Goal: Task Accomplishment & Management: Use online tool/utility

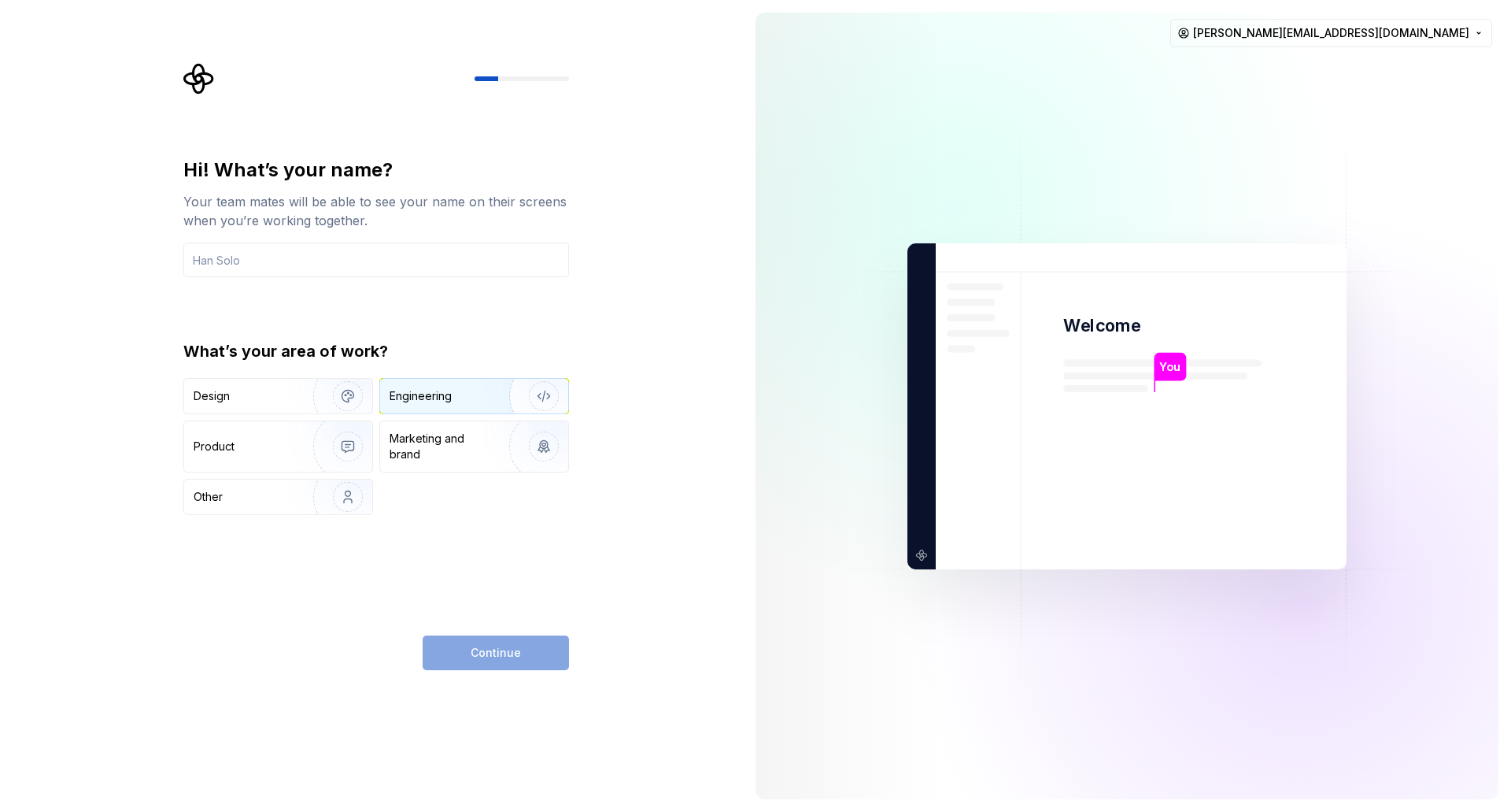
click at [447, 396] on div "Engineering" at bounding box center [421, 396] width 62 height 16
click at [258, 442] on div "Product" at bounding box center [245, 446] width 104 height 16
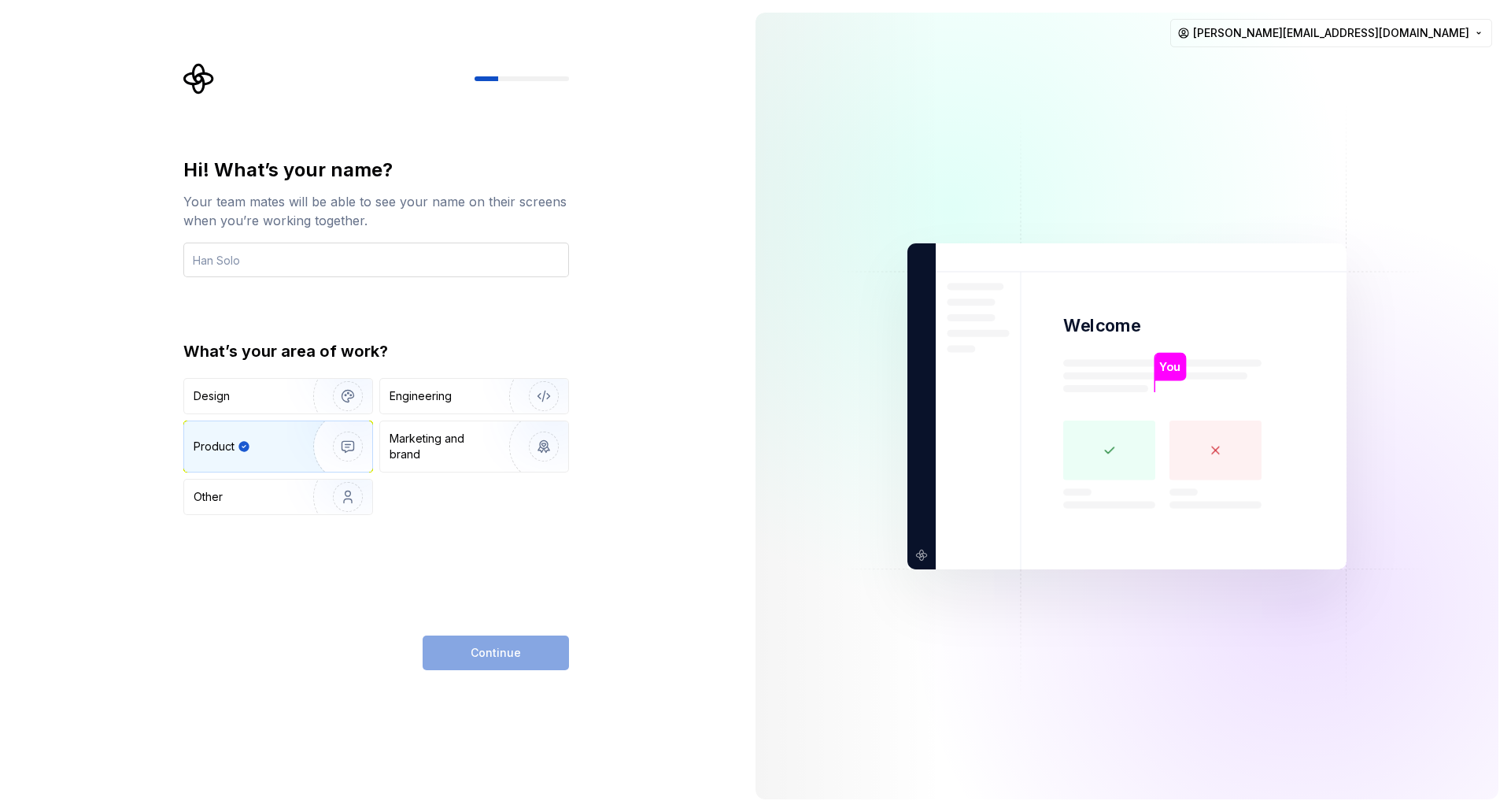
click at [245, 255] on input "text" at bounding box center [376, 260] width 386 height 35
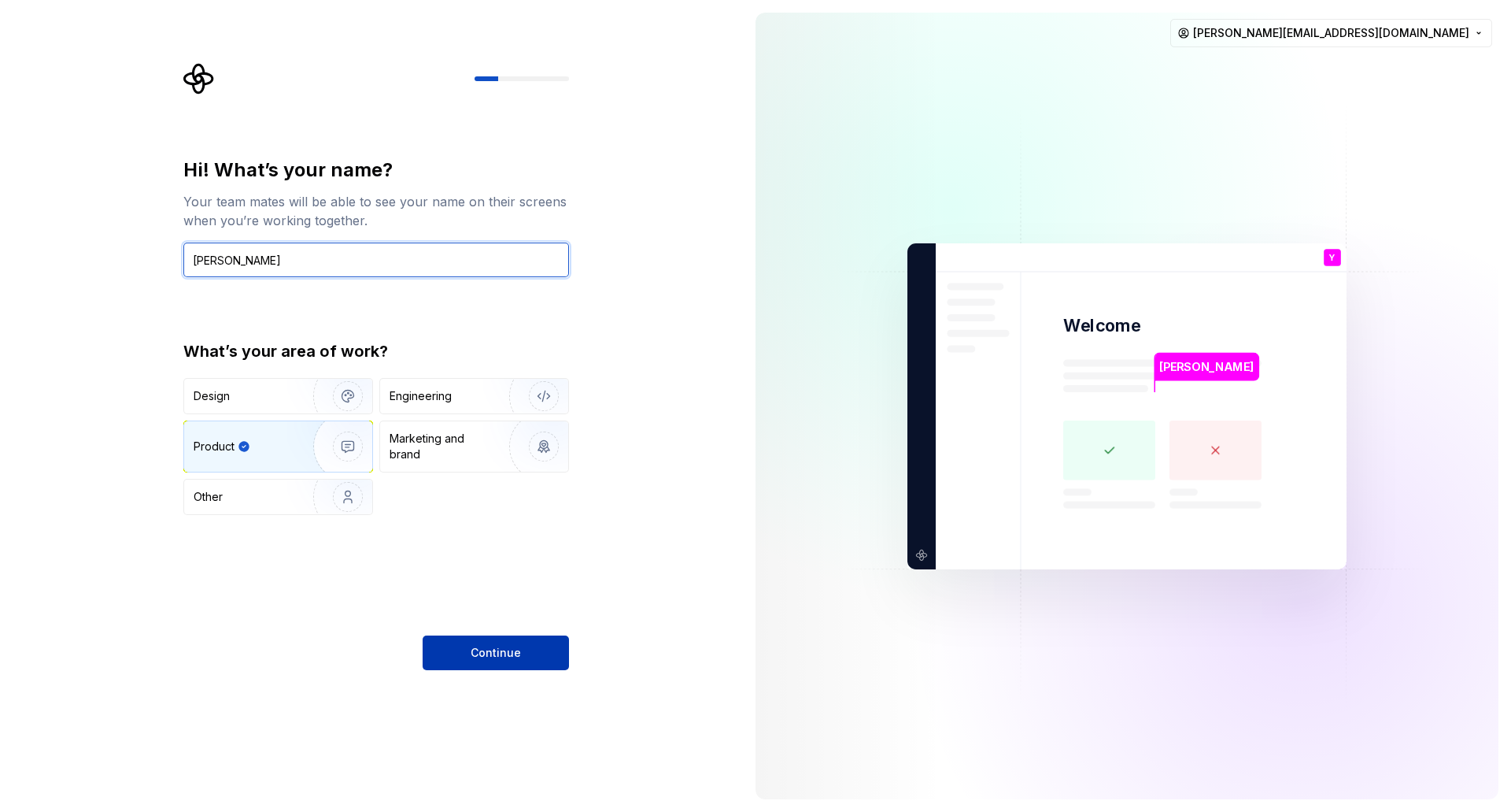
type input "[PERSON_NAME]"
click at [491, 659] on span "Continue" at bounding box center [496, 652] width 51 height 16
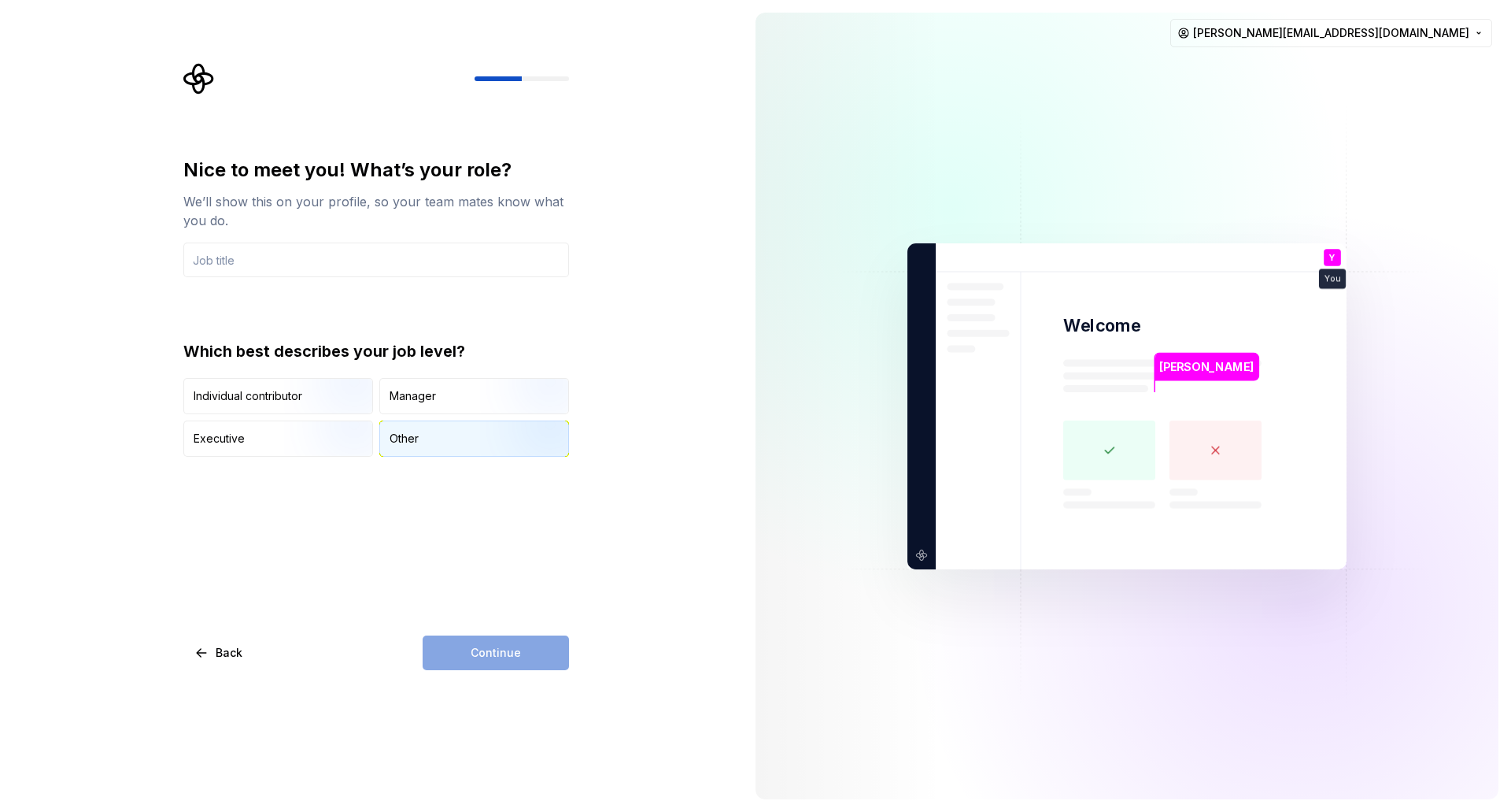
click at [429, 442] on div "Other" at bounding box center [474, 439] width 188 height 35
click at [233, 265] on input "text" at bounding box center [376, 260] width 386 height 35
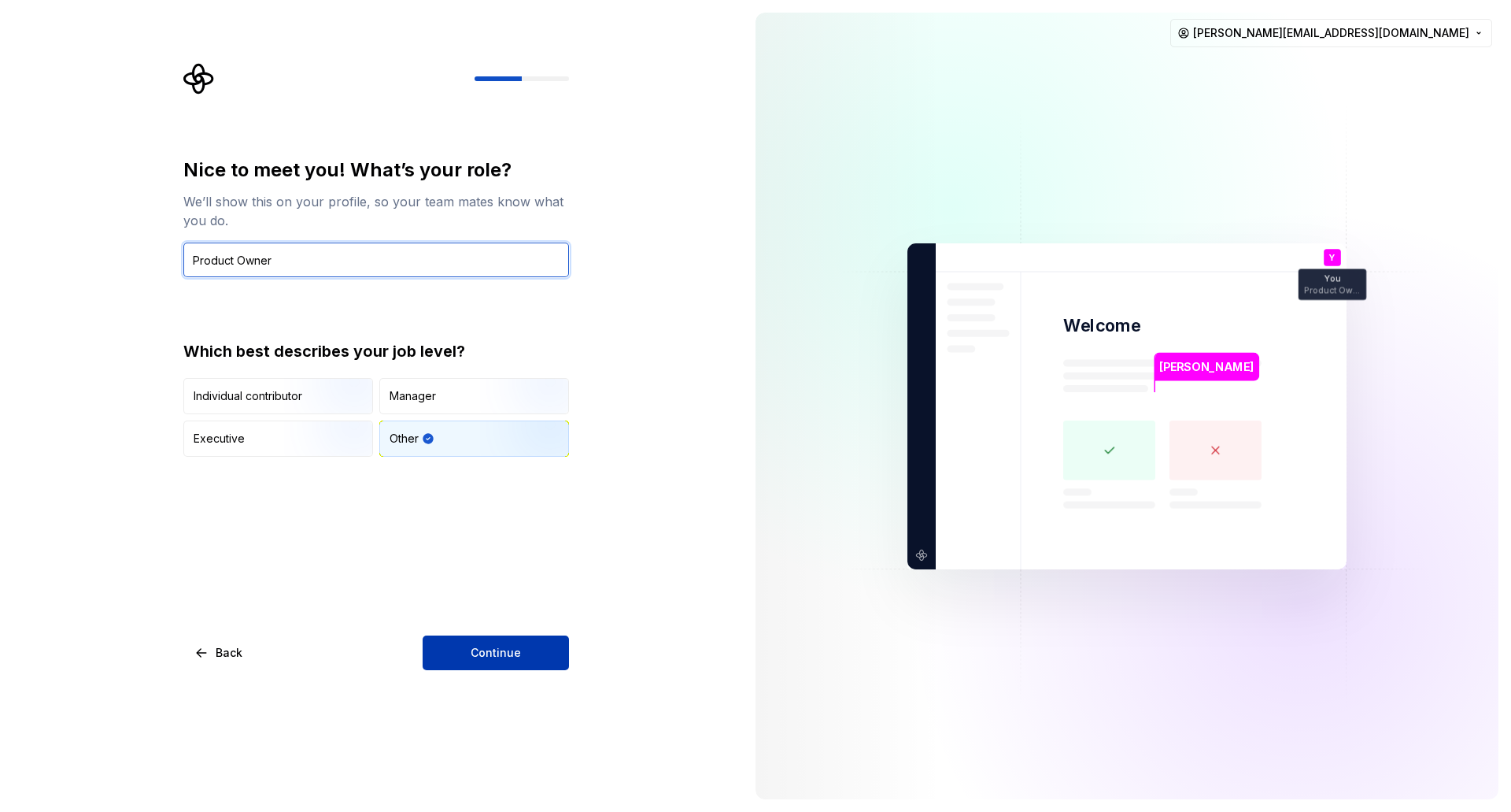
type input "Product Owner"
click at [487, 650] on span "Continue" at bounding box center [496, 652] width 51 height 16
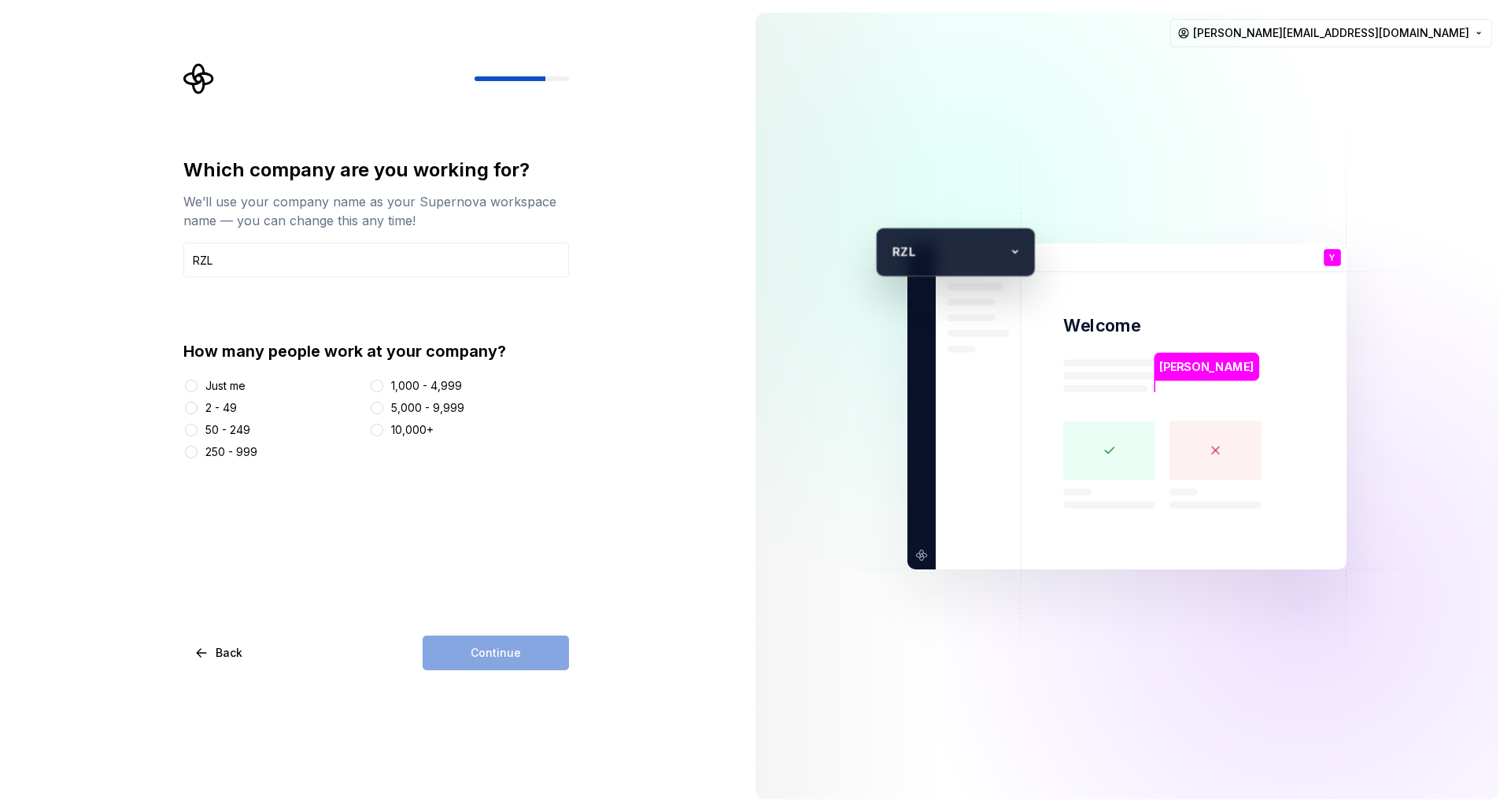
type input "RZL"
click at [193, 429] on button "50 - 249" at bounding box center [191, 429] width 13 height 13
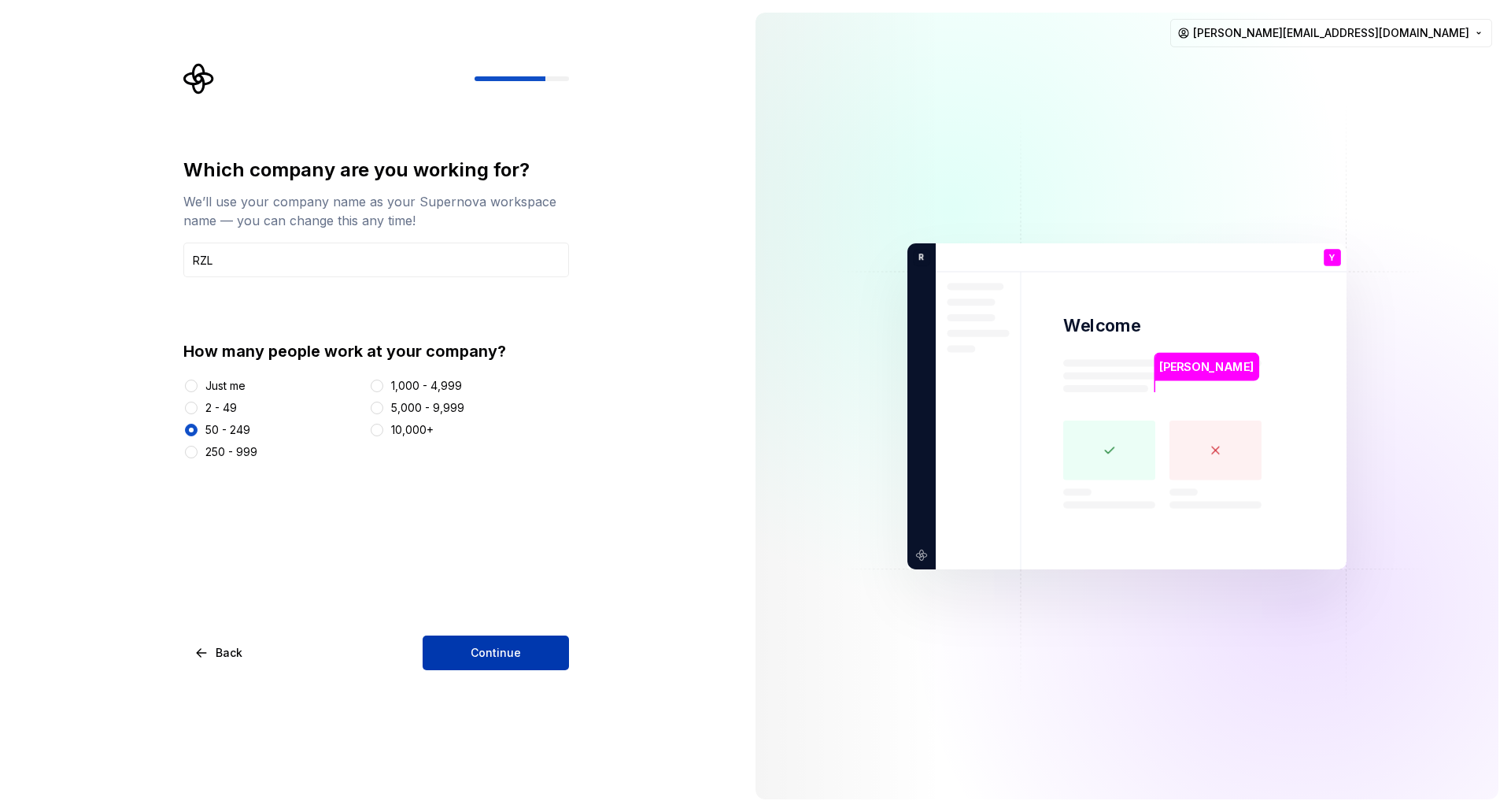
click at [493, 641] on button "Continue" at bounding box center [496, 652] width 146 height 35
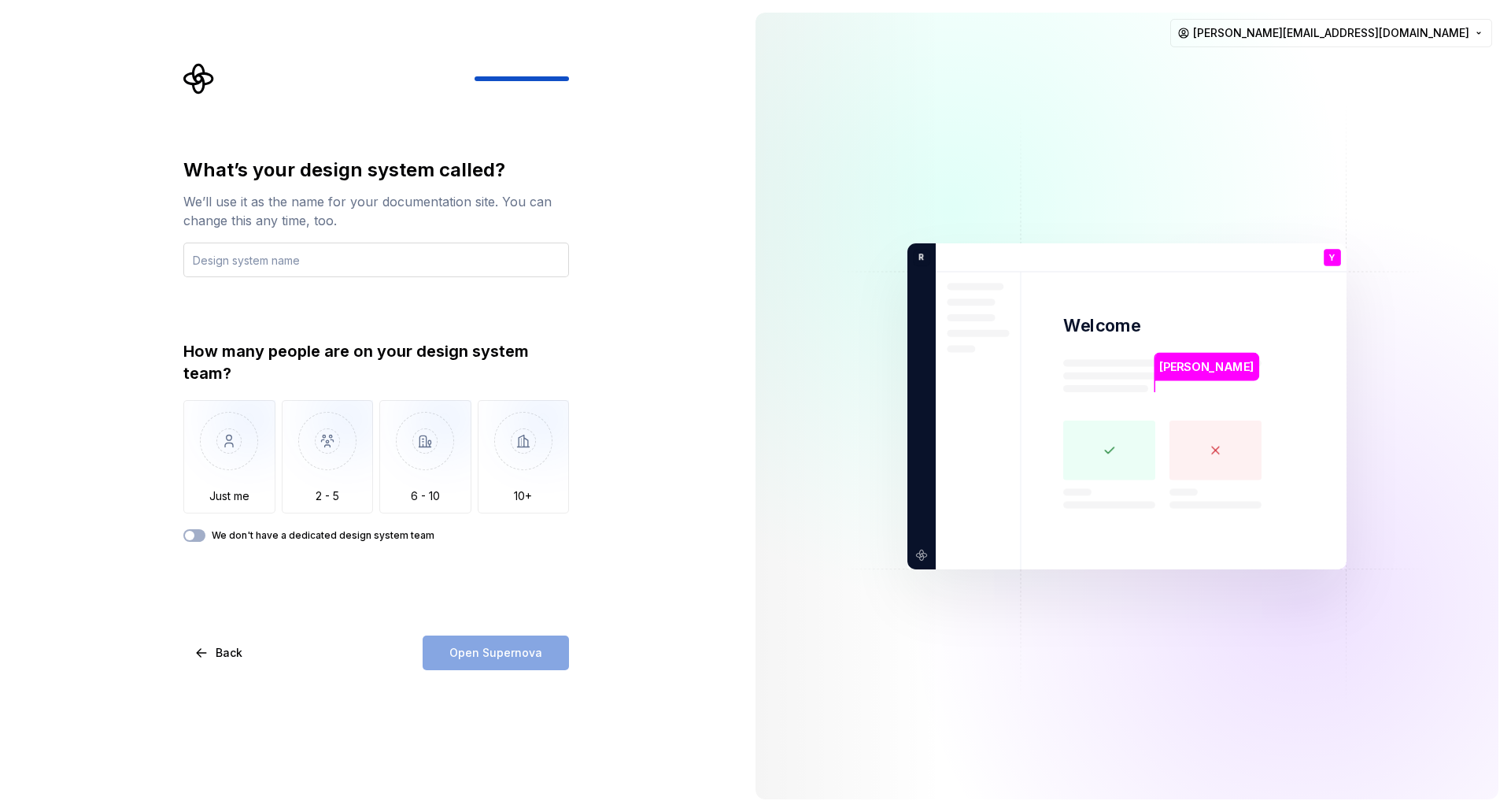
click at [307, 258] on input "text" at bounding box center [376, 260] width 386 height 35
type input "LOHN Web"
click at [233, 450] on img "button" at bounding box center [229, 453] width 92 height 105
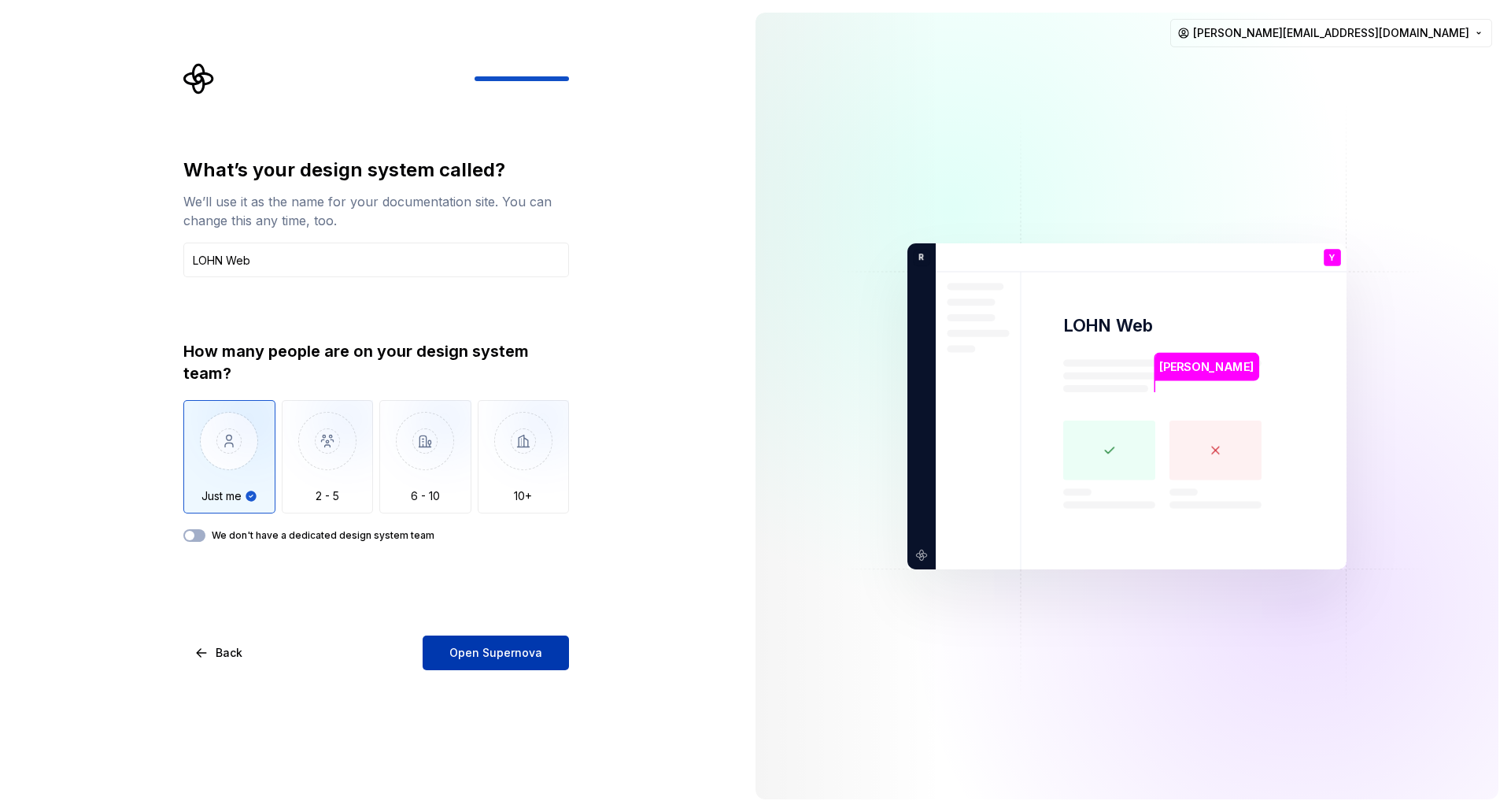
click at [535, 660] on span "Open Supernova" at bounding box center [496, 652] width 92 height 16
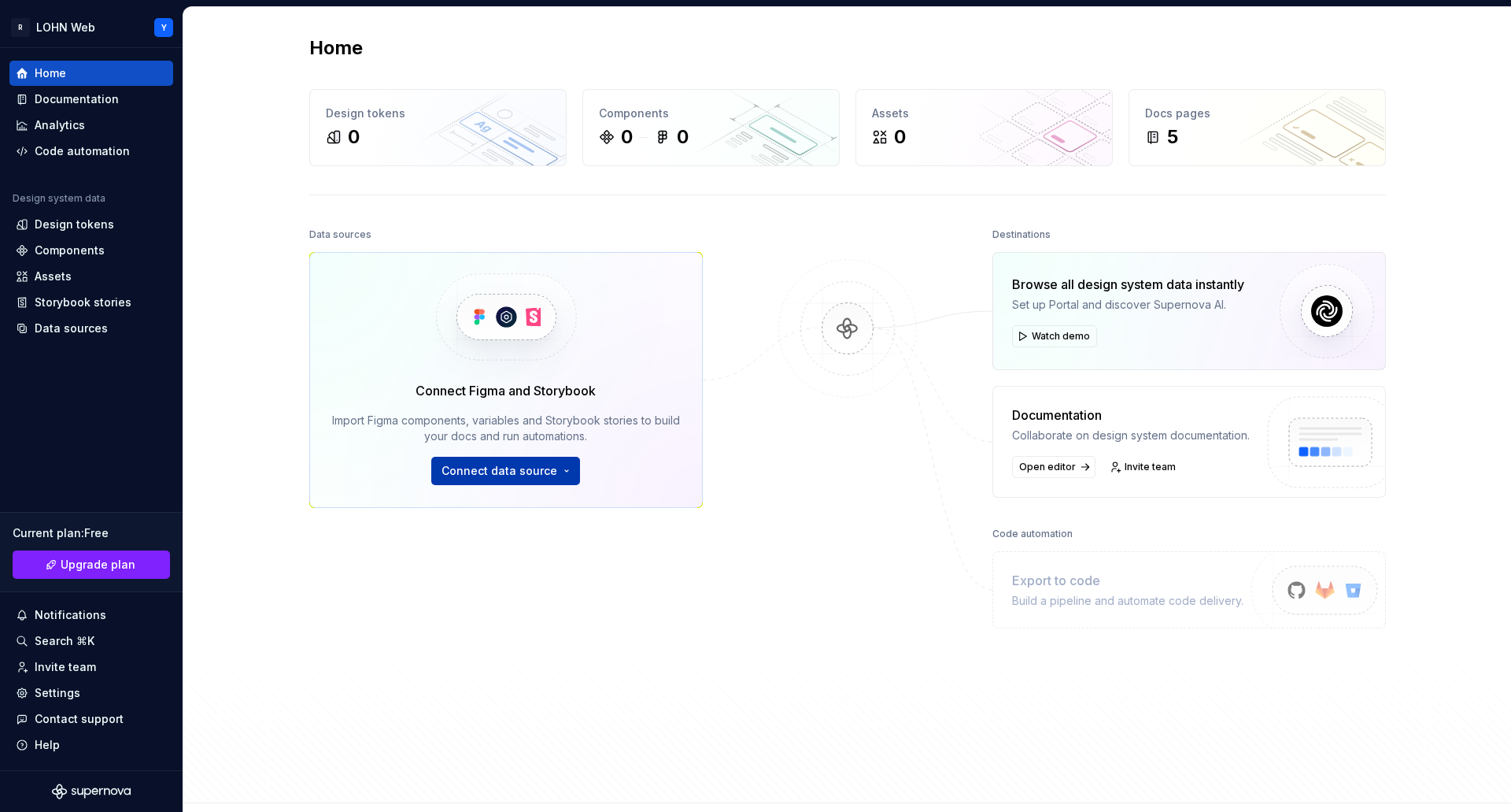
click at [507, 470] on span "Connect data source" at bounding box center [499, 470] width 116 height 16
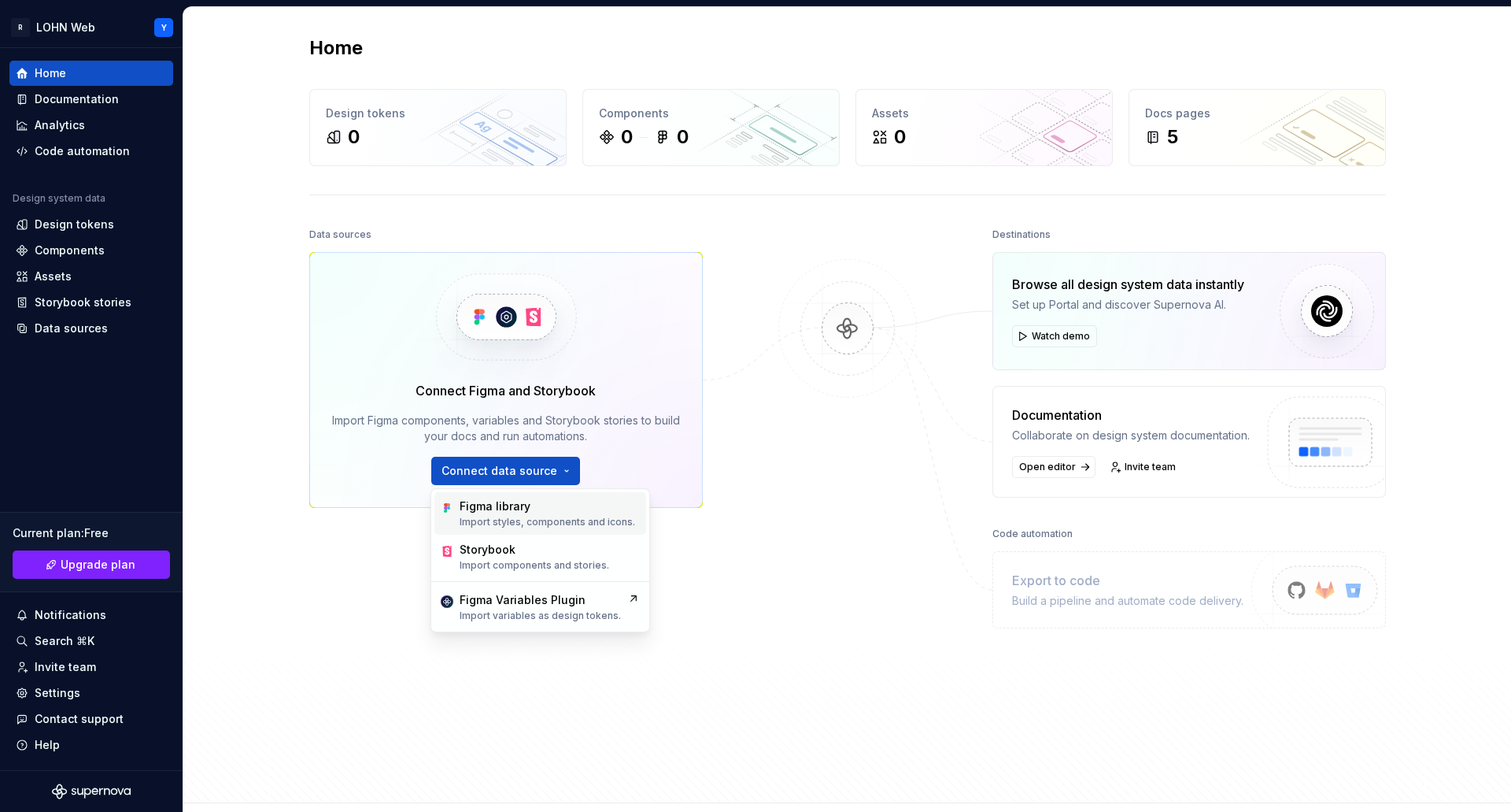
click at [507, 516] on p "Import styles, components and icons." at bounding box center [547, 522] width 175 height 13
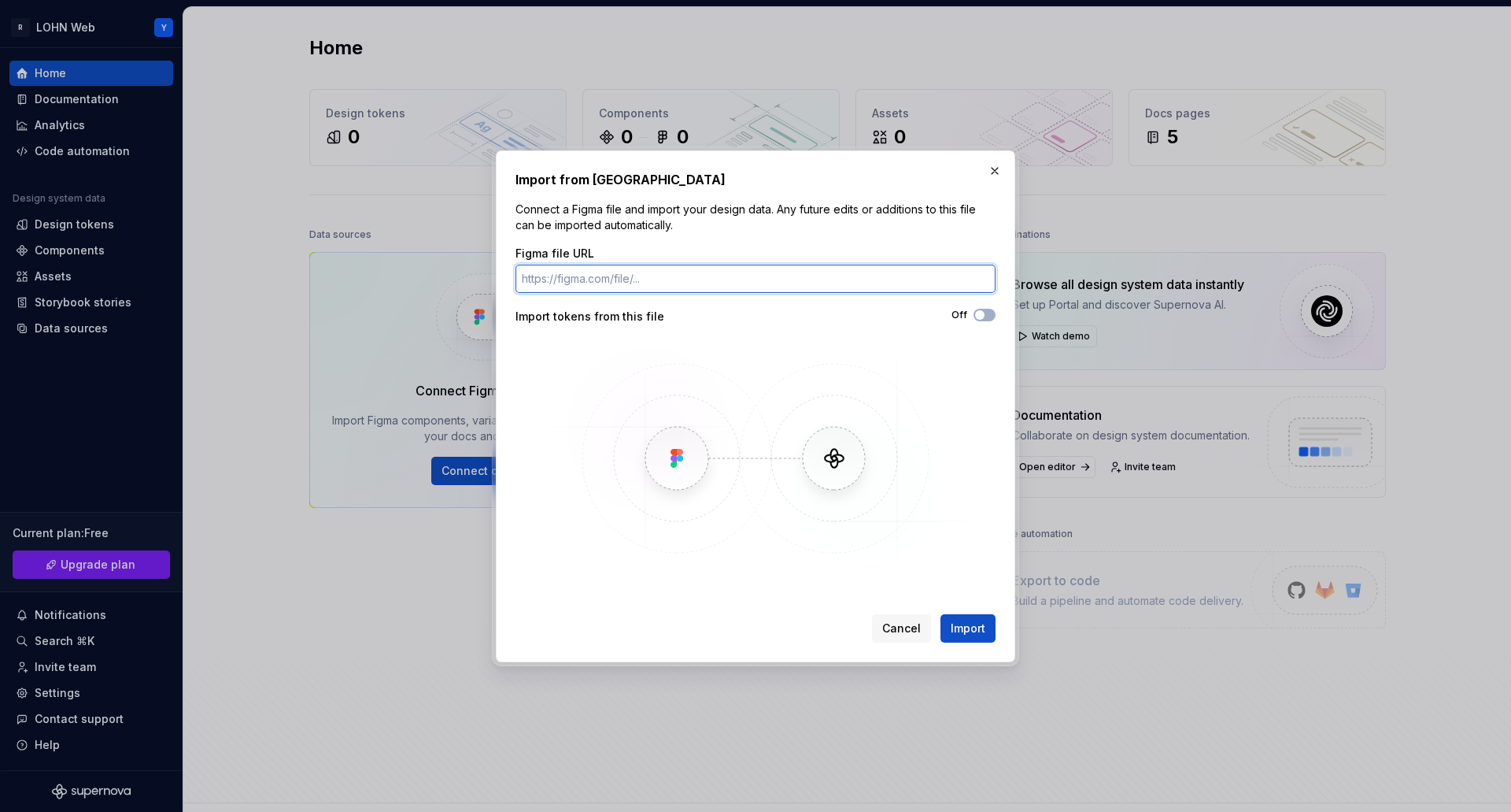
click at [646, 281] on input "Figma file URL" at bounding box center [756, 278] width 480 height 28
paste input "[URL][DOMAIN_NAME]"
type input "[URL][DOMAIN_NAME]"
click at [982, 313] on span "button" at bounding box center [980, 315] width 10 height 10
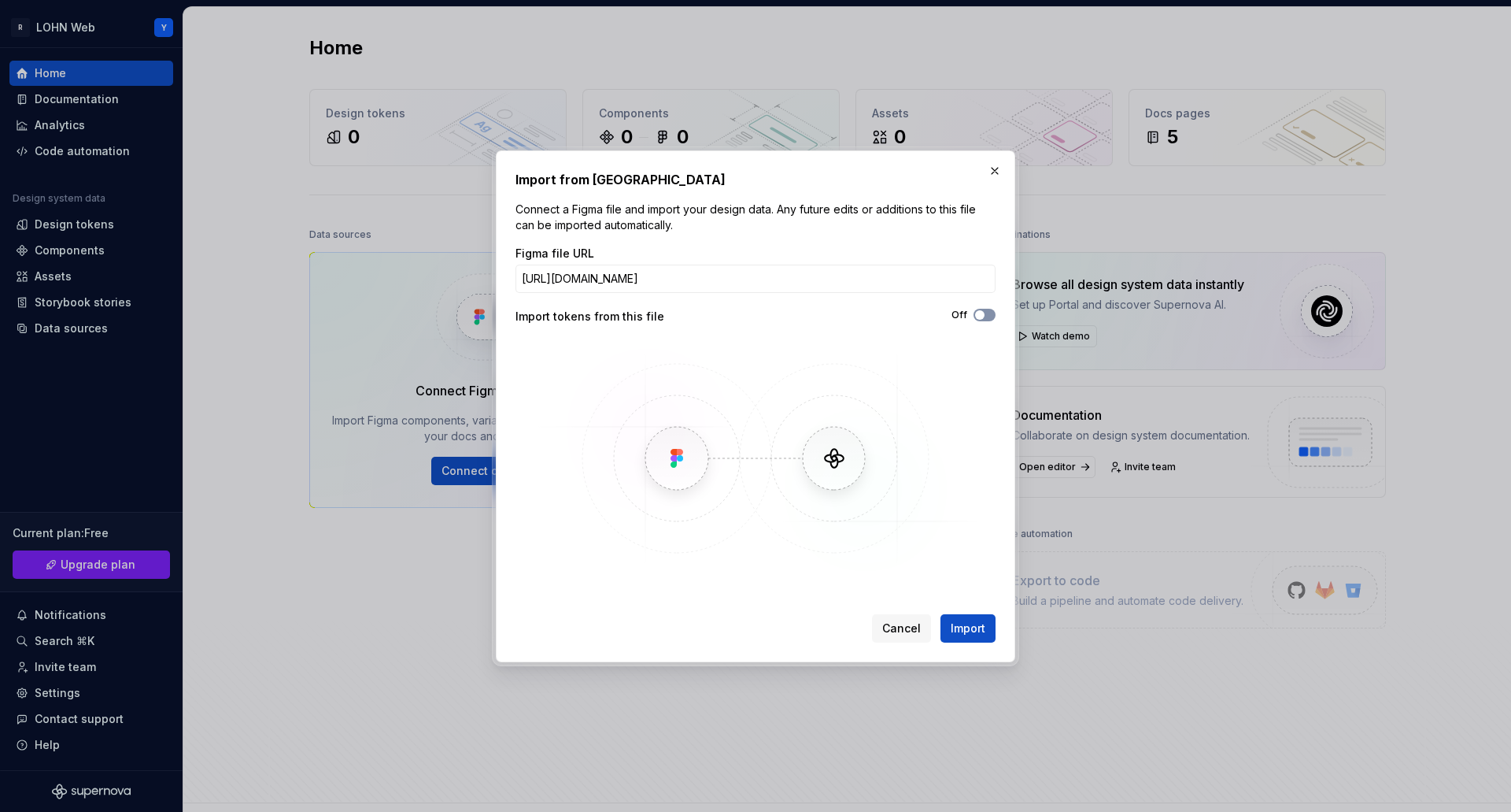
scroll to position [0, 0]
click at [972, 624] on span "Import" at bounding box center [969, 628] width 35 height 16
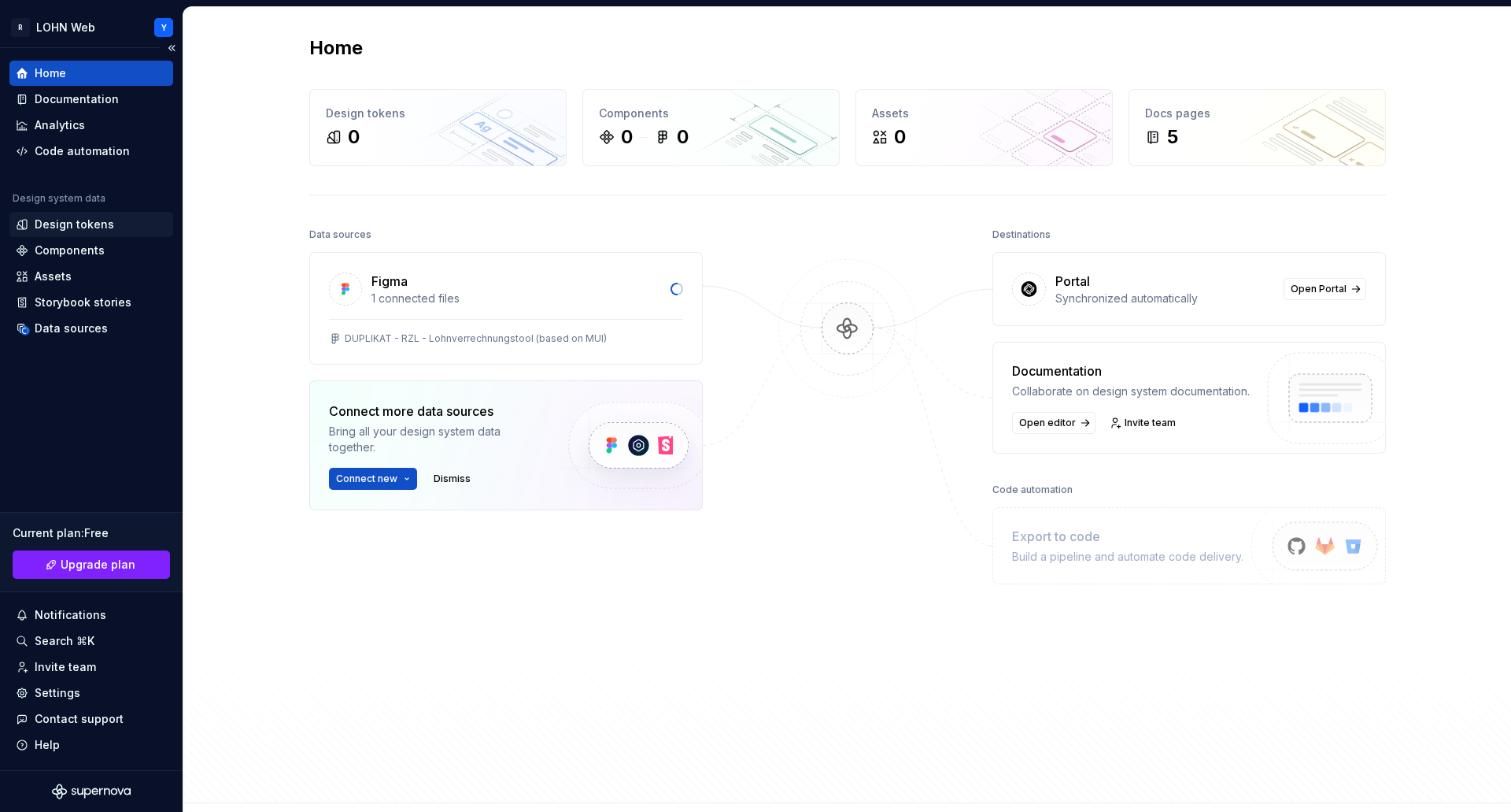
click at [79, 216] on div "Design tokens" at bounding box center [75, 224] width 80 height 16
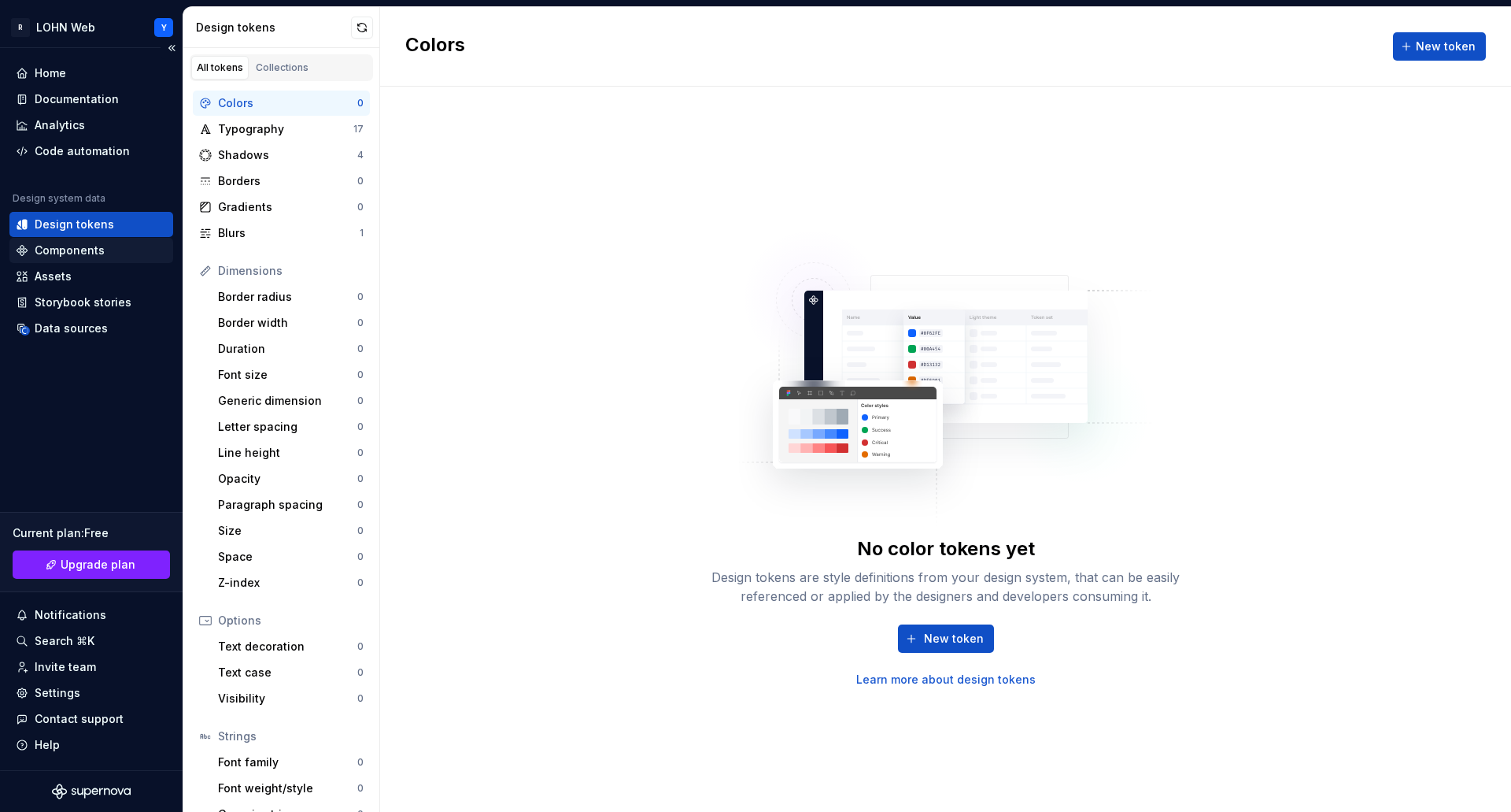
click at [61, 248] on div "Components" at bounding box center [70, 250] width 70 height 16
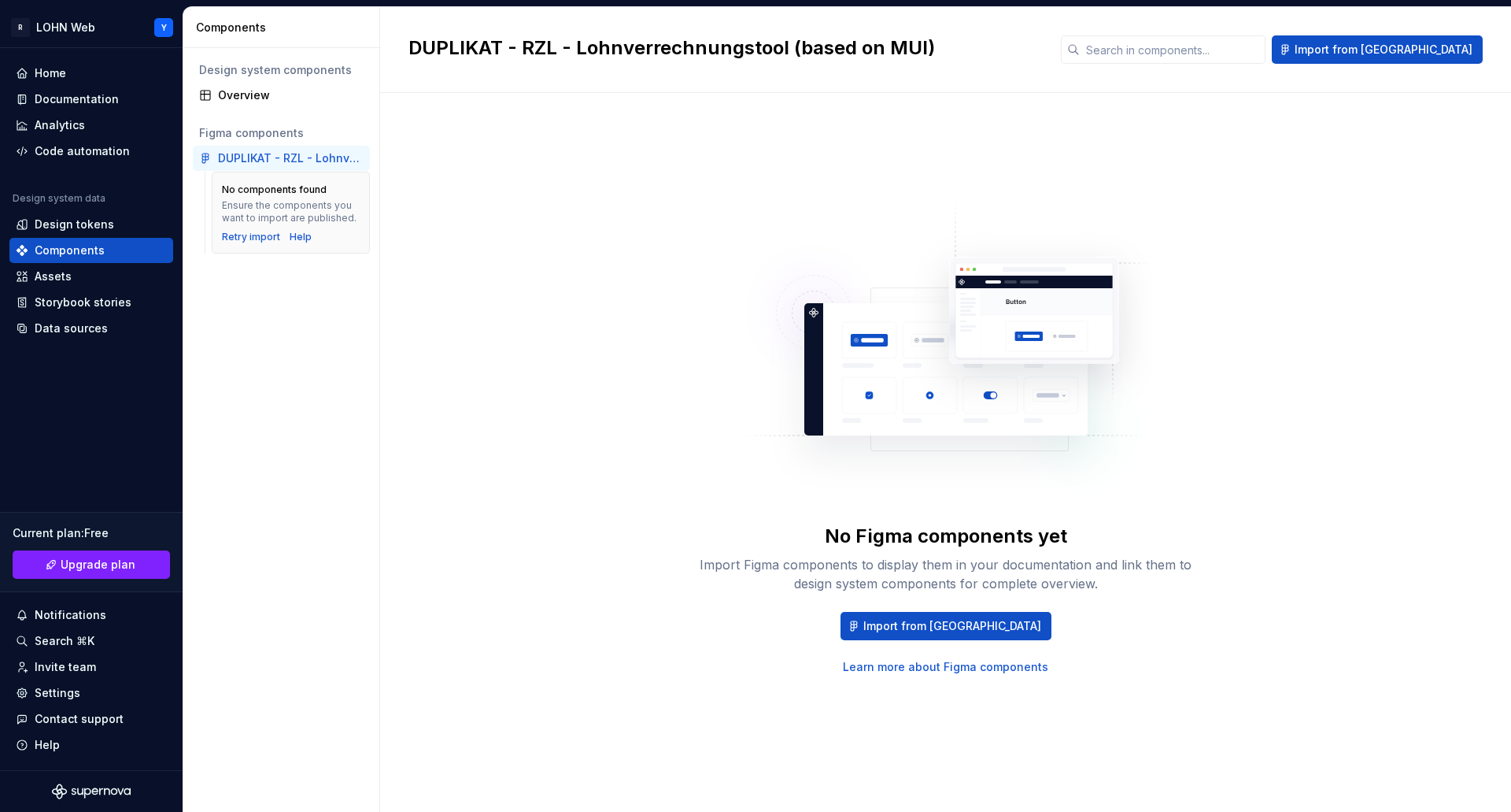
click at [244, 154] on div "DUPLIKAT - RZL - Lohnverrechnungstool (based on MUI)" at bounding box center [291, 158] width 146 height 16
click at [97, 28] on html "R LOHN Web Y Home Documentation Analytics Code automation Design system data De…" at bounding box center [756, 406] width 1511 height 812
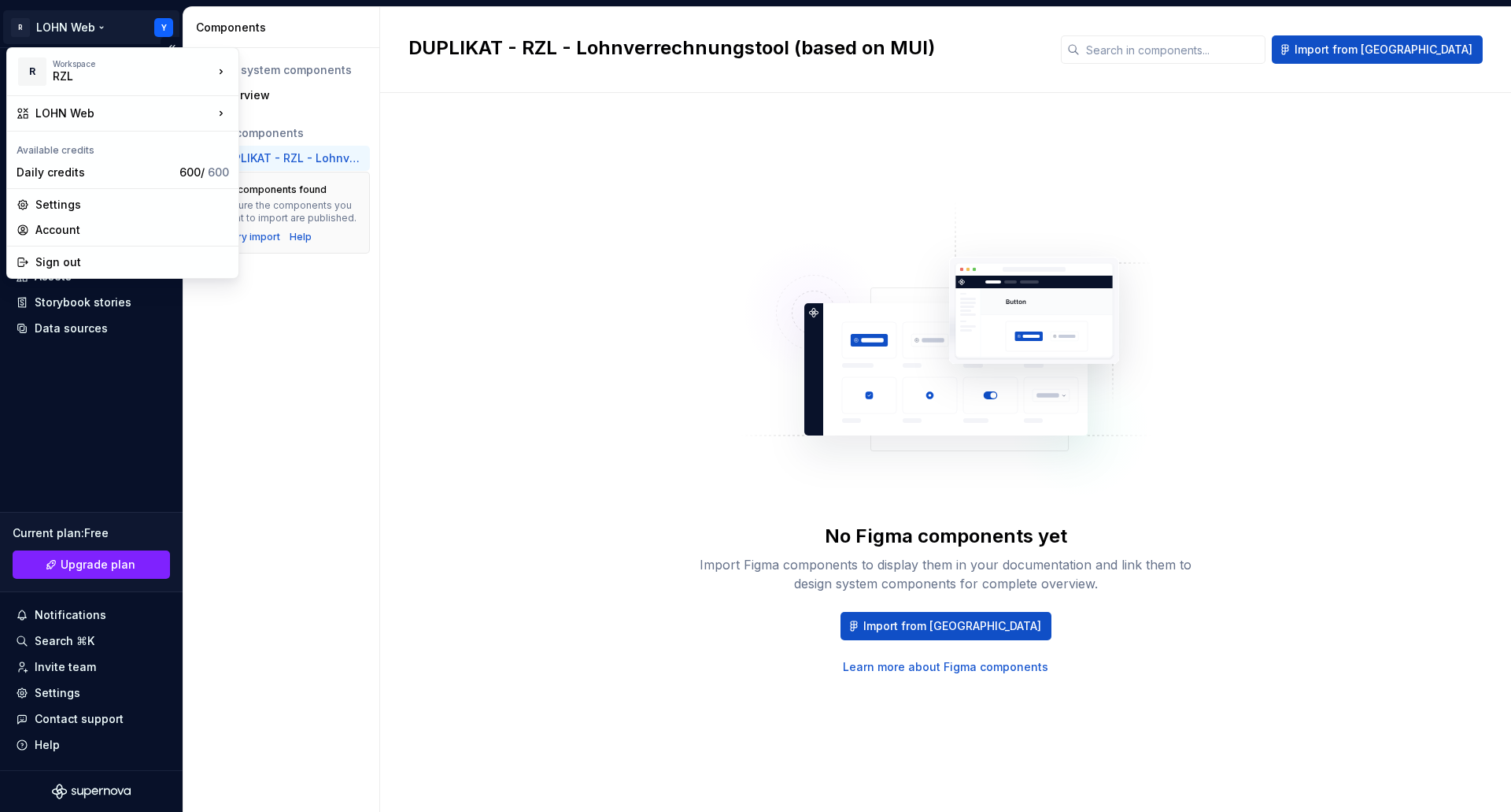
click at [97, 28] on html "R LOHN Web Y Home Documentation Analytics Code automation Design system data De…" at bounding box center [756, 406] width 1511 height 812
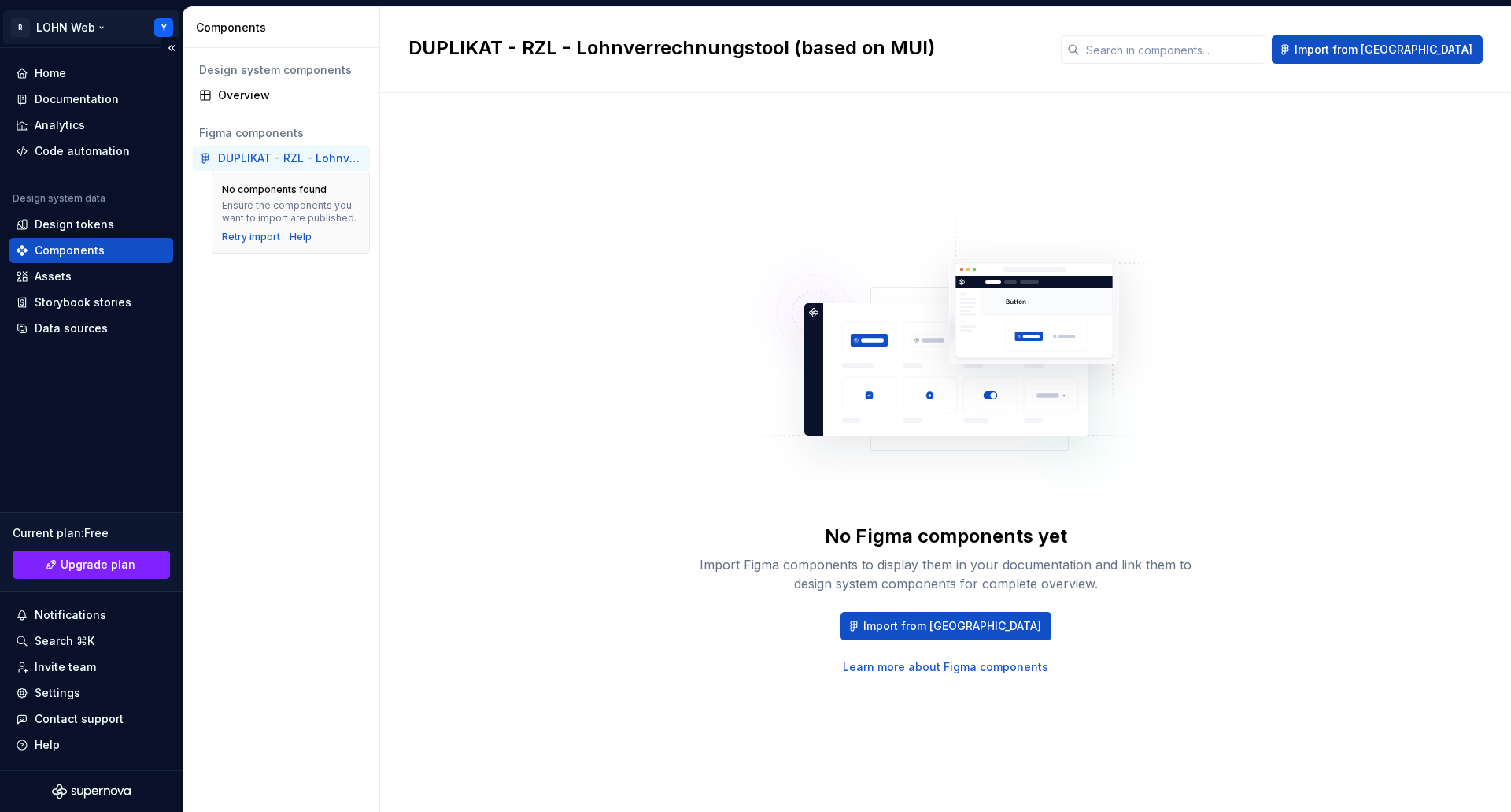
click at [97, 28] on html "R LOHN Web Y Home Documentation Analytics Code automation Design system data De…" at bounding box center [756, 406] width 1511 height 812
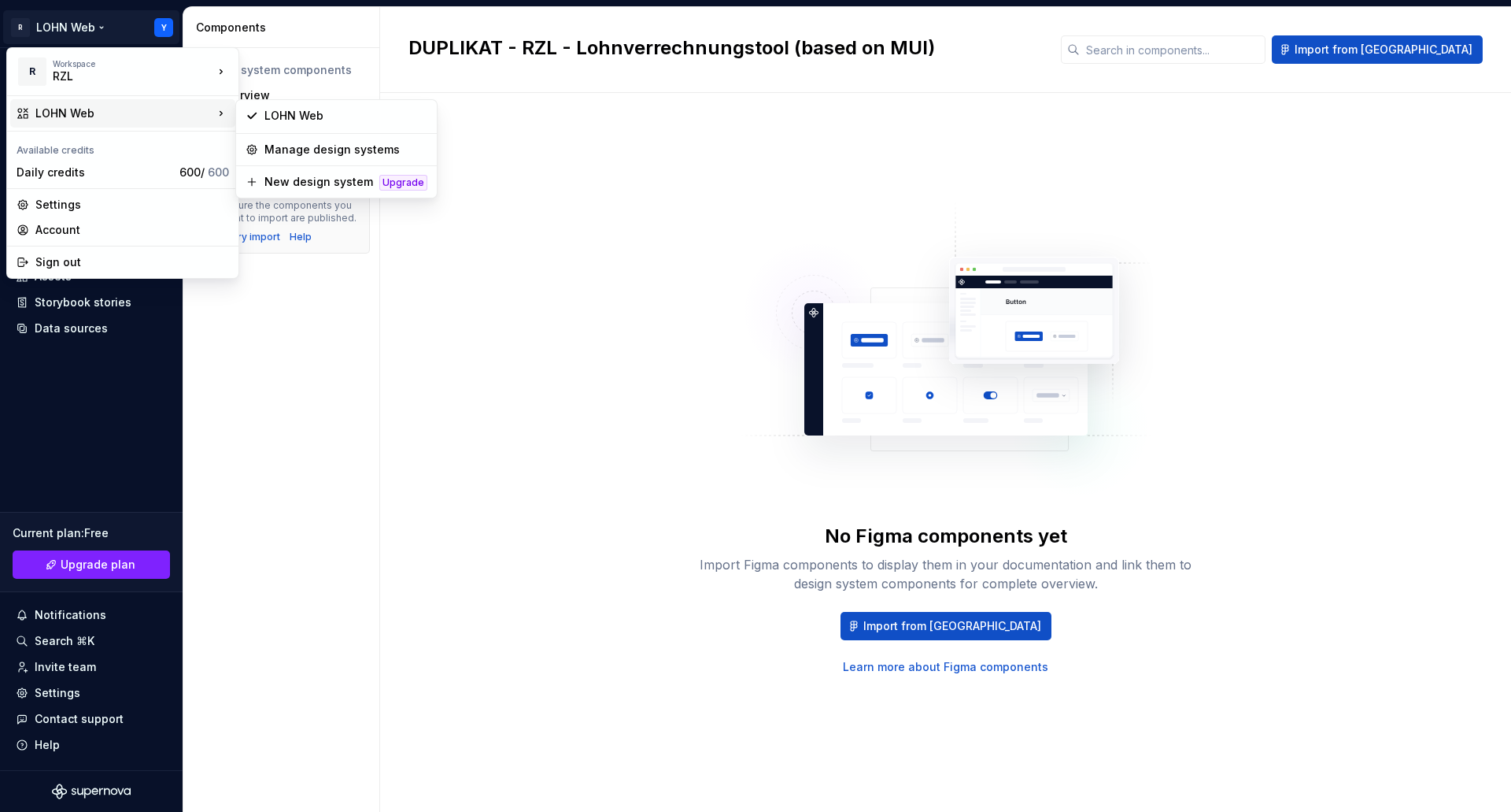
click at [626, 181] on html "R LOHN Web Y Home Documentation Analytics Code automation Design system data De…" at bounding box center [756, 406] width 1511 height 812
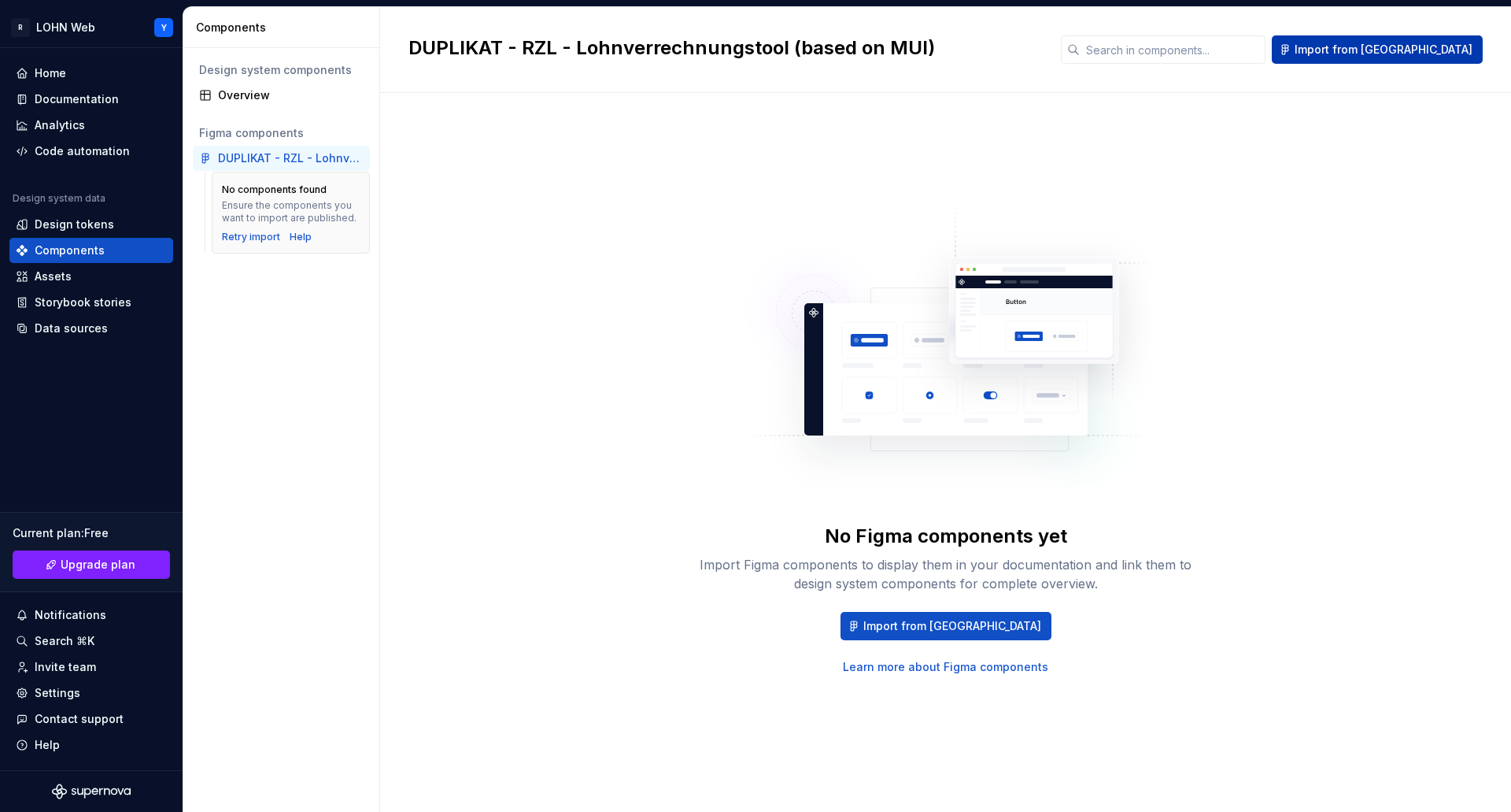
click at [1416, 50] on span "Import from [GEOGRAPHIC_DATA]" at bounding box center [1383, 50] width 178 height 16
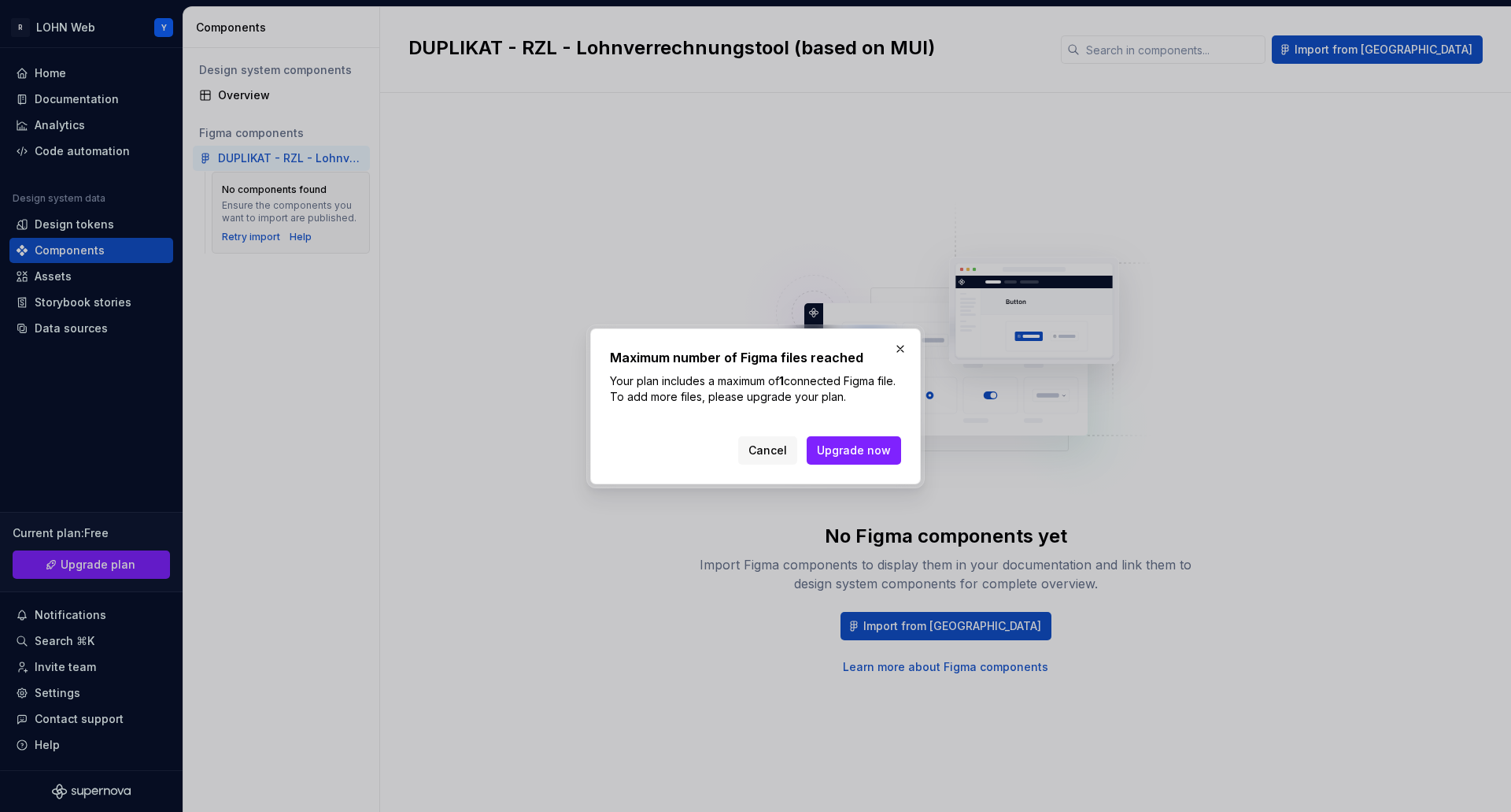
click at [775, 455] on span "Cancel" at bounding box center [768, 450] width 39 height 16
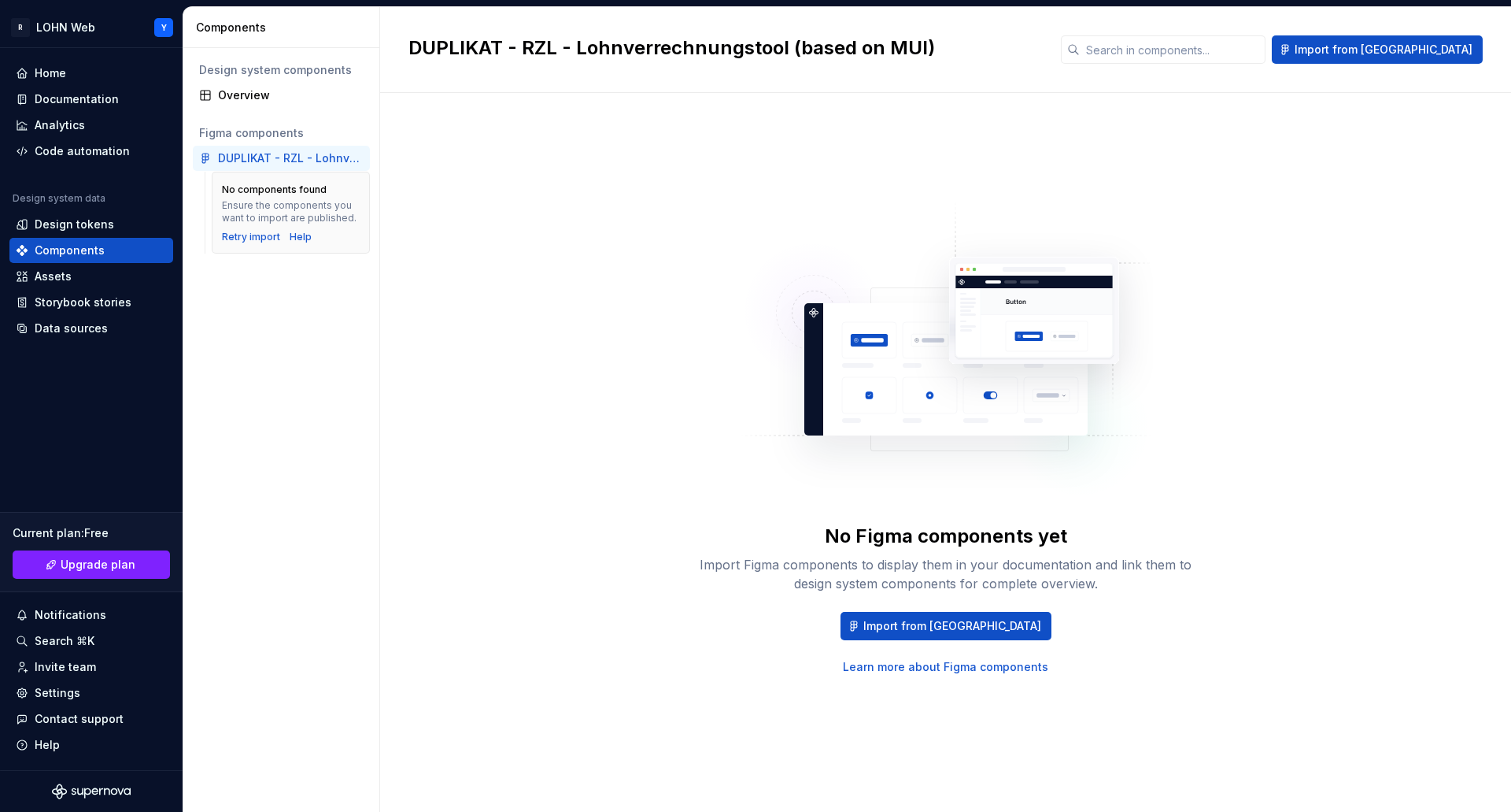
drag, startPoint x: 261, startPoint y: 154, endPoint x: 222, endPoint y: 158, distance: 39.2
click at [222, 158] on div "DUPLIKAT - RZL - Lohnverrechnungstool (based on MUI)" at bounding box center [291, 158] width 146 height 16
click at [63, 699] on div "Settings" at bounding box center [57, 692] width 46 height 16
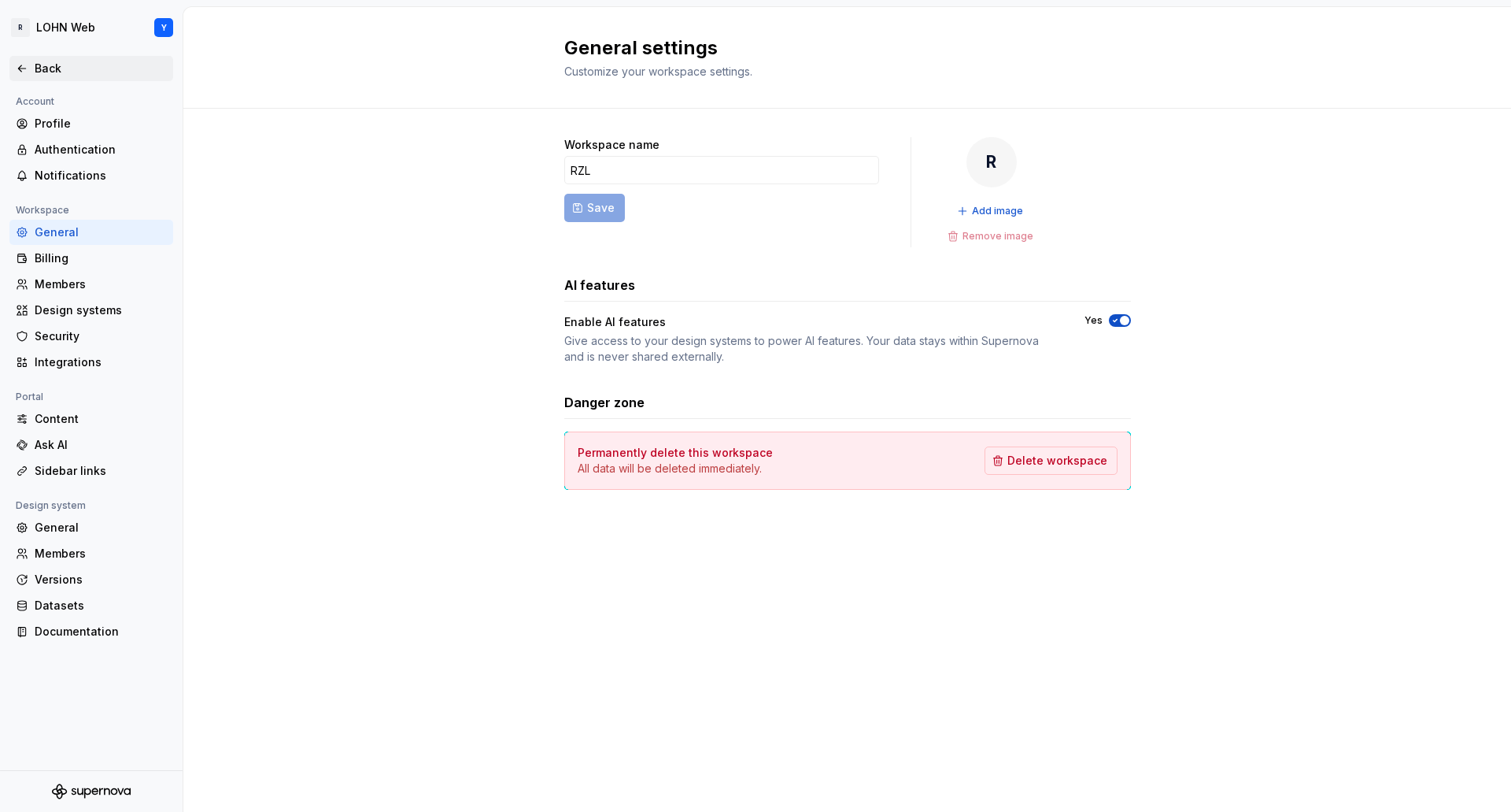
click at [21, 65] on icon at bounding box center [21, 68] width 7 height 6
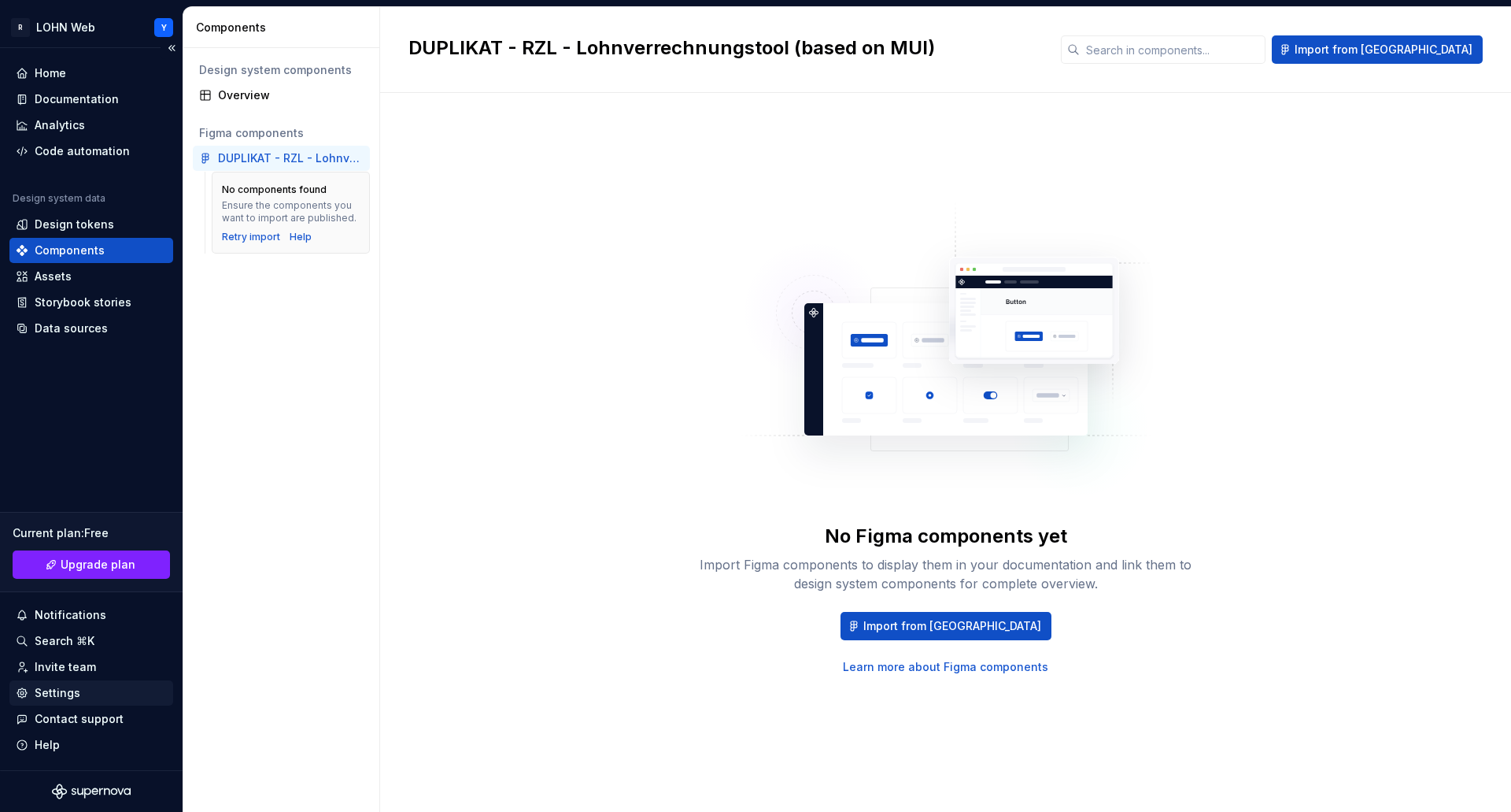
click at [64, 691] on div "Settings" at bounding box center [57, 692] width 46 height 16
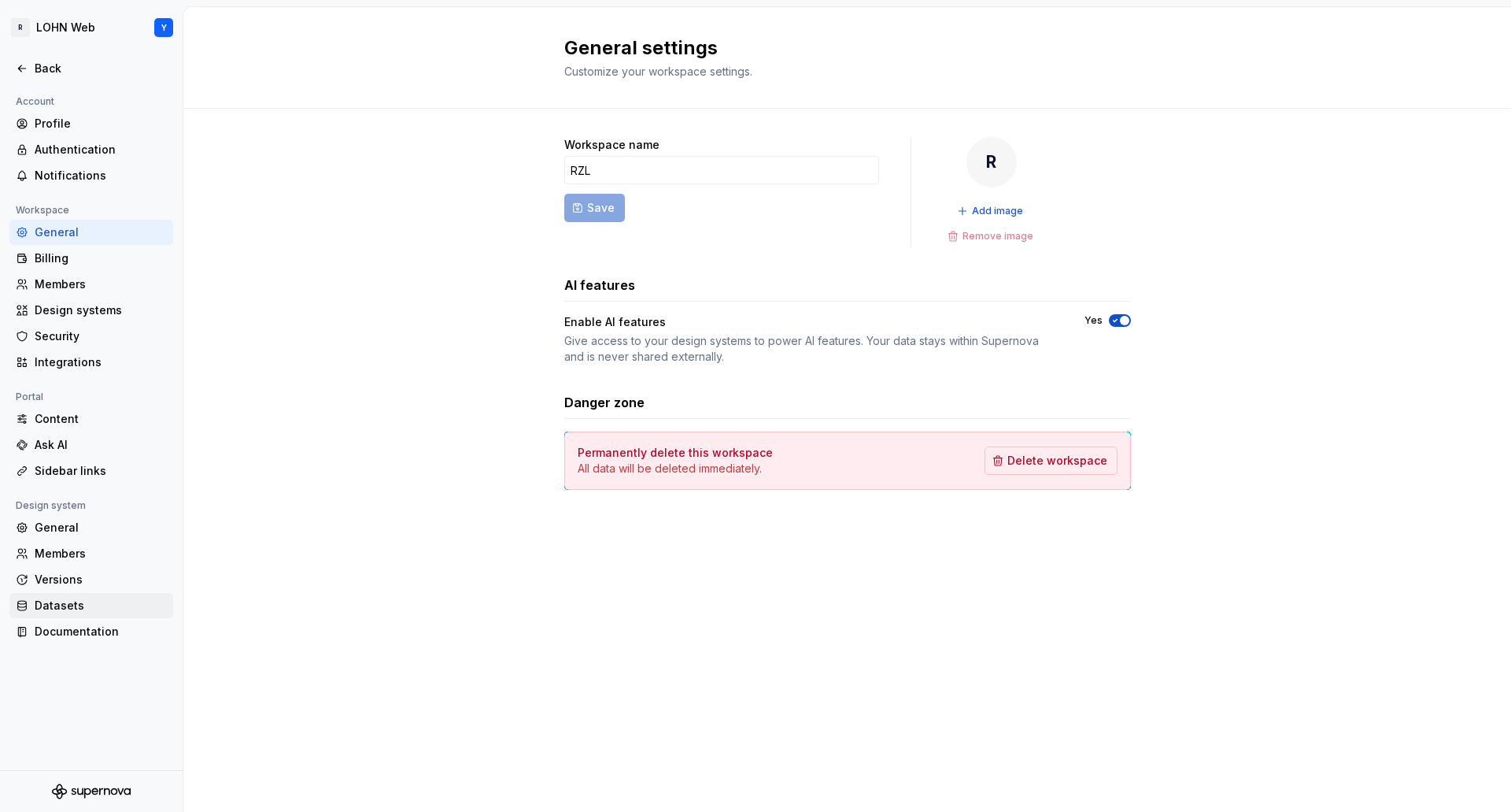
click at [65, 606] on div "Datasets" at bounding box center [101, 606] width 132 height 16
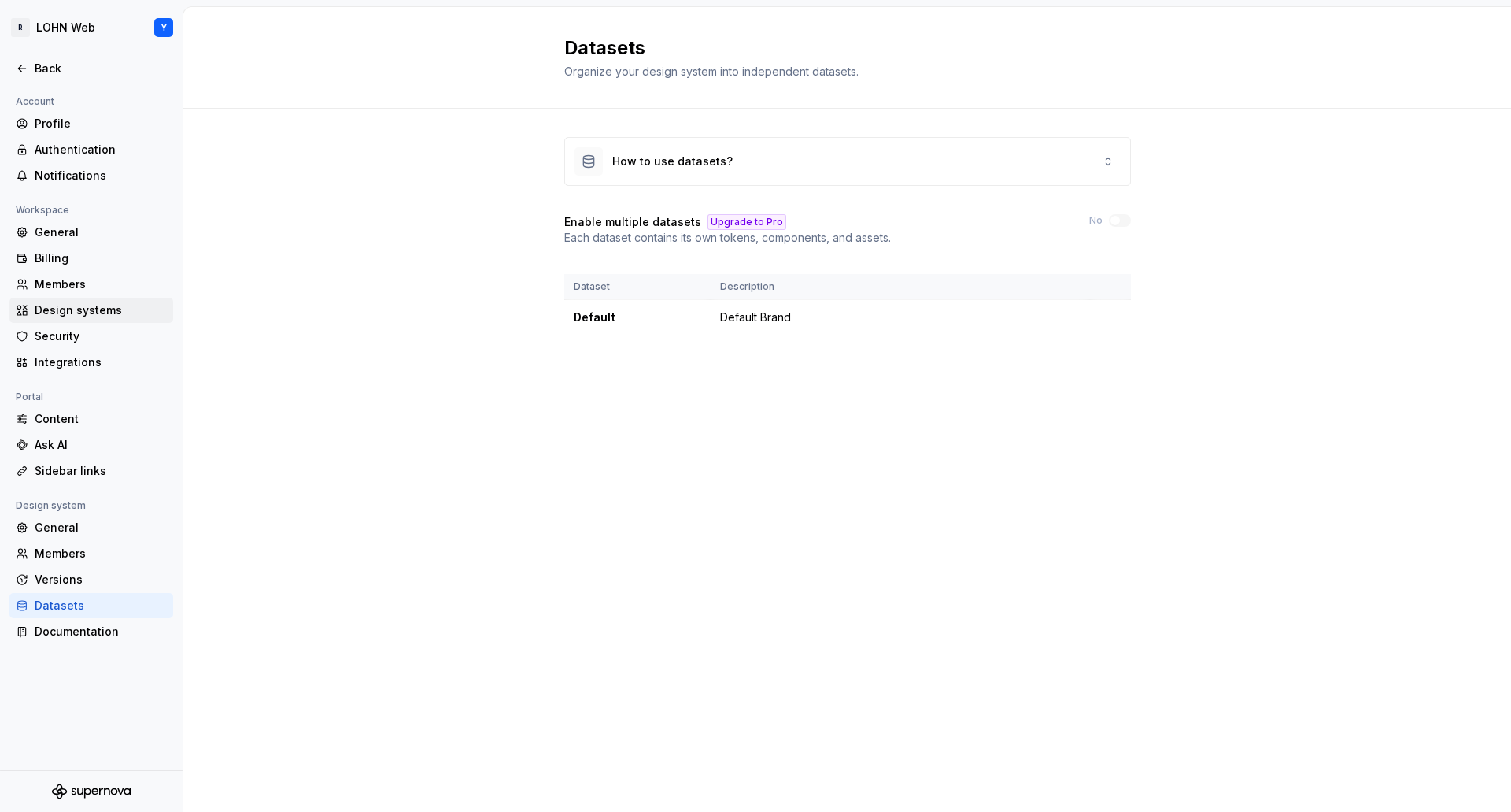
click at [72, 311] on div "Design systems" at bounding box center [101, 310] width 132 height 16
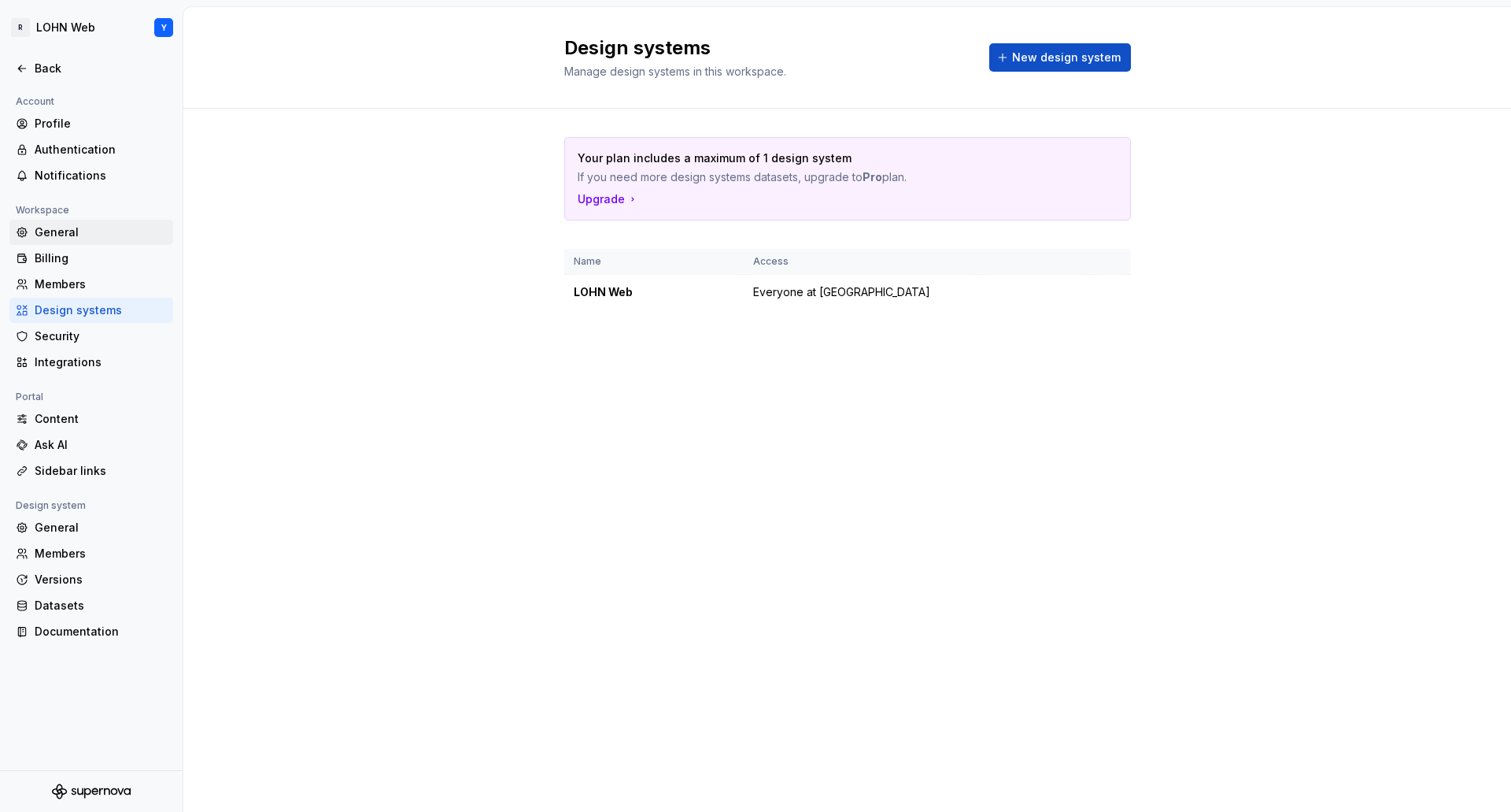
click at [55, 234] on div "General" at bounding box center [101, 232] width 132 height 16
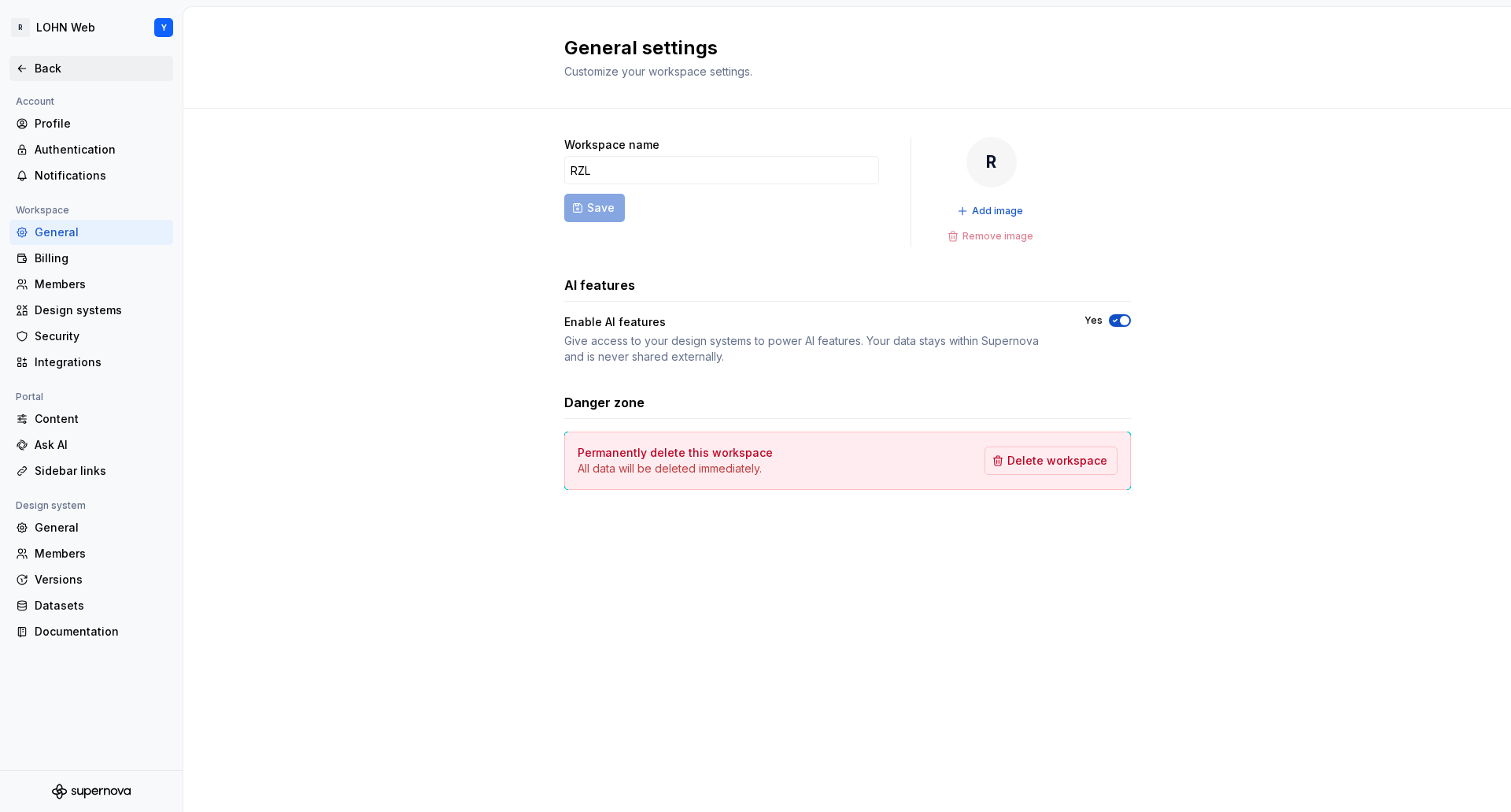
click at [21, 67] on icon at bounding box center [21, 68] width 13 height 13
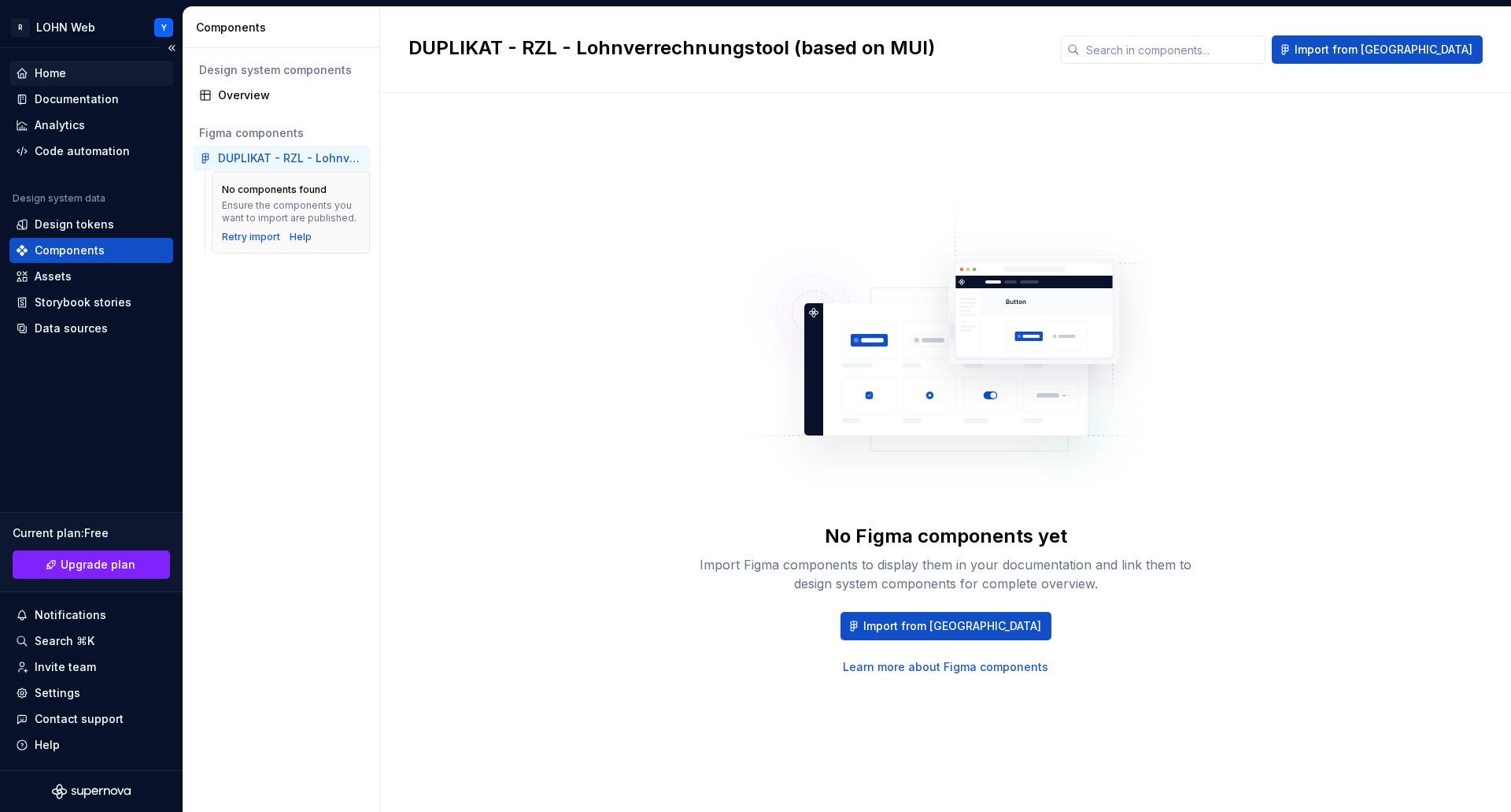
click at [39, 70] on div "Home" at bounding box center [51, 73] width 31 height 16
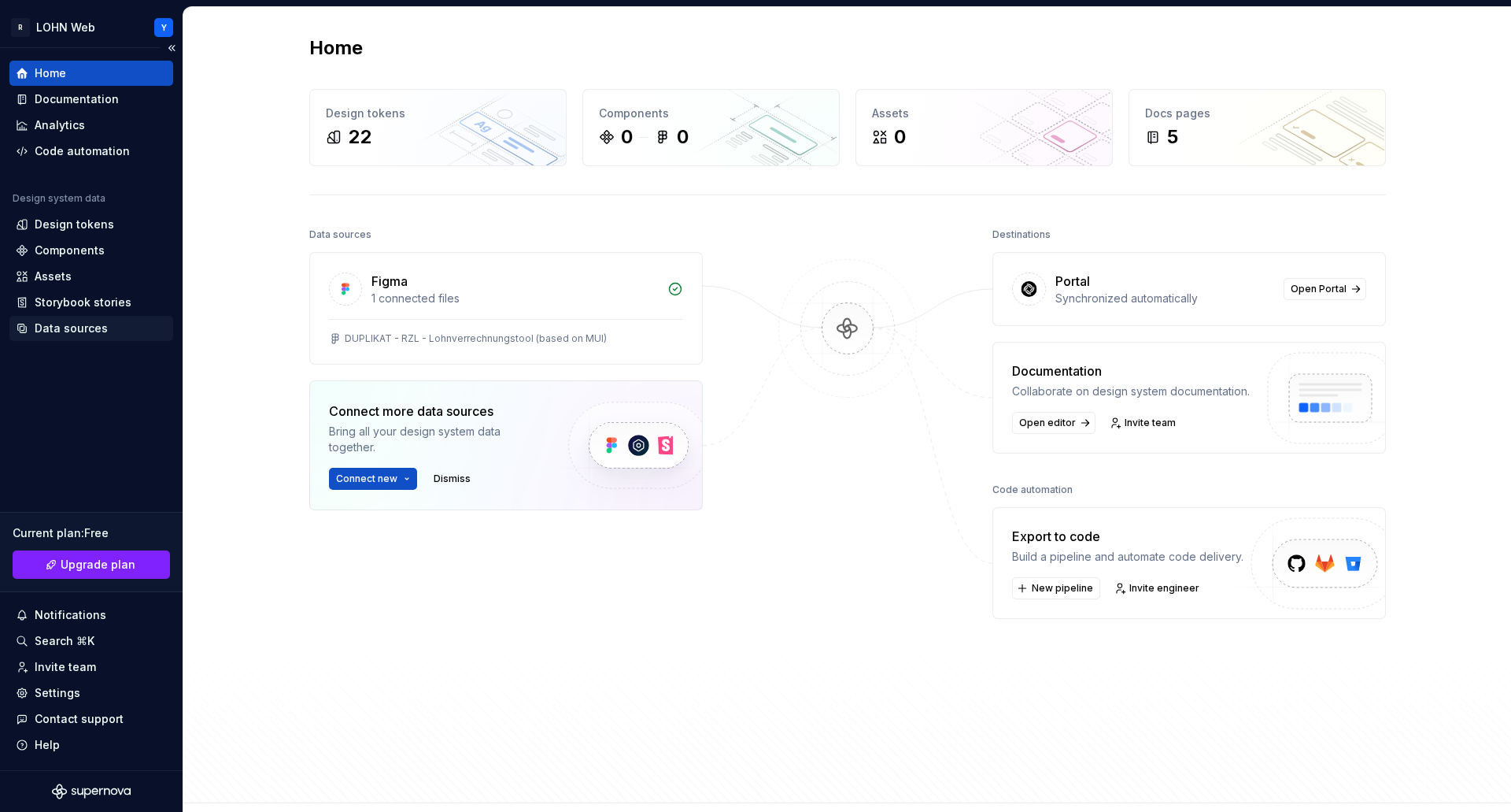
click at [68, 322] on div "Data sources" at bounding box center [71, 328] width 73 height 16
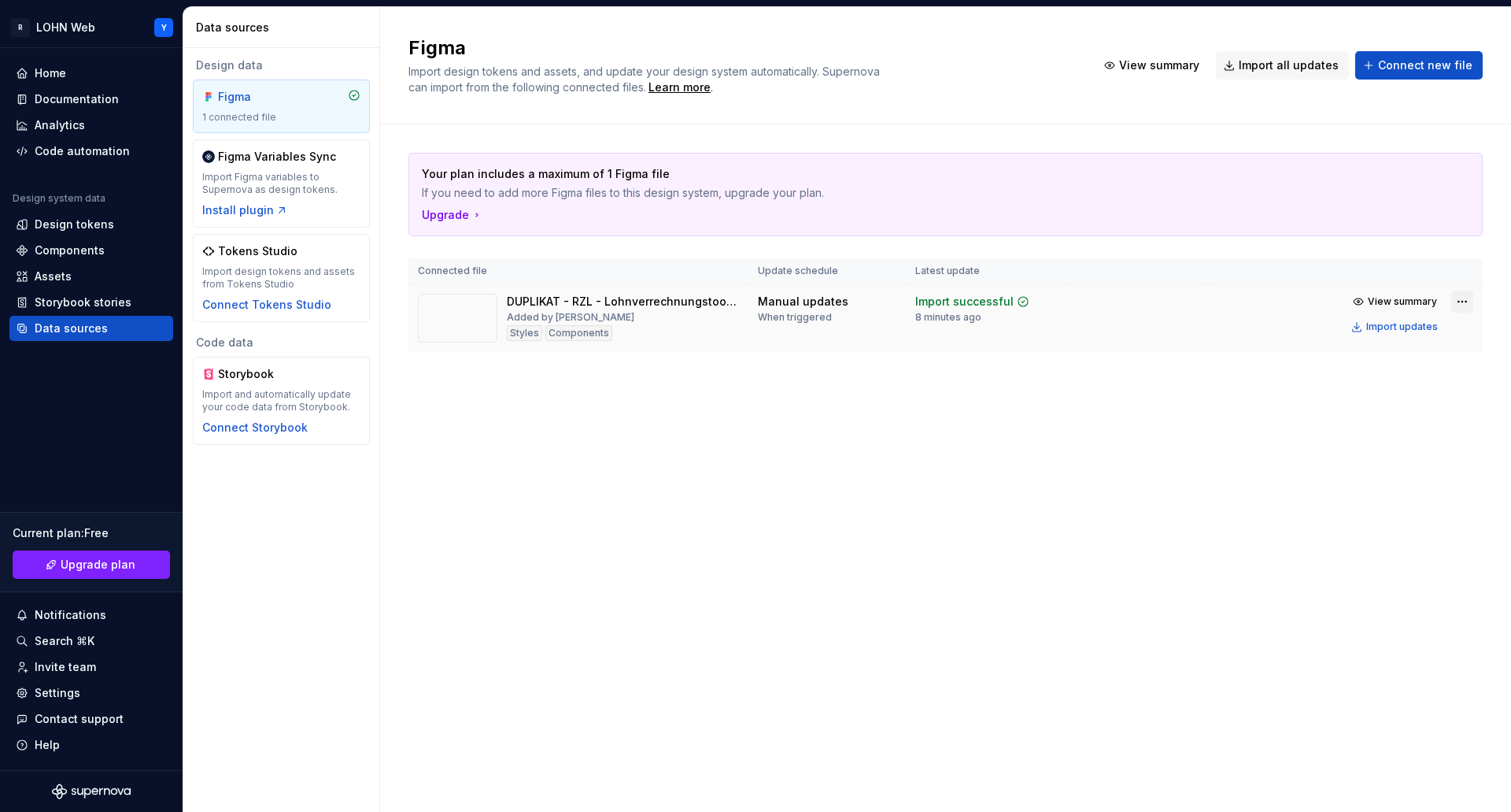
click at [1465, 302] on html "R LOHN Web Y Home Documentation Analytics Code automation Design system data De…" at bounding box center [756, 406] width 1511 height 812
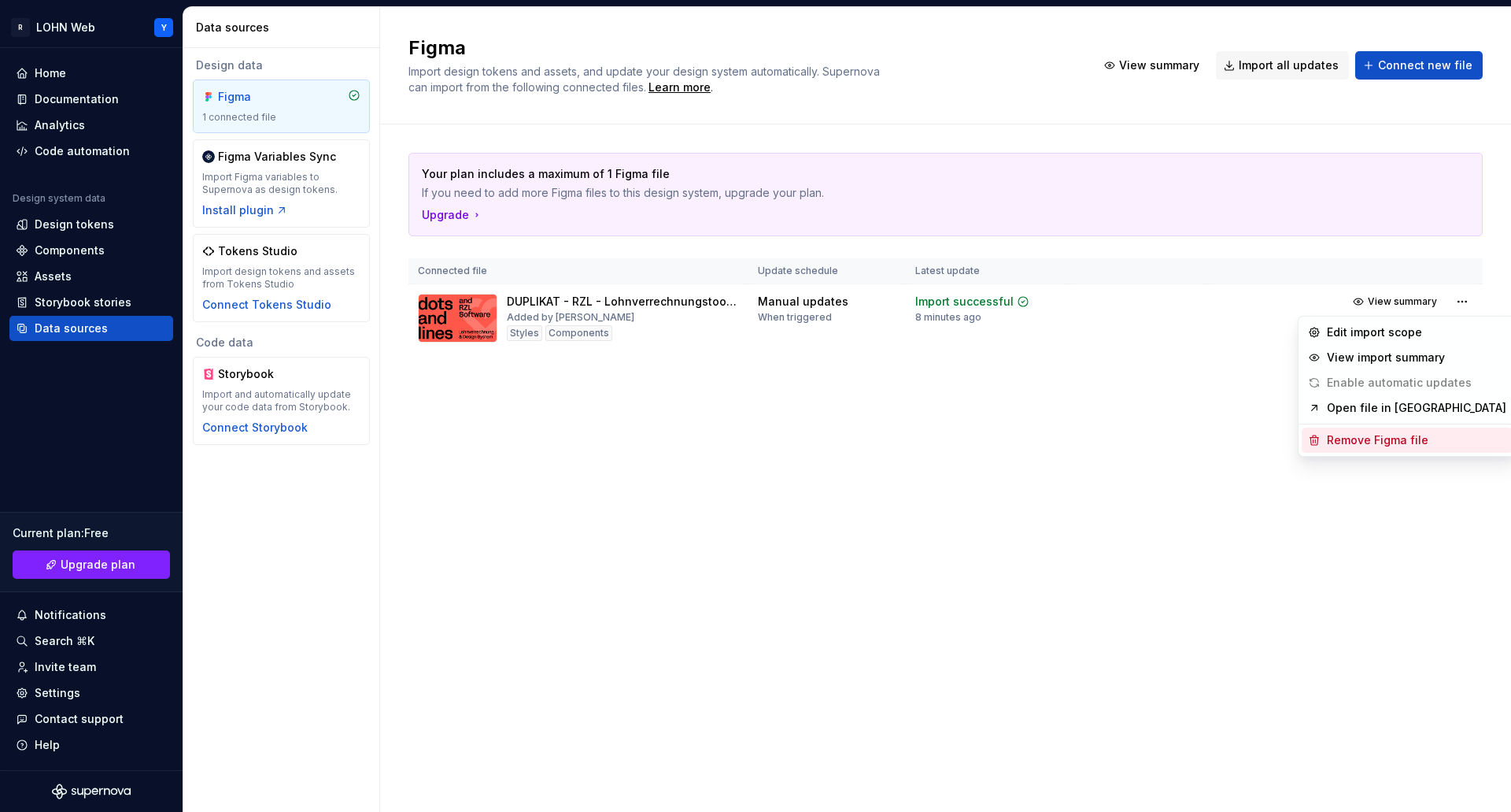
click at [1403, 441] on div "Remove Figma file" at bounding box center [1417, 440] width 179 height 16
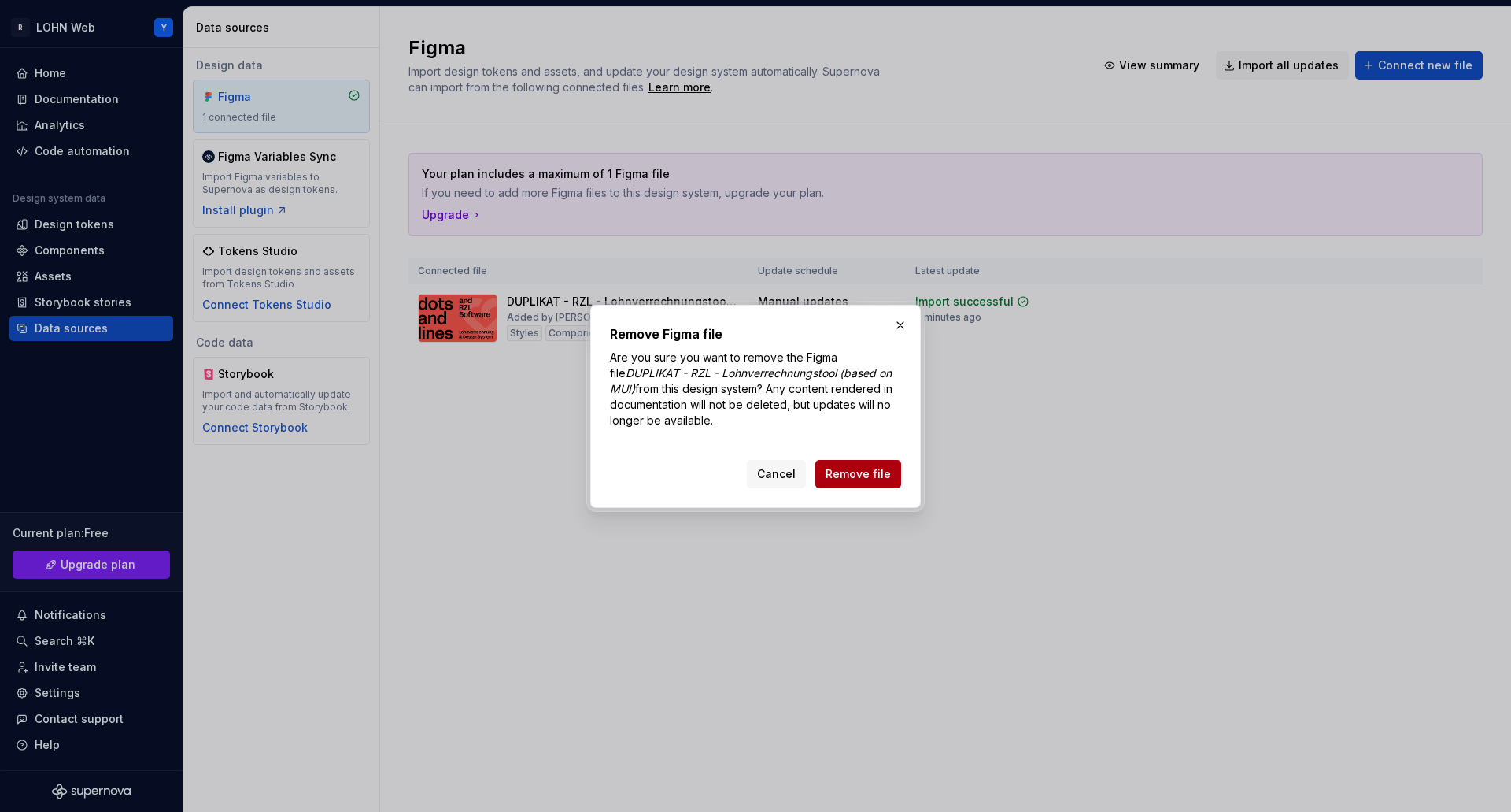
click at [867, 476] on span "Remove file" at bounding box center [858, 474] width 65 height 16
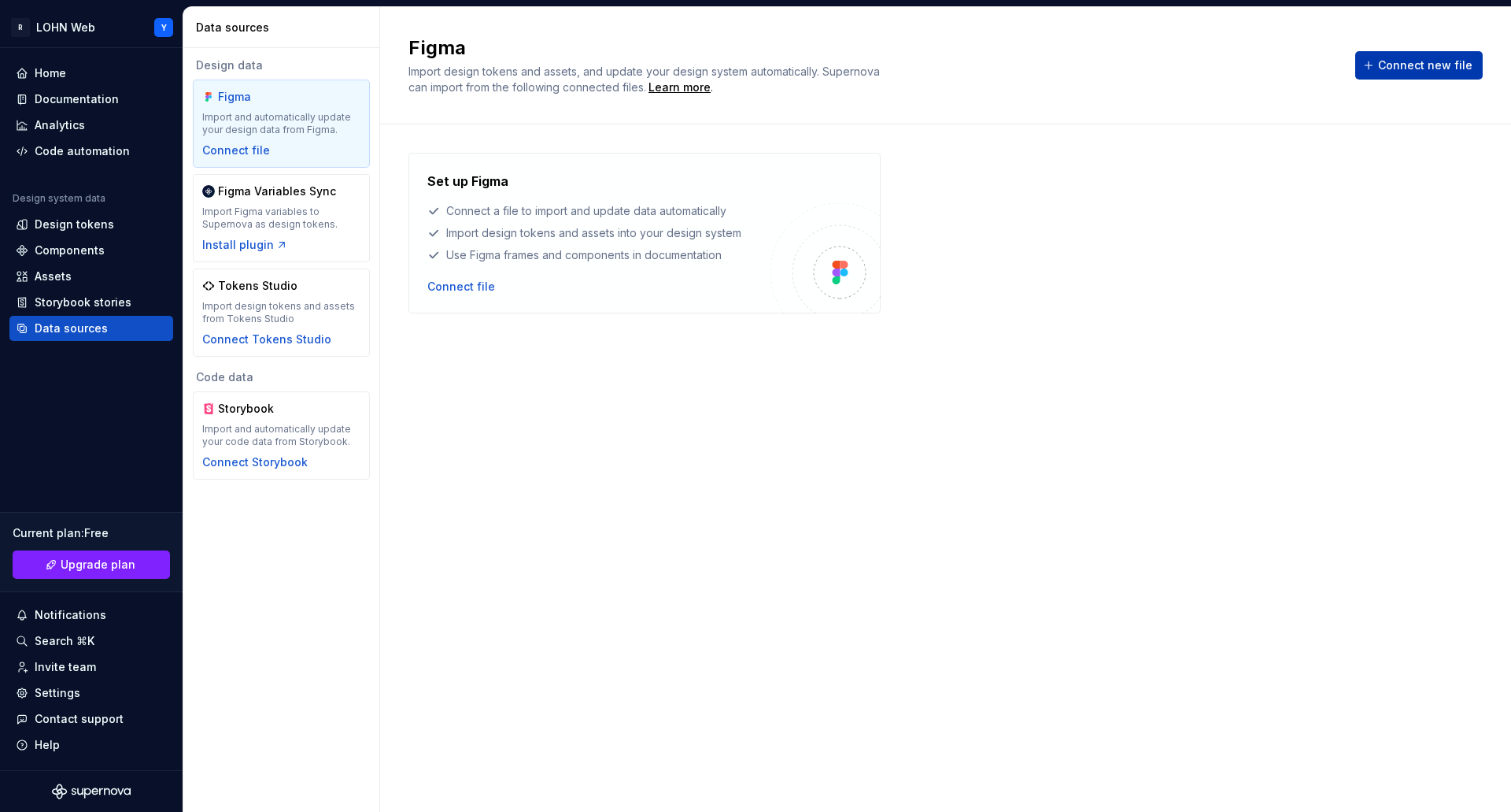
click at [1399, 65] on span "Connect new file" at bounding box center [1425, 65] width 94 height 16
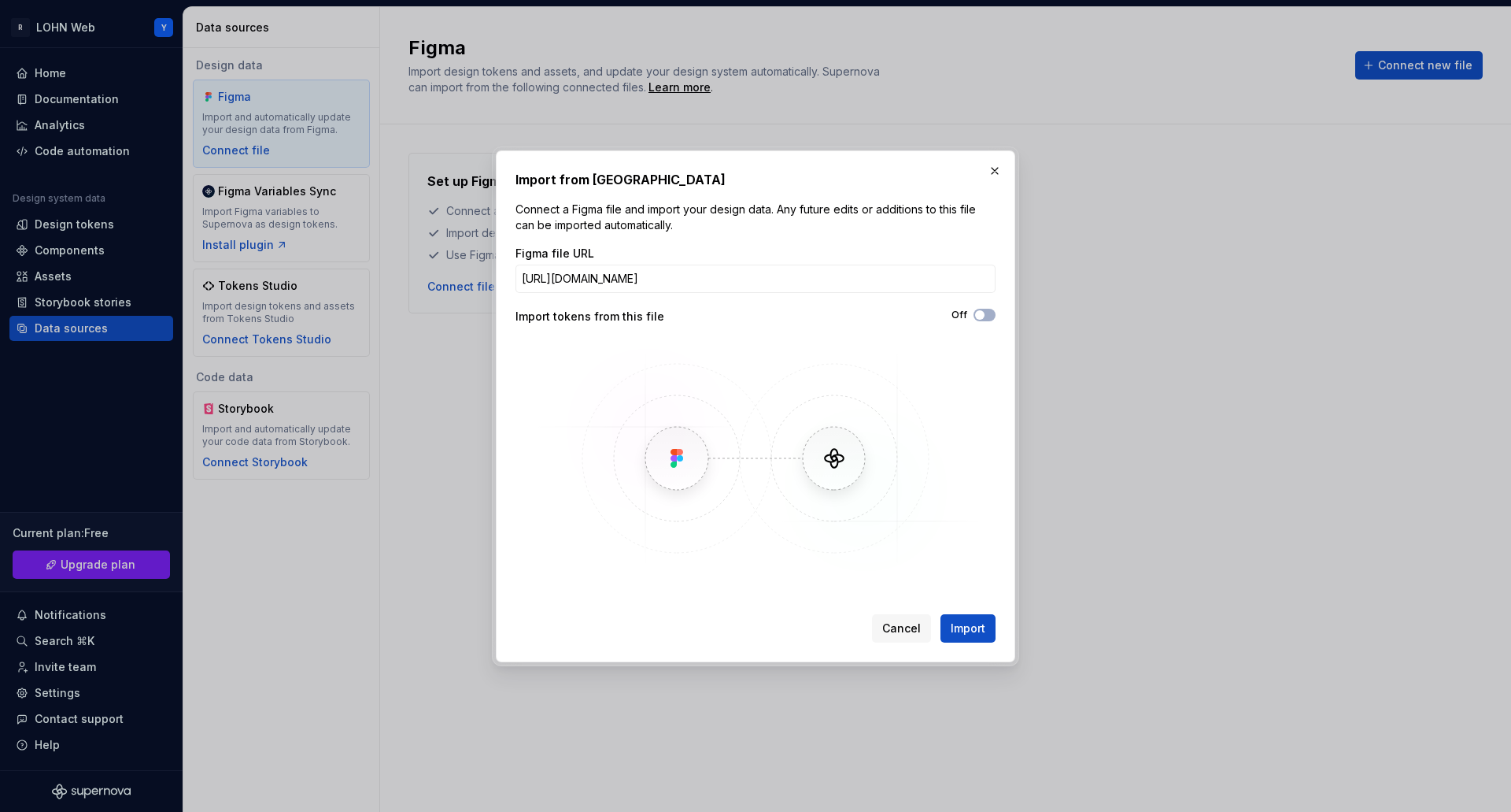
scroll to position [0, 344]
type input "[URL][DOMAIN_NAME]"
click at [971, 622] on span "Import" at bounding box center [969, 628] width 35 height 16
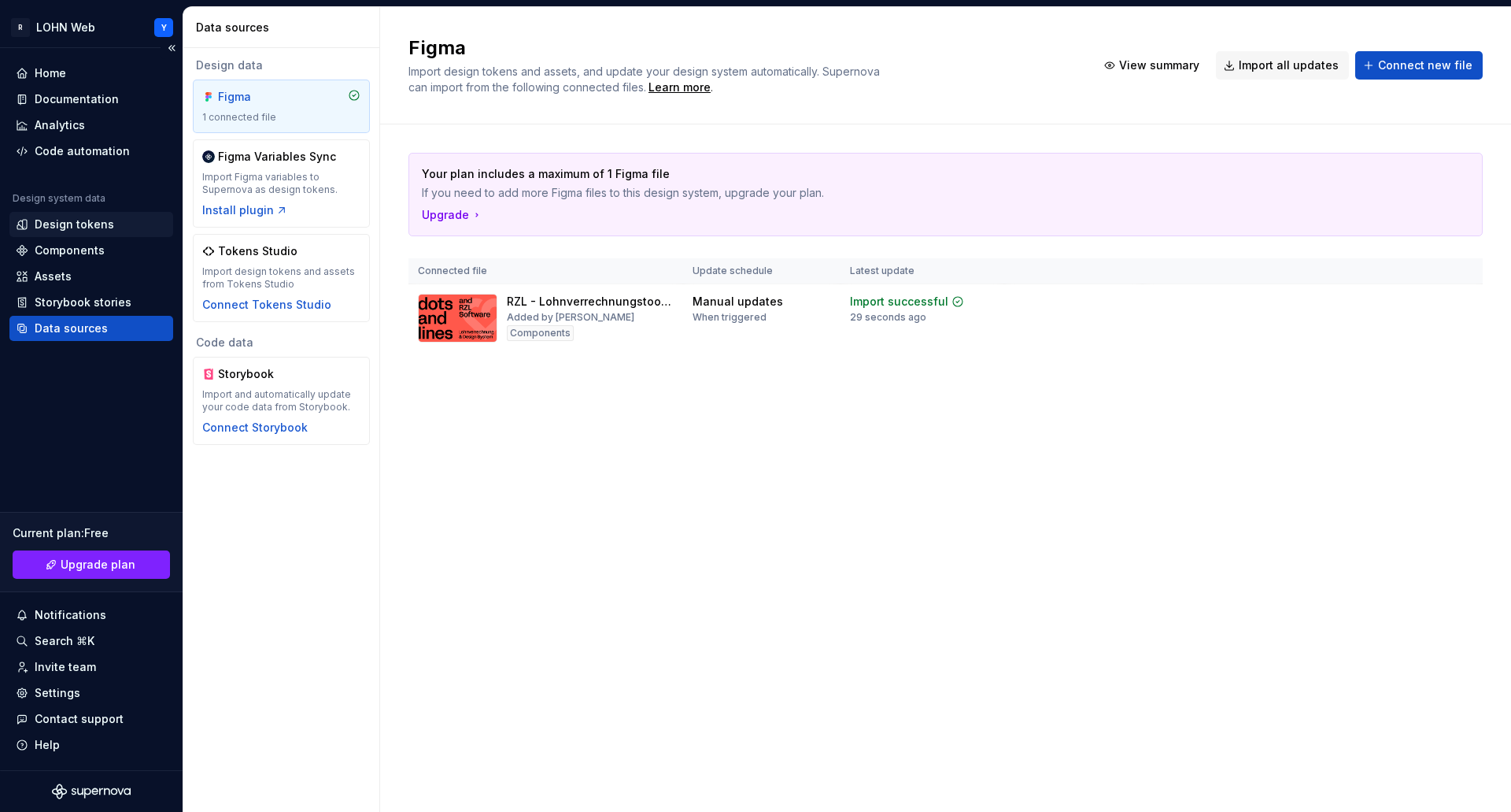
click at [54, 224] on div "Design tokens" at bounding box center [75, 224] width 80 height 16
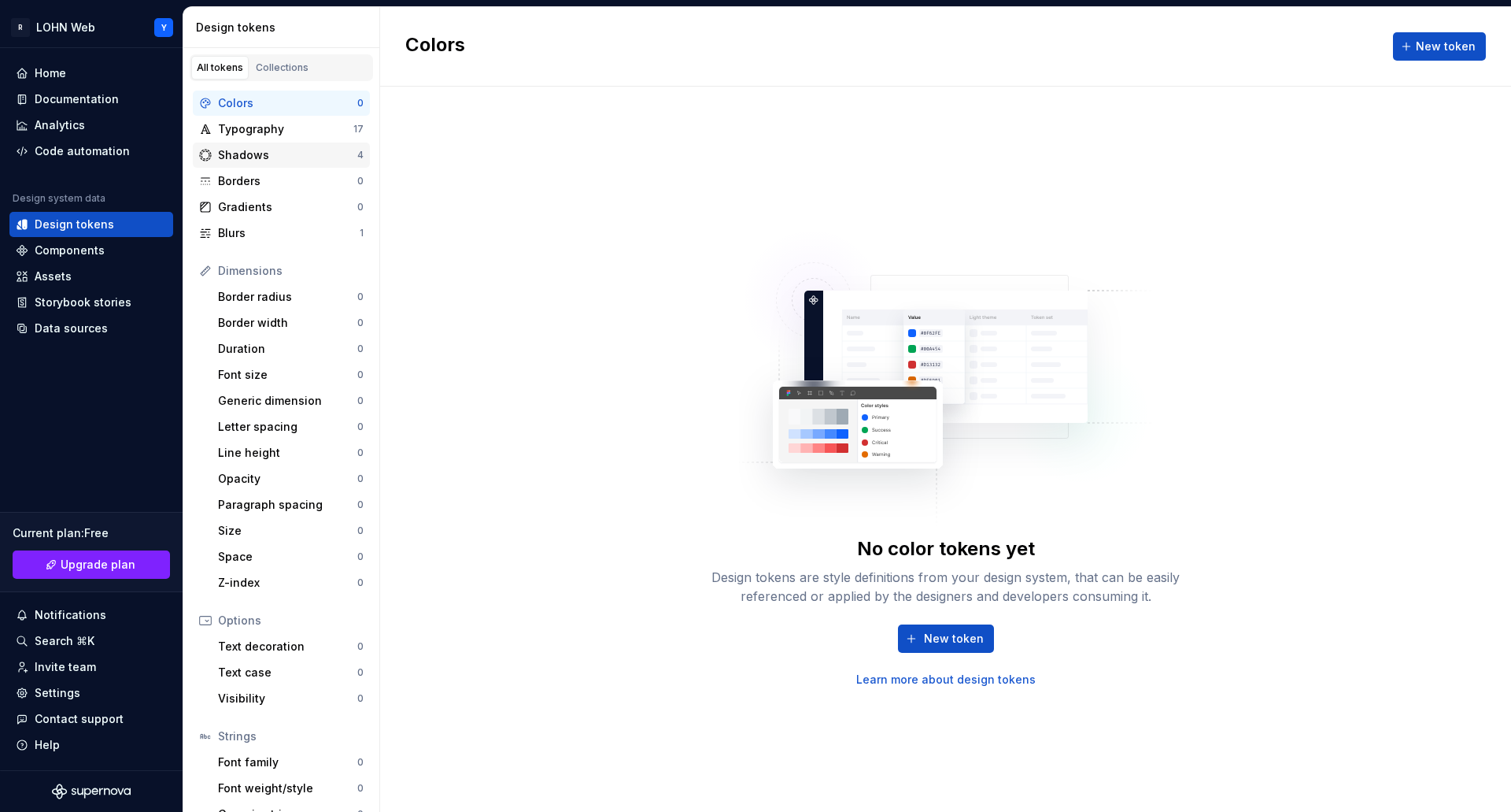
click at [269, 152] on div "Shadows" at bounding box center [287, 155] width 139 height 16
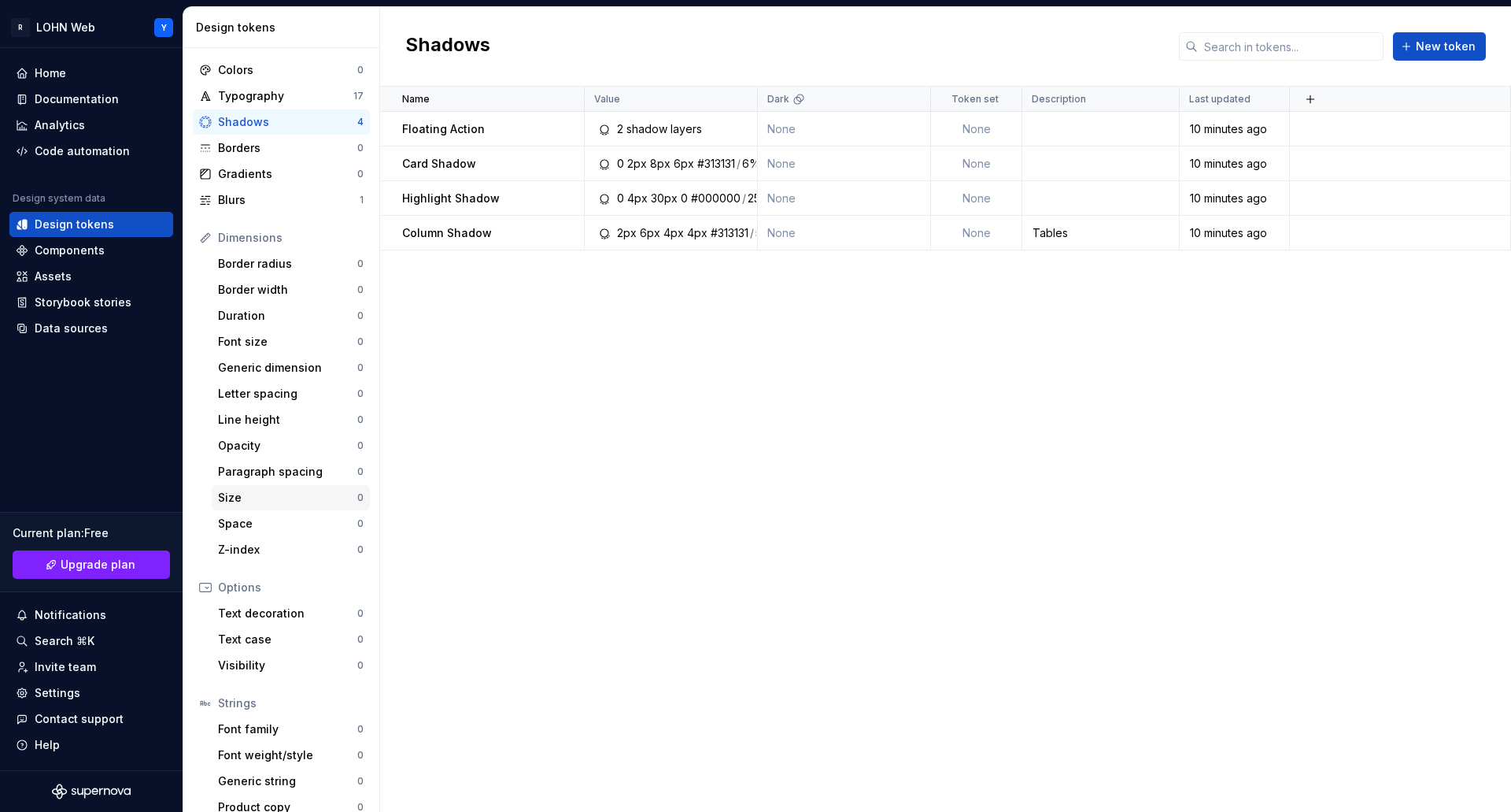
scroll to position [51, 0]
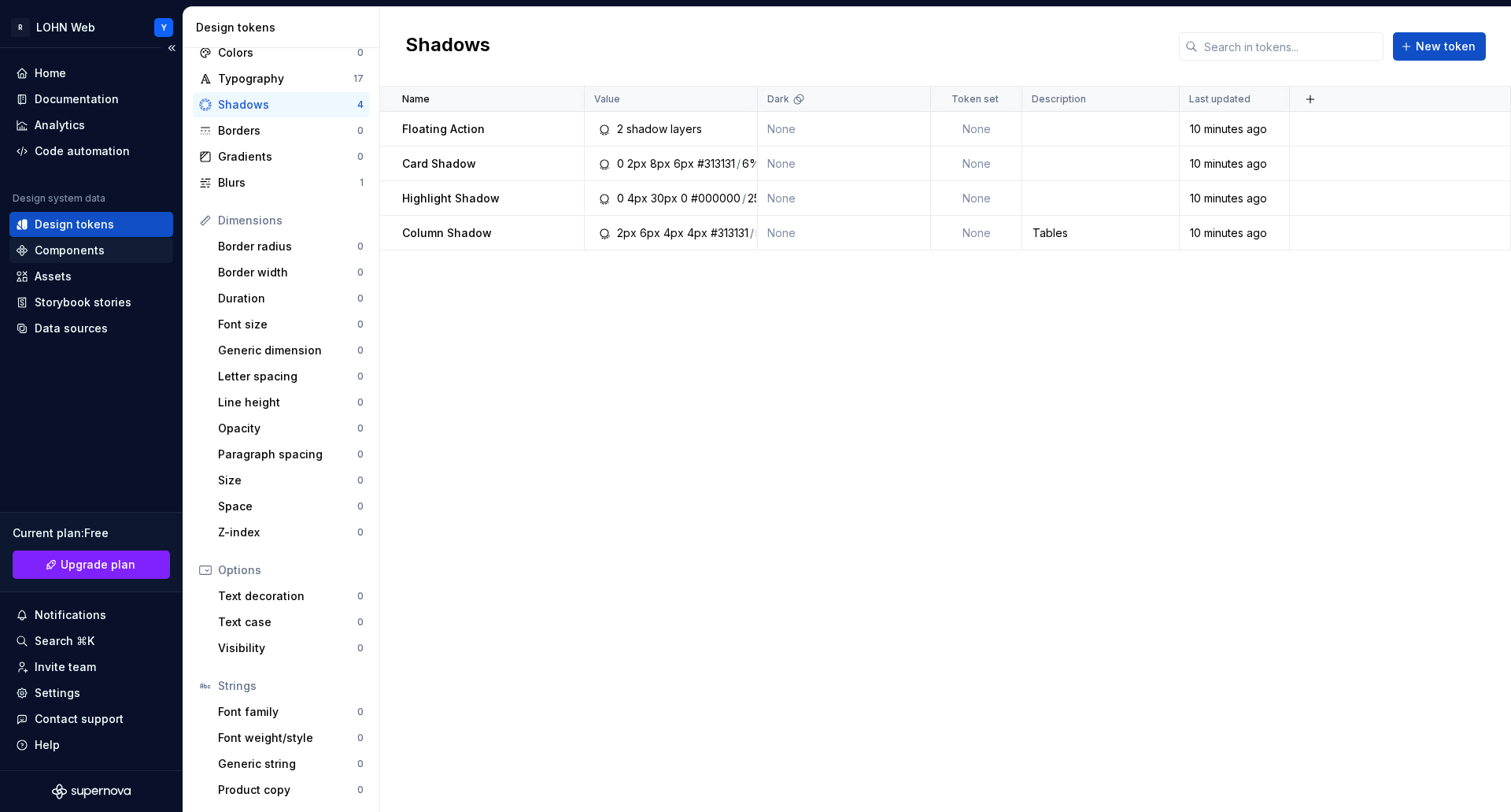
click at [49, 246] on div "Components" at bounding box center [70, 250] width 70 height 16
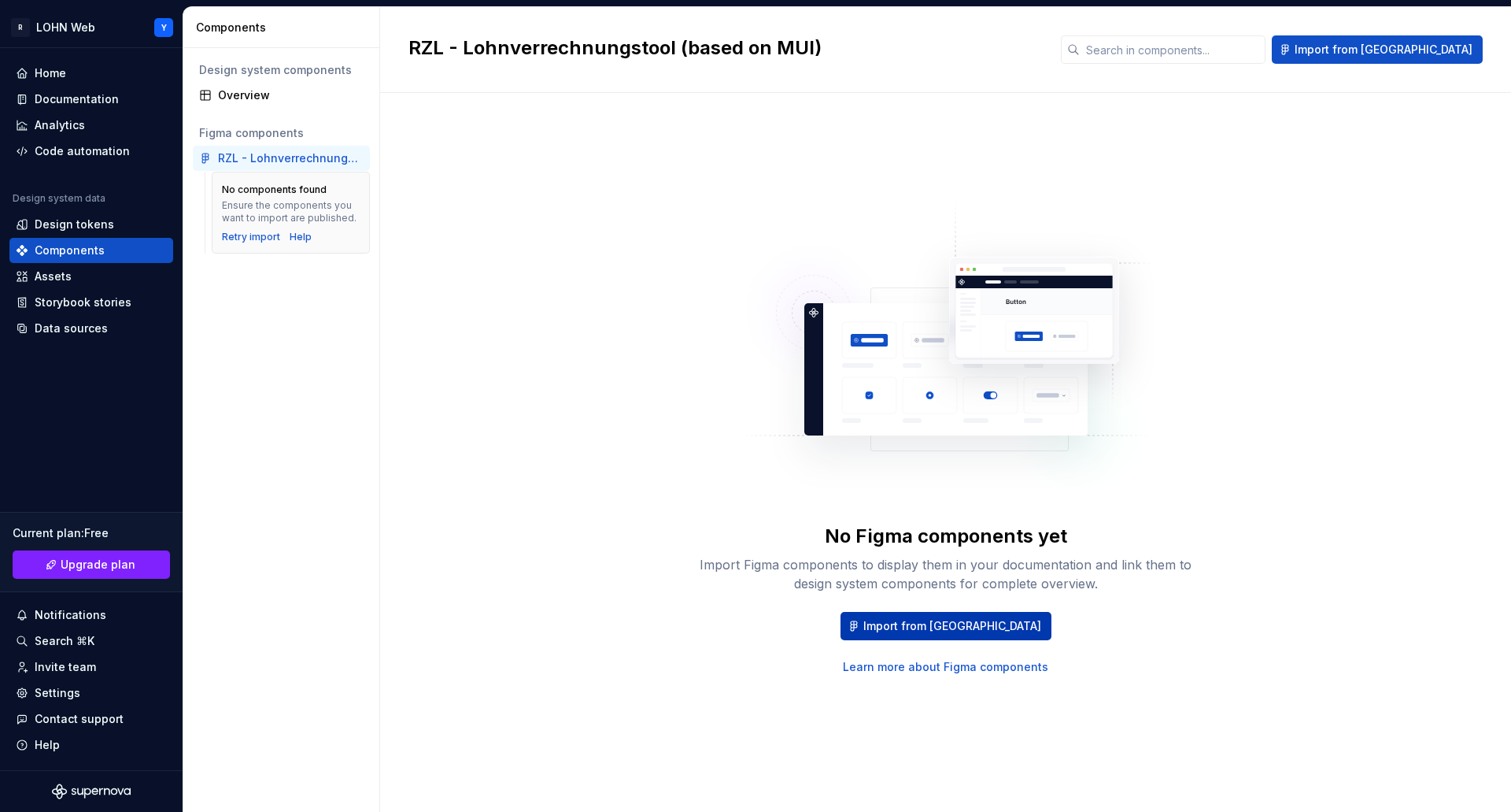
click at [967, 617] on button "Import from [GEOGRAPHIC_DATA]" at bounding box center [945, 625] width 211 height 28
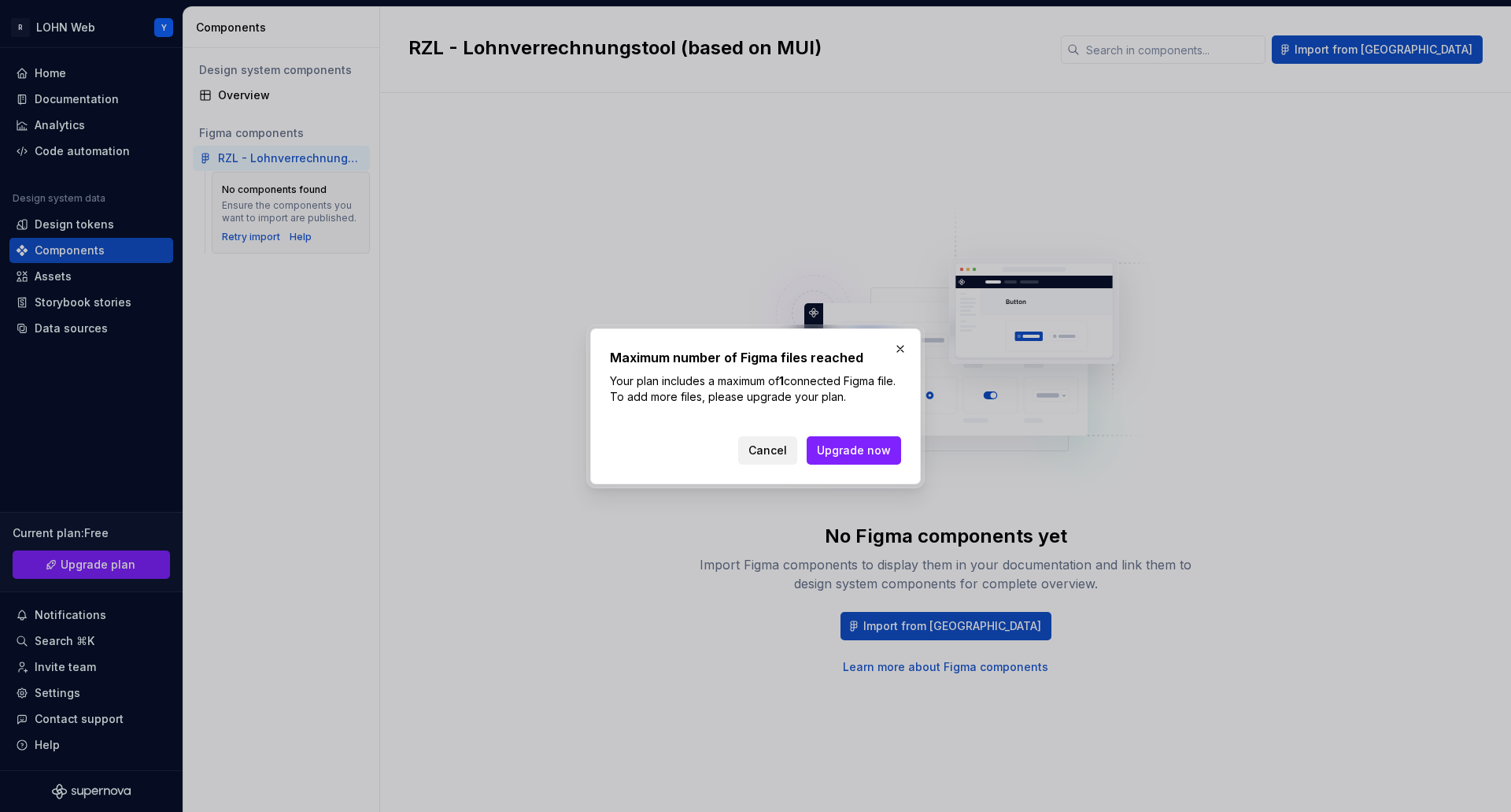
click at [764, 455] on span "Cancel" at bounding box center [768, 450] width 39 height 16
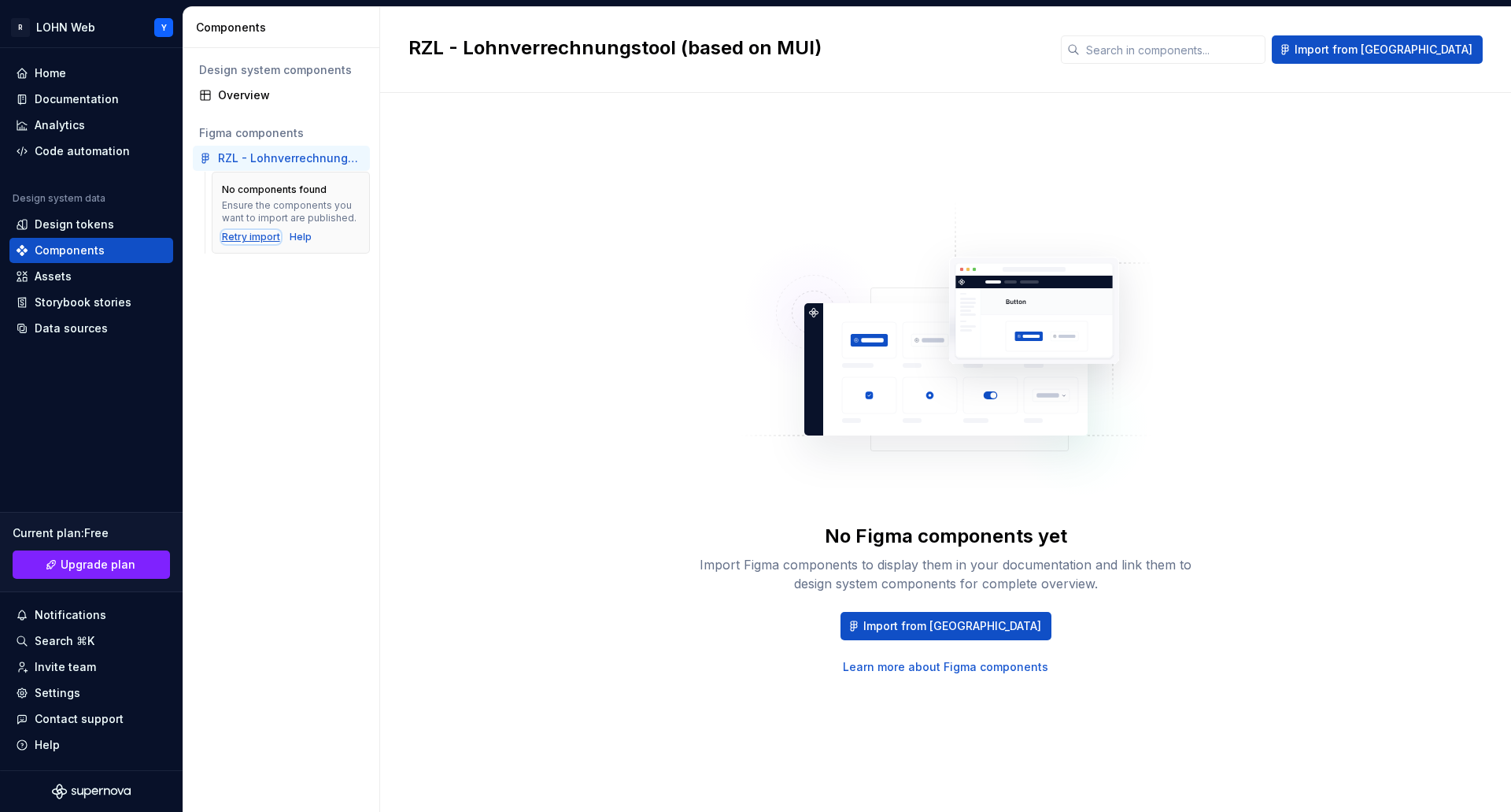
click at [252, 237] on div "Retry import" at bounding box center [251, 237] width 58 height 13
click at [50, 277] on div "Assets" at bounding box center [54, 277] width 37 height 16
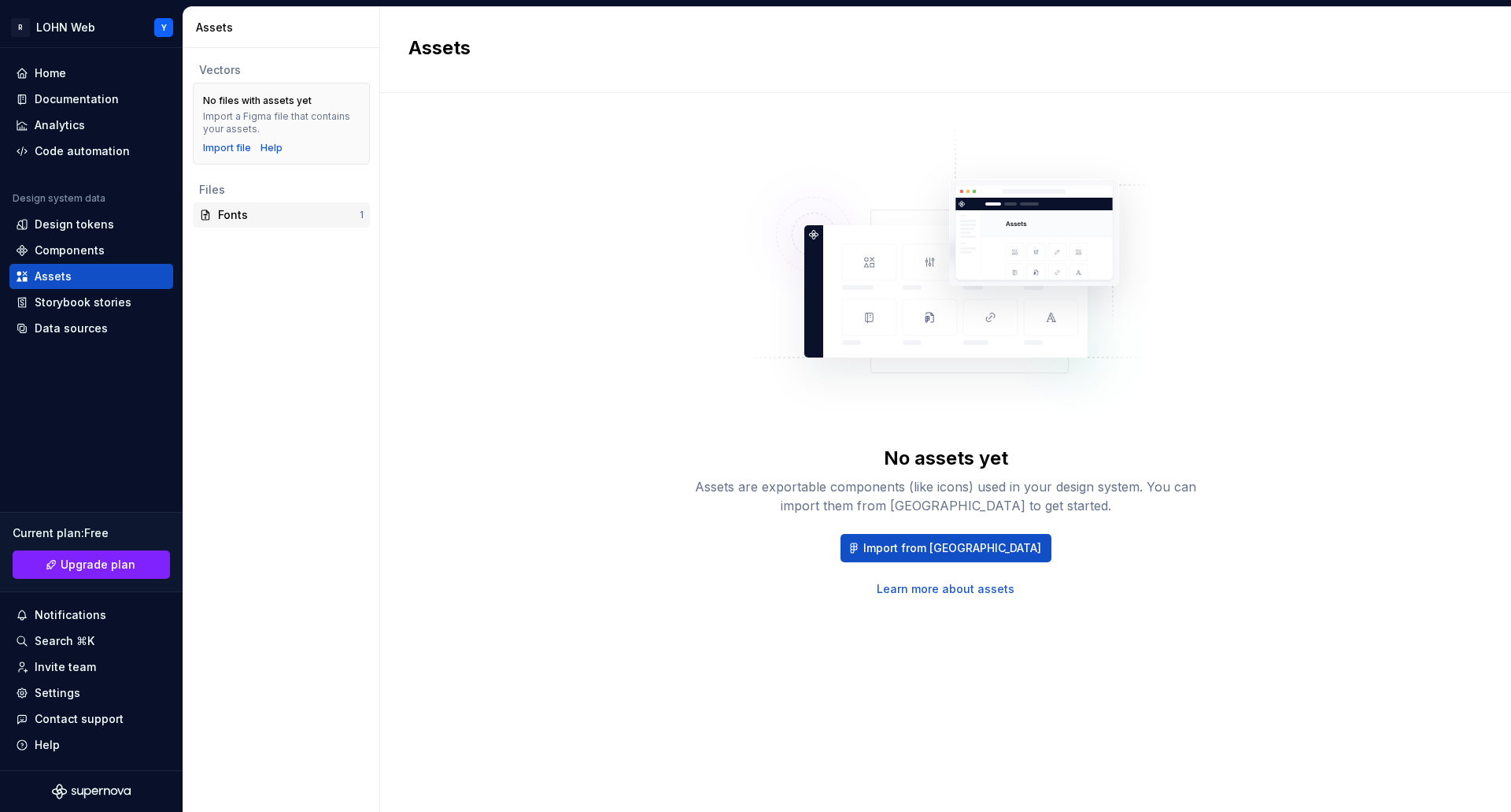
click at [233, 209] on div "Fonts" at bounding box center [289, 215] width 142 height 16
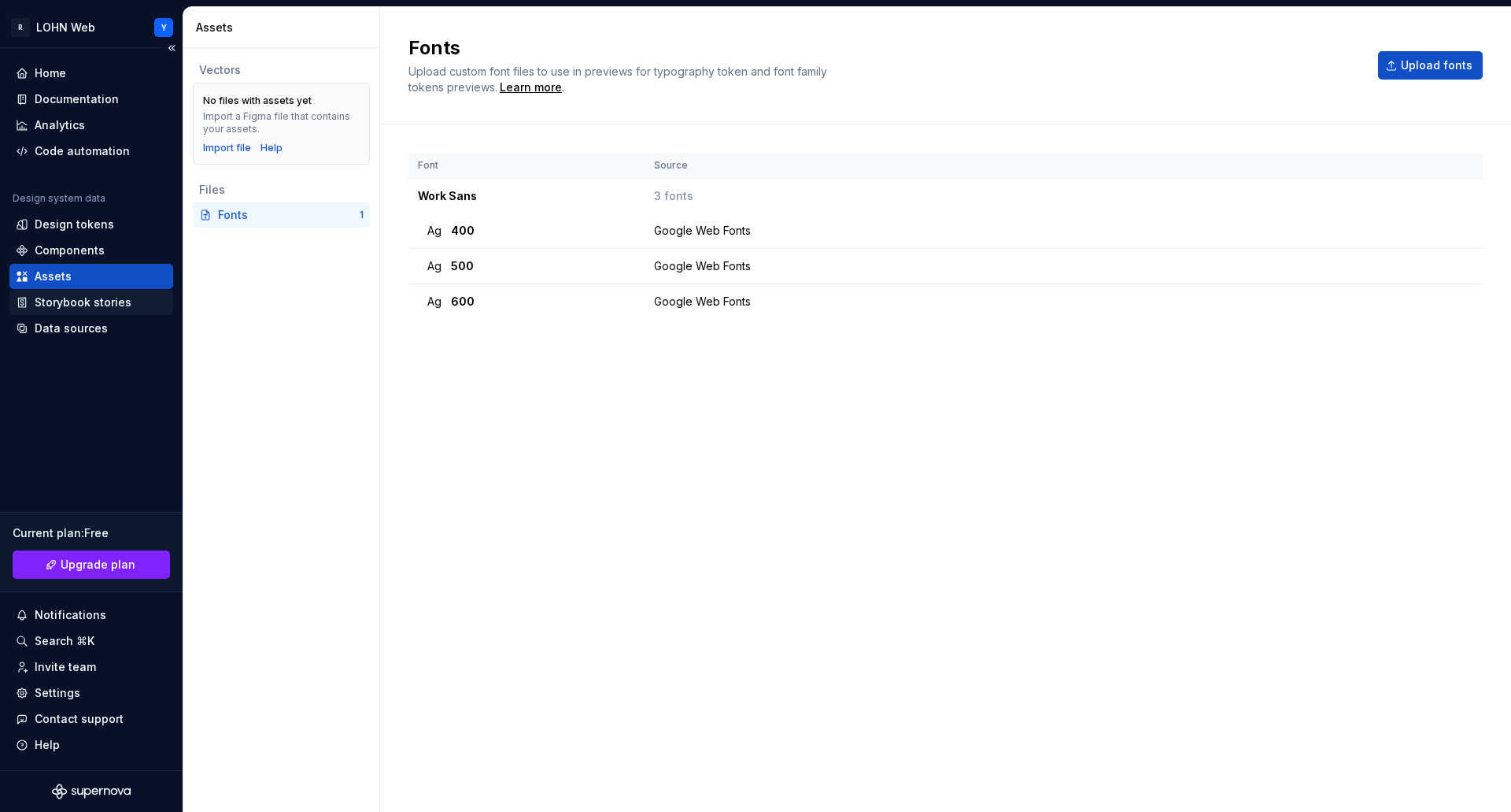
click at [47, 298] on div "Storybook stories" at bounding box center [83, 302] width 96 height 16
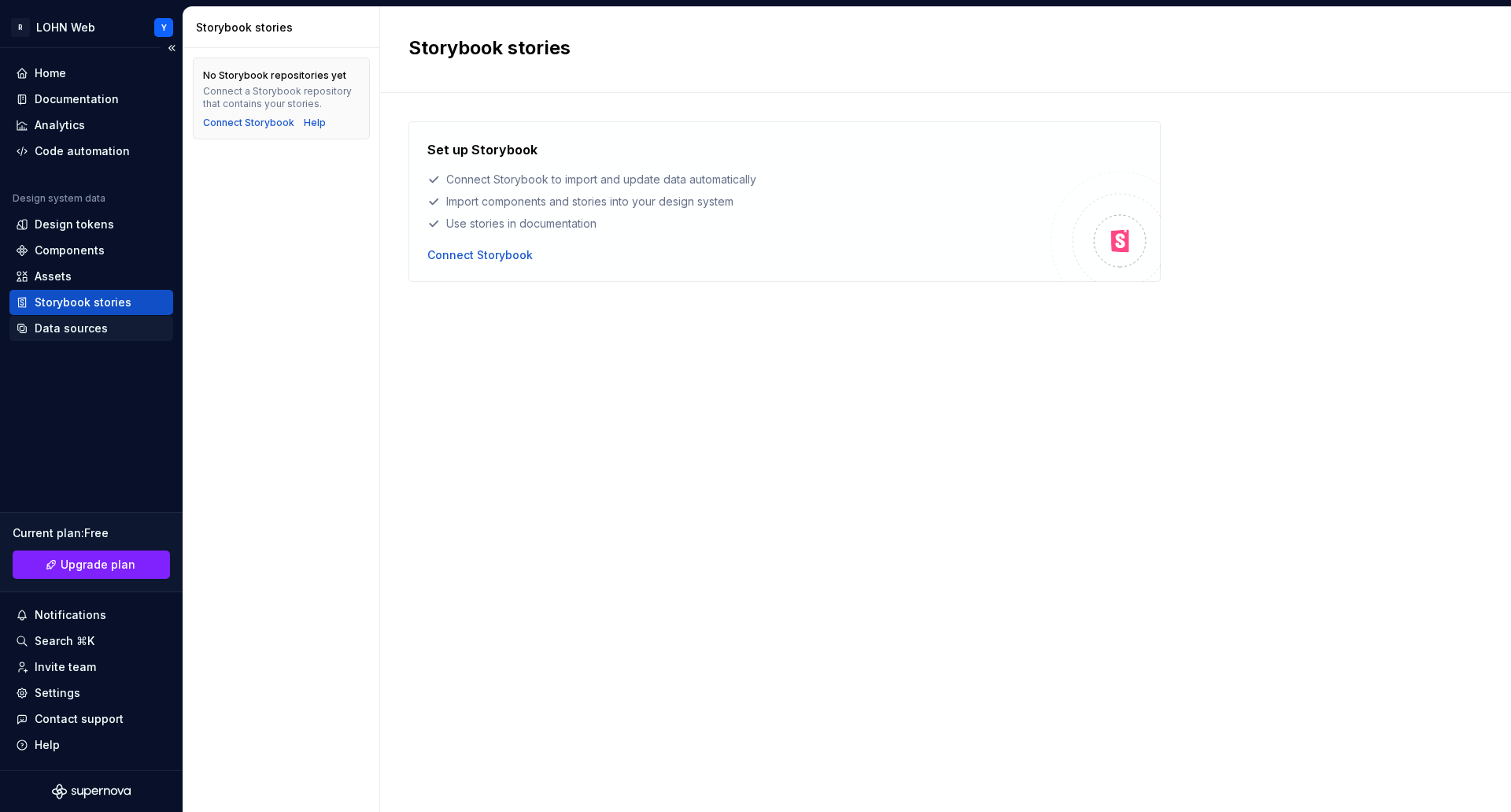
click at [78, 327] on div "Data sources" at bounding box center [71, 328] width 73 height 16
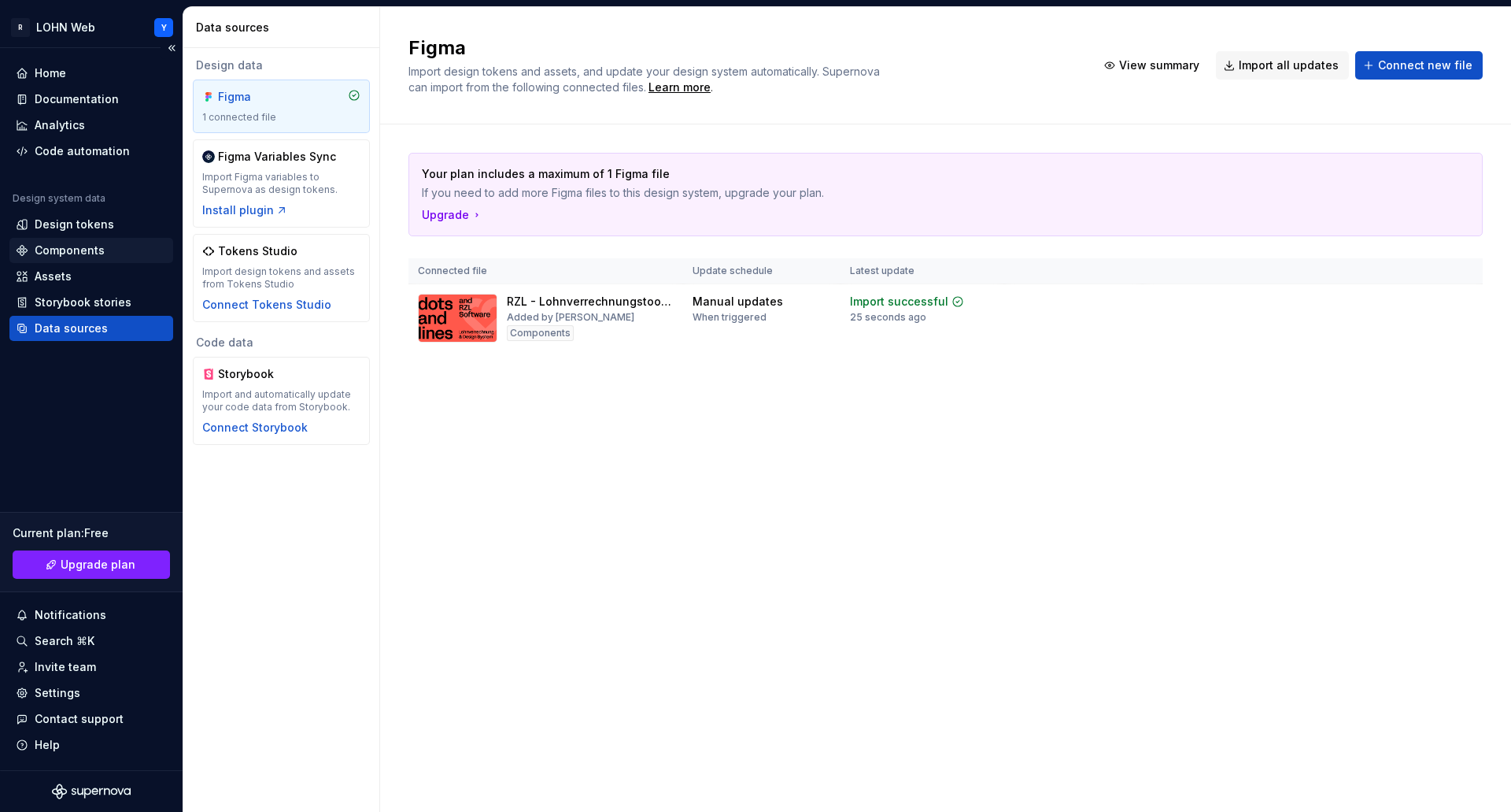
click at [79, 246] on div "Components" at bounding box center [70, 250] width 70 height 16
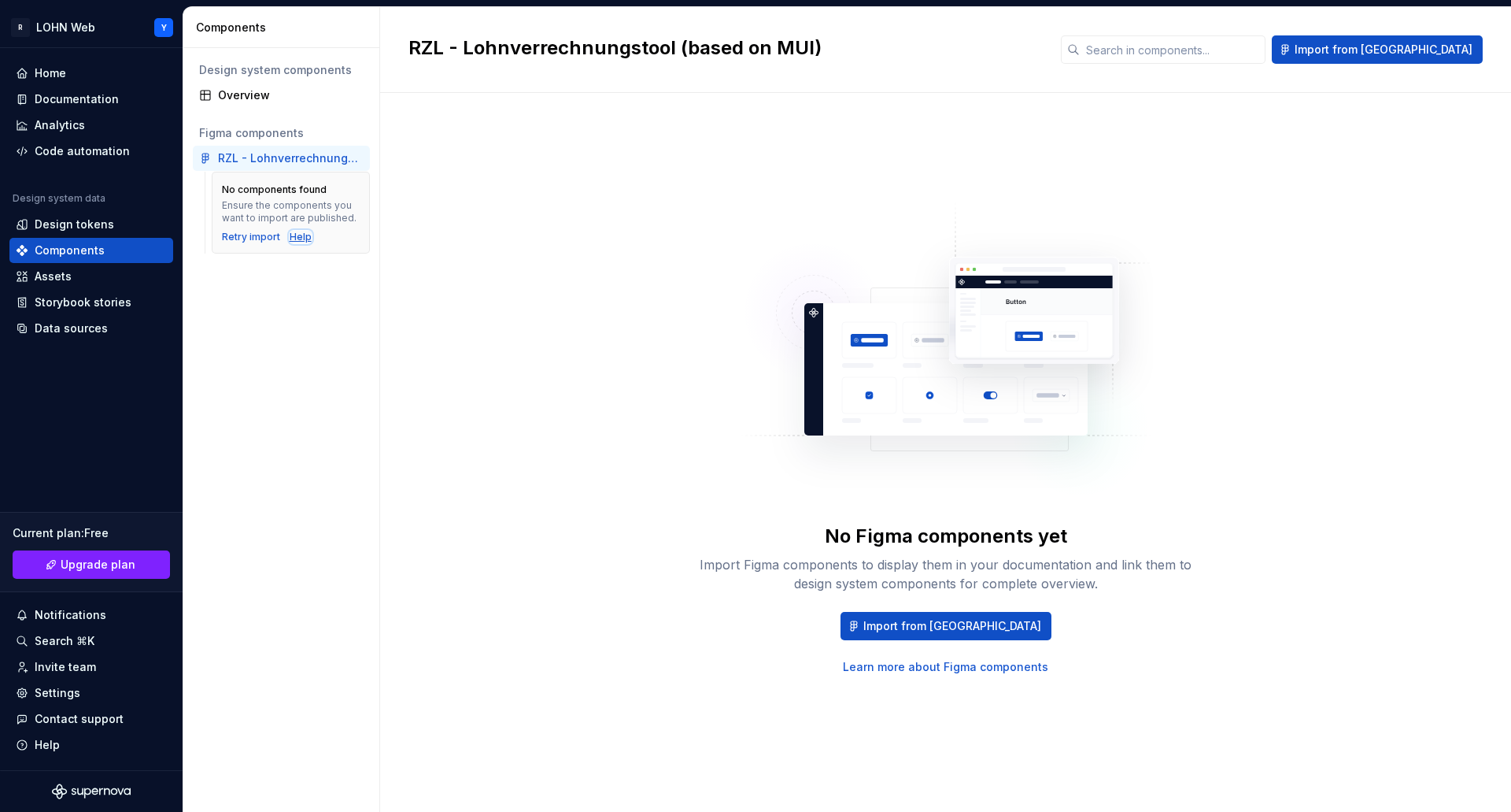
click at [295, 240] on div "Help" at bounding box center [301, 237] width 22 height 13
click at [64, 326] on div "Data sources" at bounding box center [71, 328] width 73 height 16
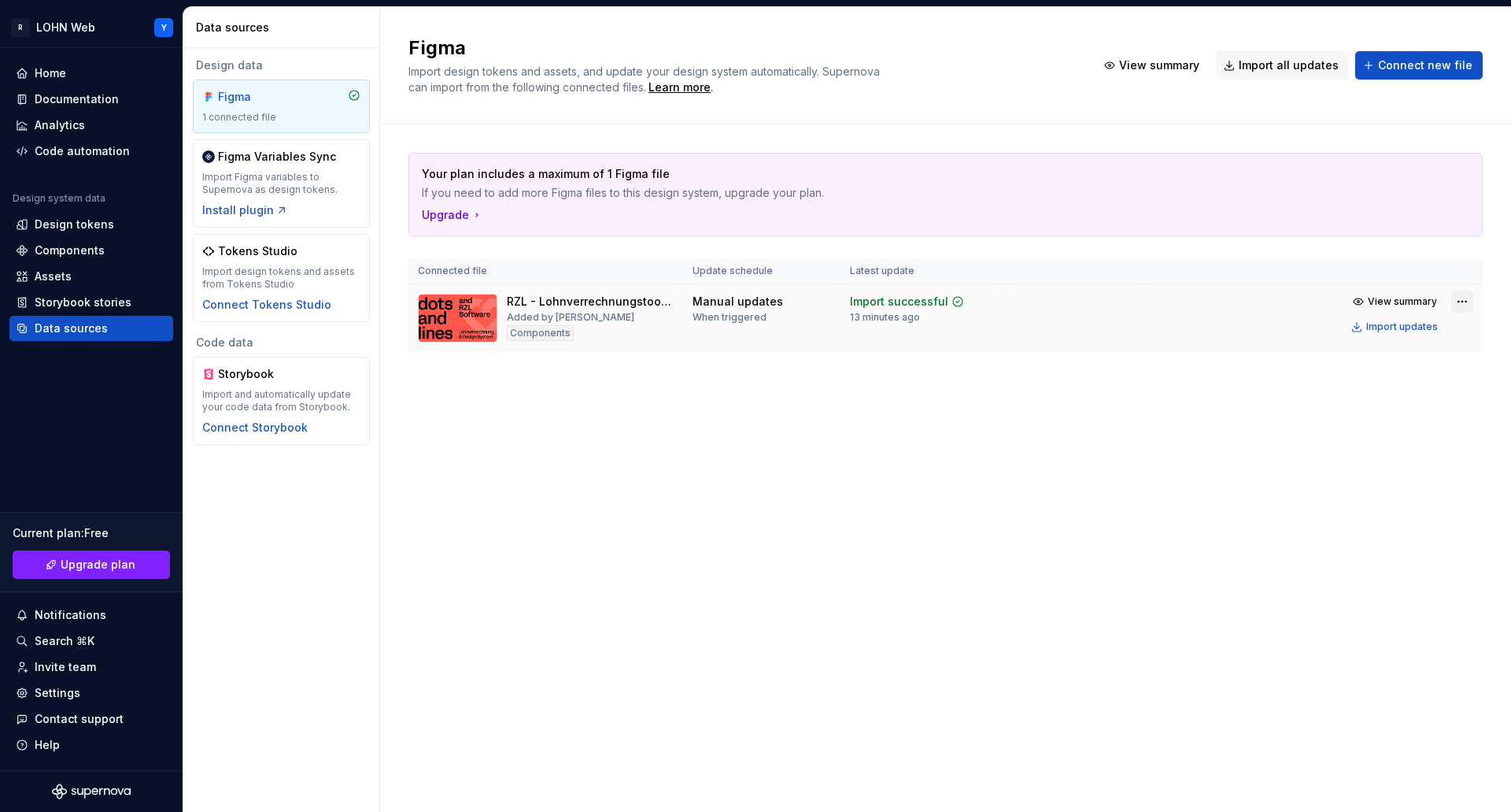
click at [1461, 302] on html "R LOHN Web Y Home Documentation Analytics Code automation Design system data De…" at bounding box center [756, 406] width 1511 height 812
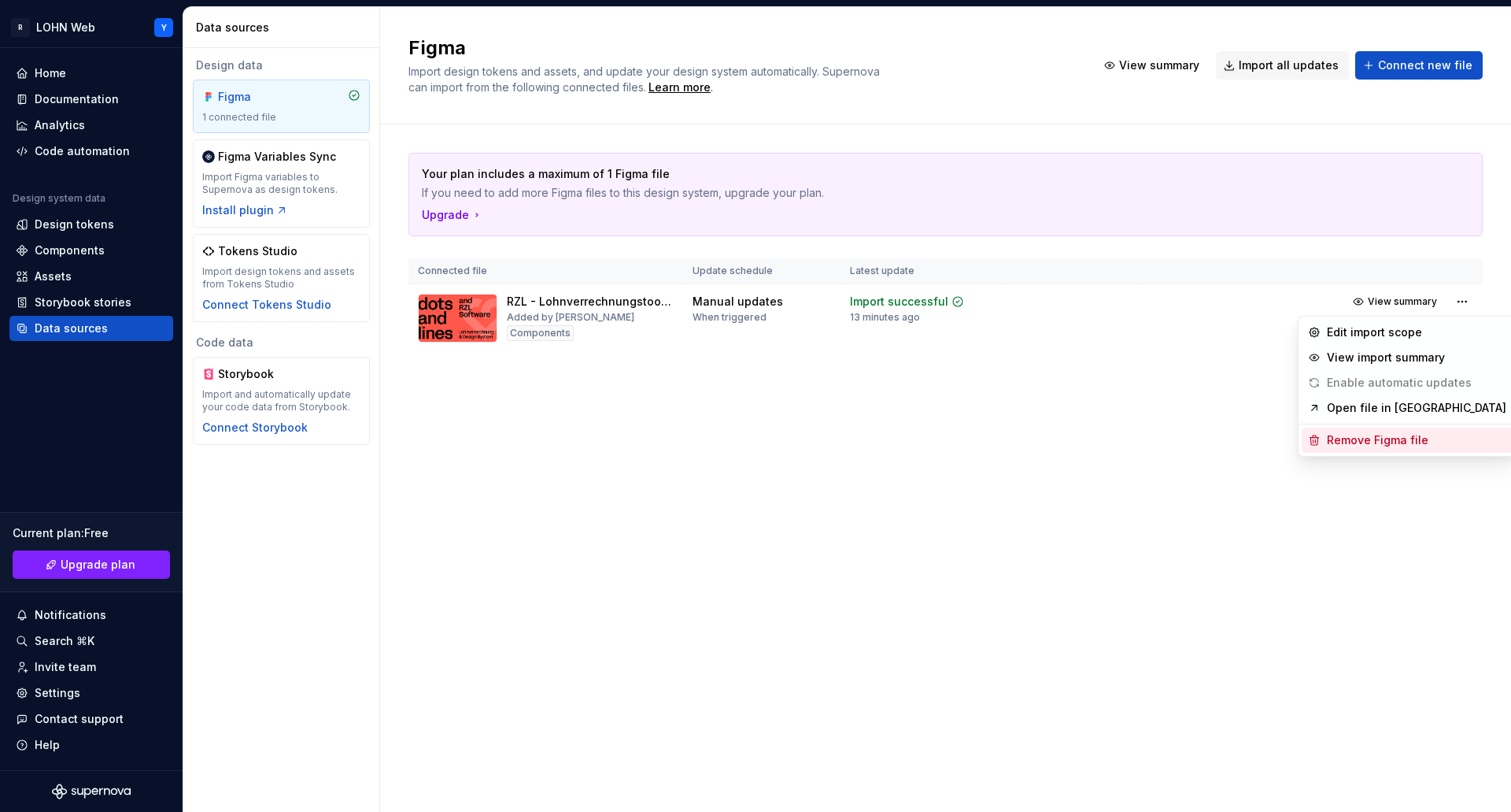
click at [1371, 443] on div "Remove Figma file" at bounding box center [1417, 440] width 179 height 16
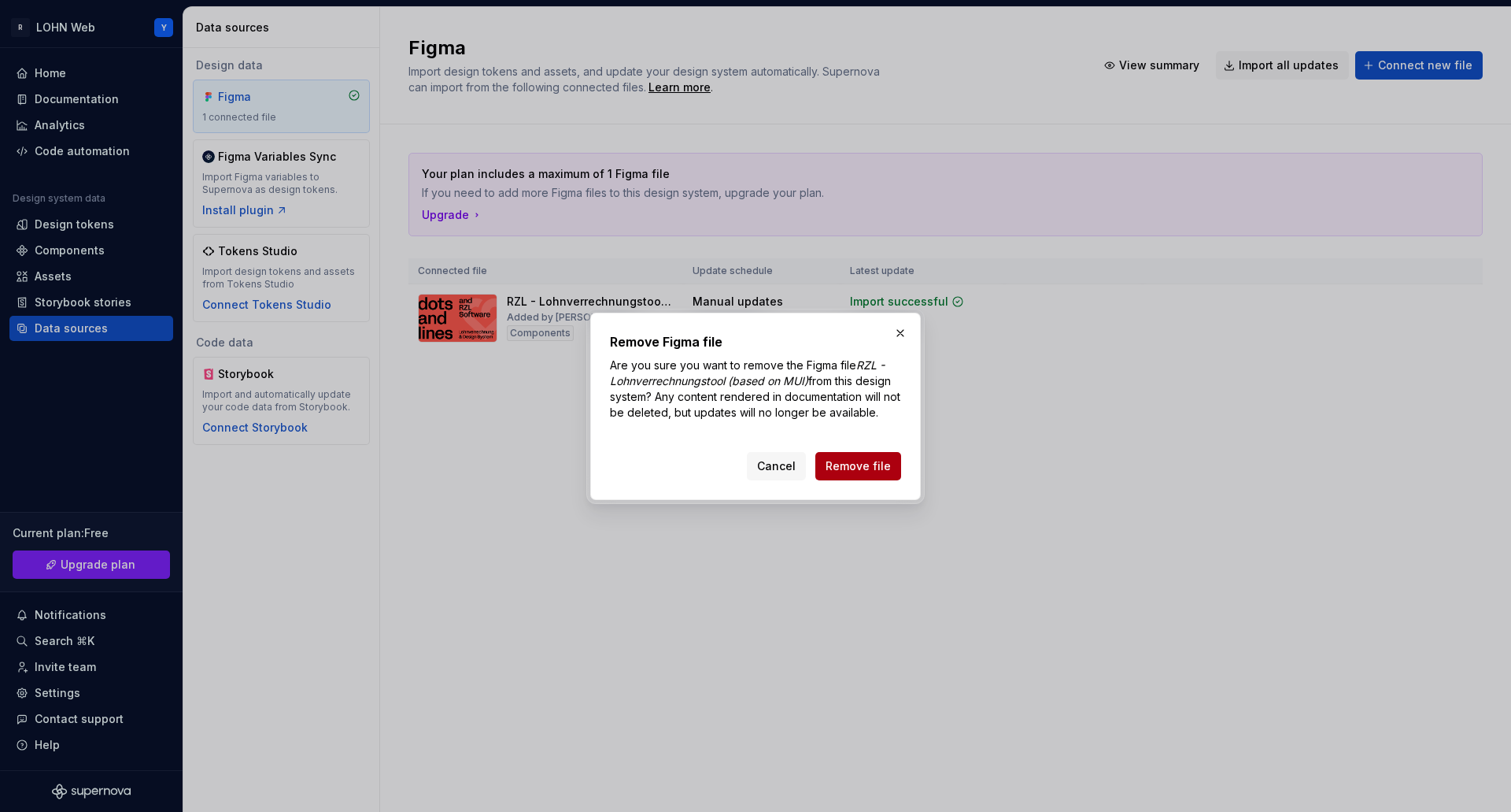
click at [869, 463] on span "Remove file" at bounding box center [858, 466] width 65 height 16
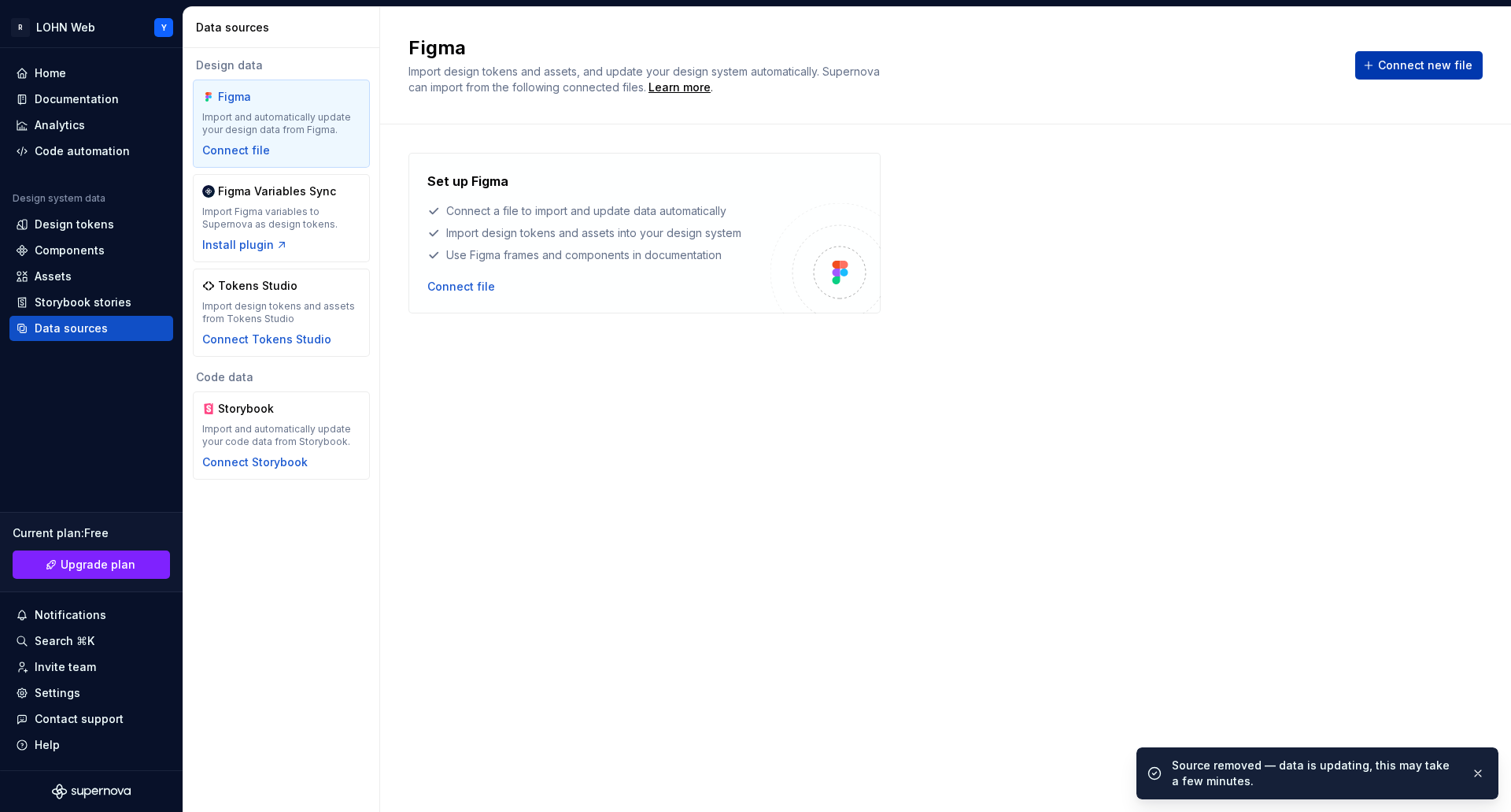
click at [1423, 68] on span "Connect new file" at bounding box center [1425, 65] width 94 height 16
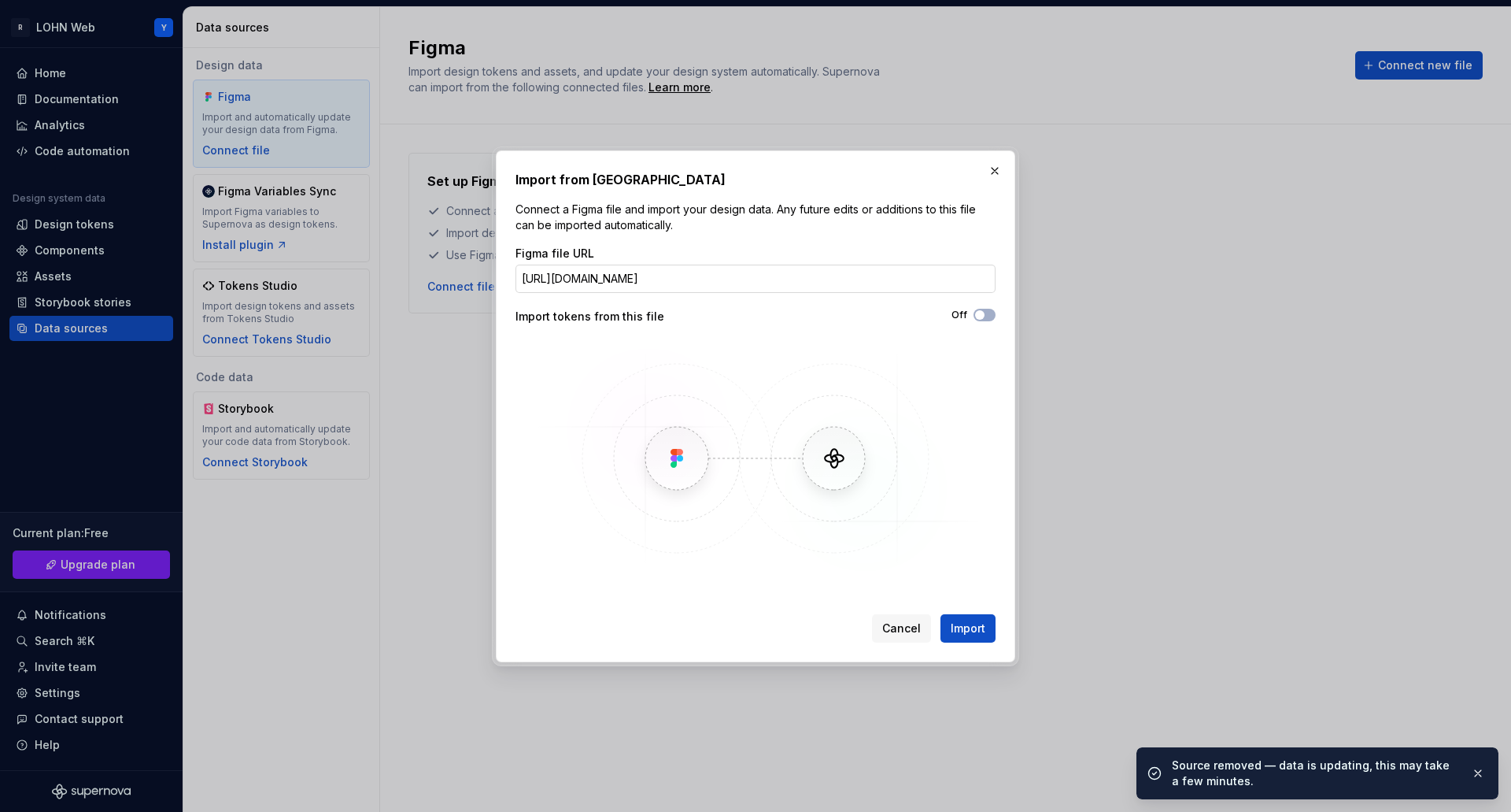
scroll to position [0, 317]
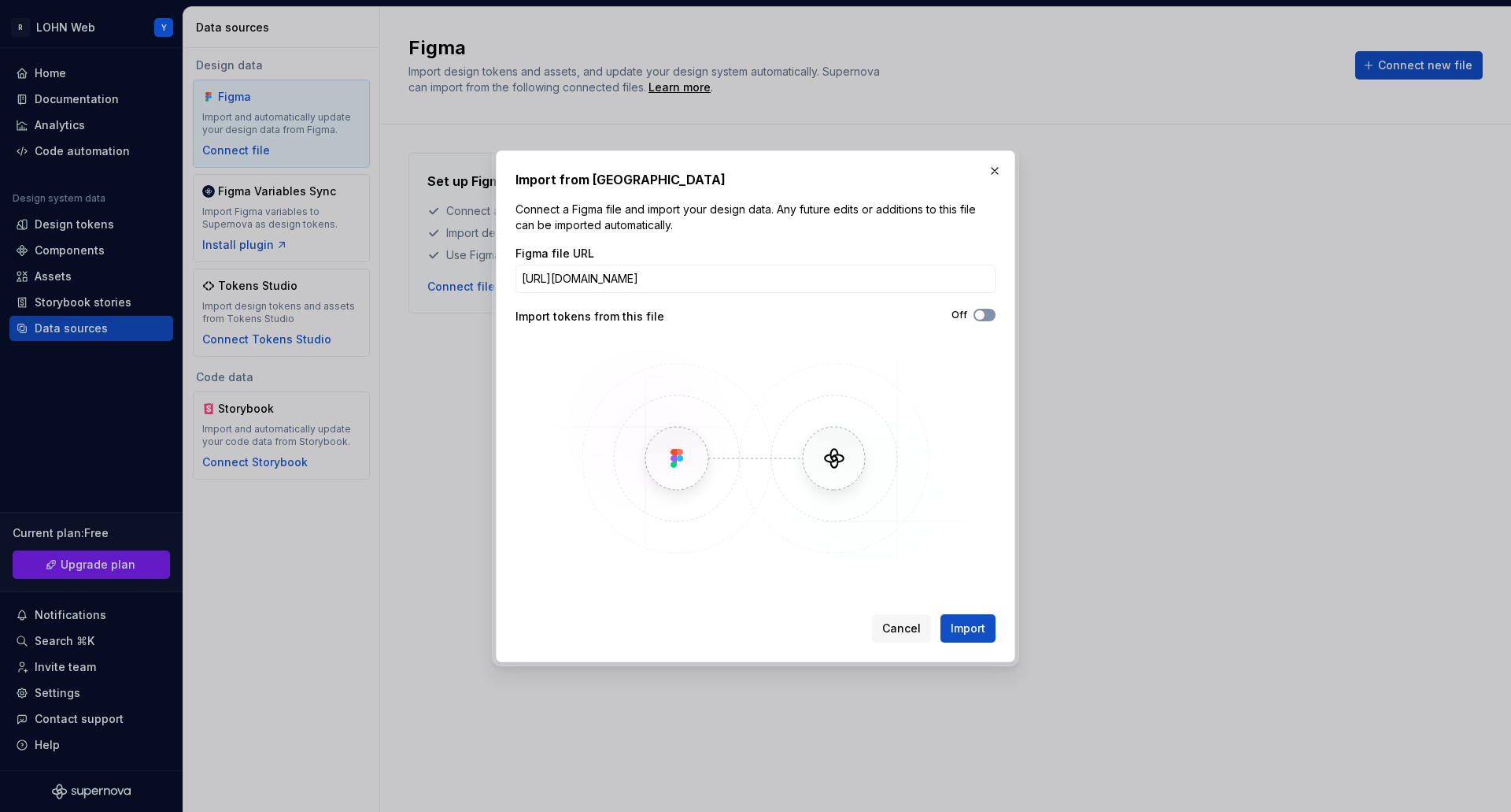
type input "[URL][DOMAIN_NAME]"
click at [983, 315] on span "button" at bounding box center [980, 315] width 10 height 10
click at [981, 627] on span "Import" at bounding box center [969, 628] width 35 height 16
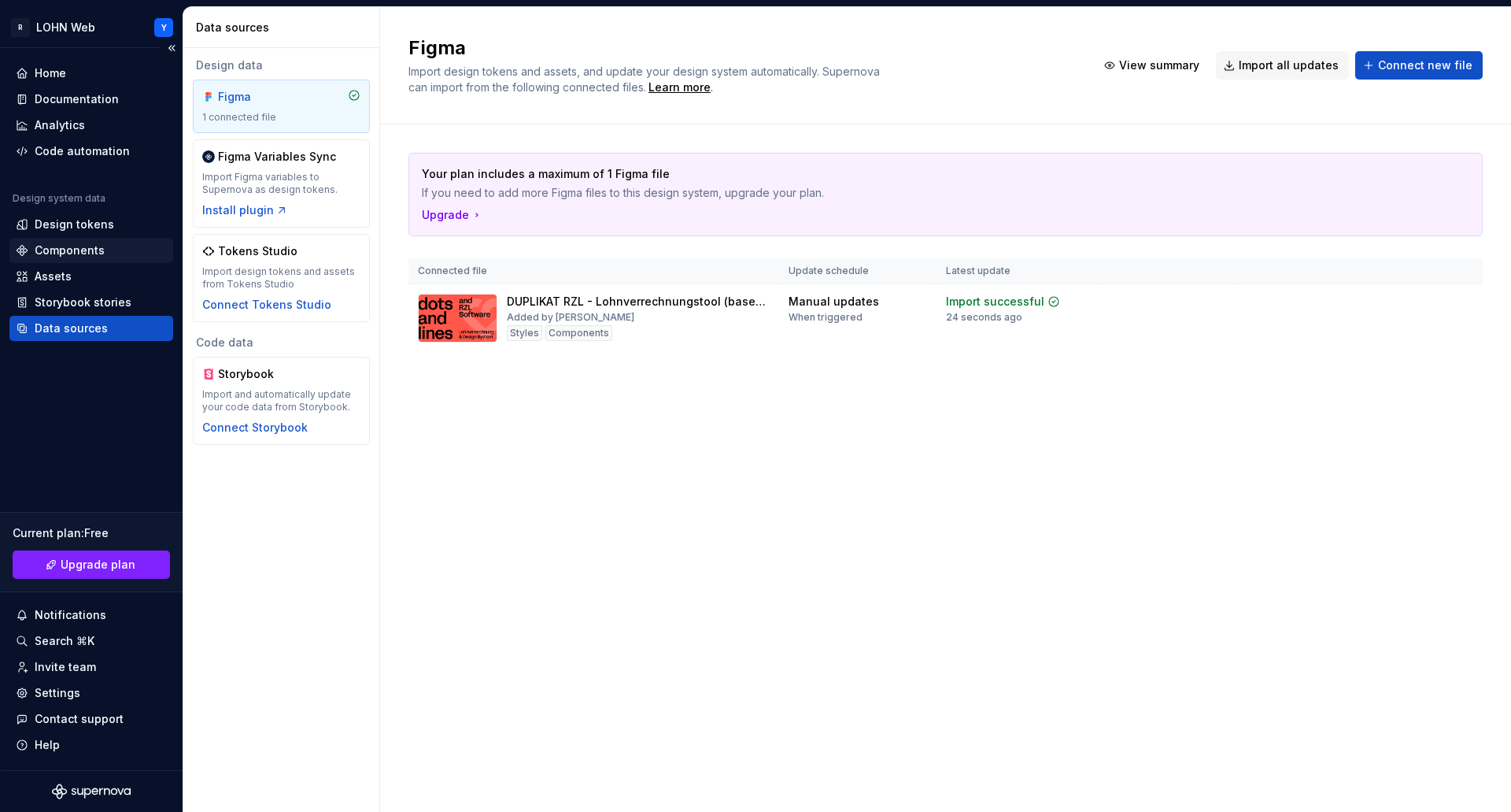
click at [64, 251] on div "Components" at bounding box center [70, 250] width 70 height 16
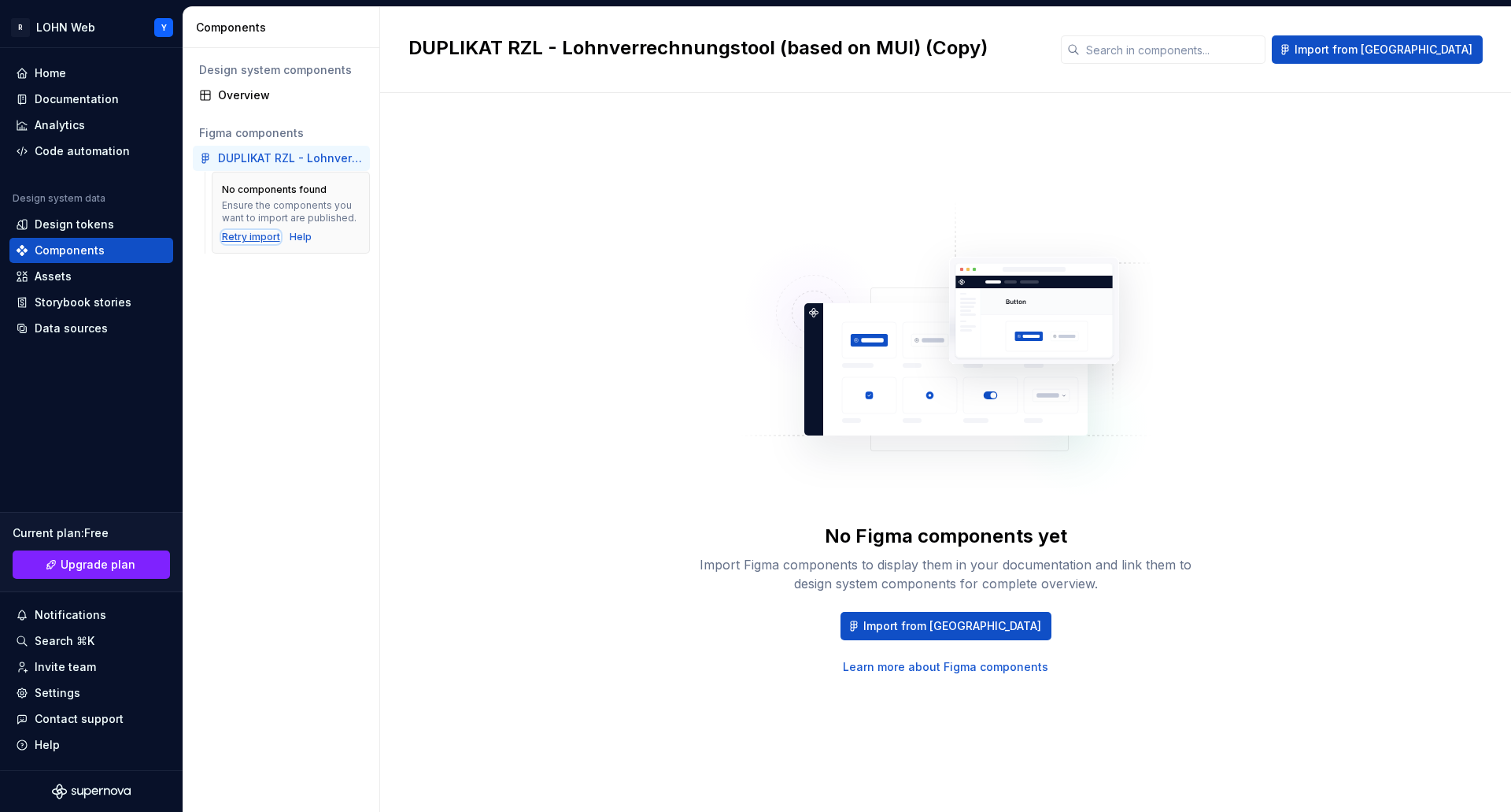
click at [241, 237] on div "Retry import" at bounding box center [251, 237] width 58 height 13
click at [965, 623] on span "Import from [GEOGRAPHIC_DATA]" at bounding box center [952, 626] width 178 height 16
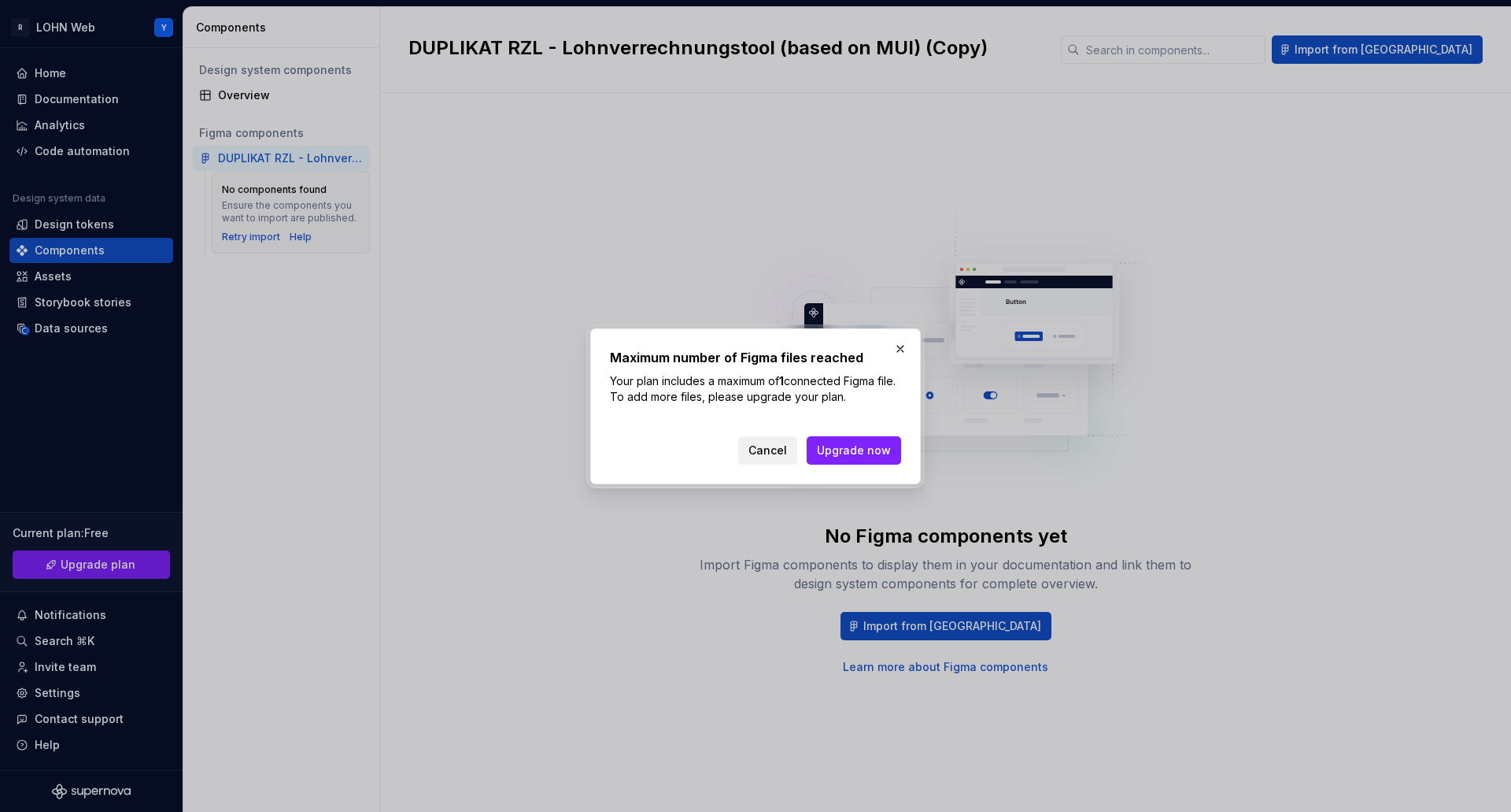
click at [779, 440] on button "Cancel" at bounding box center [767, 450] width 59 height 28
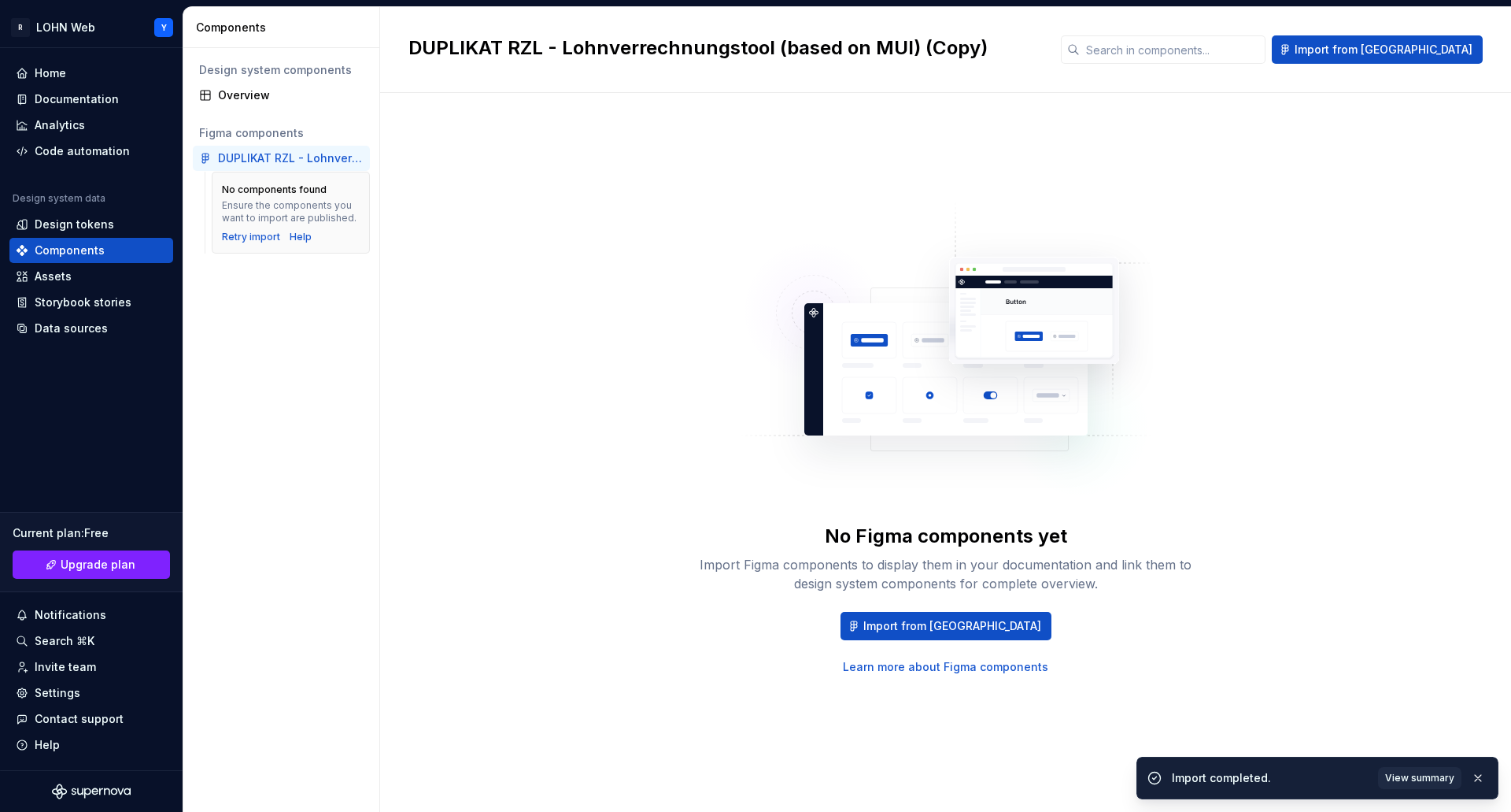
drag, startPoint x: 269, startPoint y: 157, endPoint x: 282, endPoint y: 424, distance: 267.3
click at [282, 424] on div "Design system components Overview Figma components DUPLIKAT RZL - Lohnverrechnu…" at bounding box center [280, 429] width 196 height 763
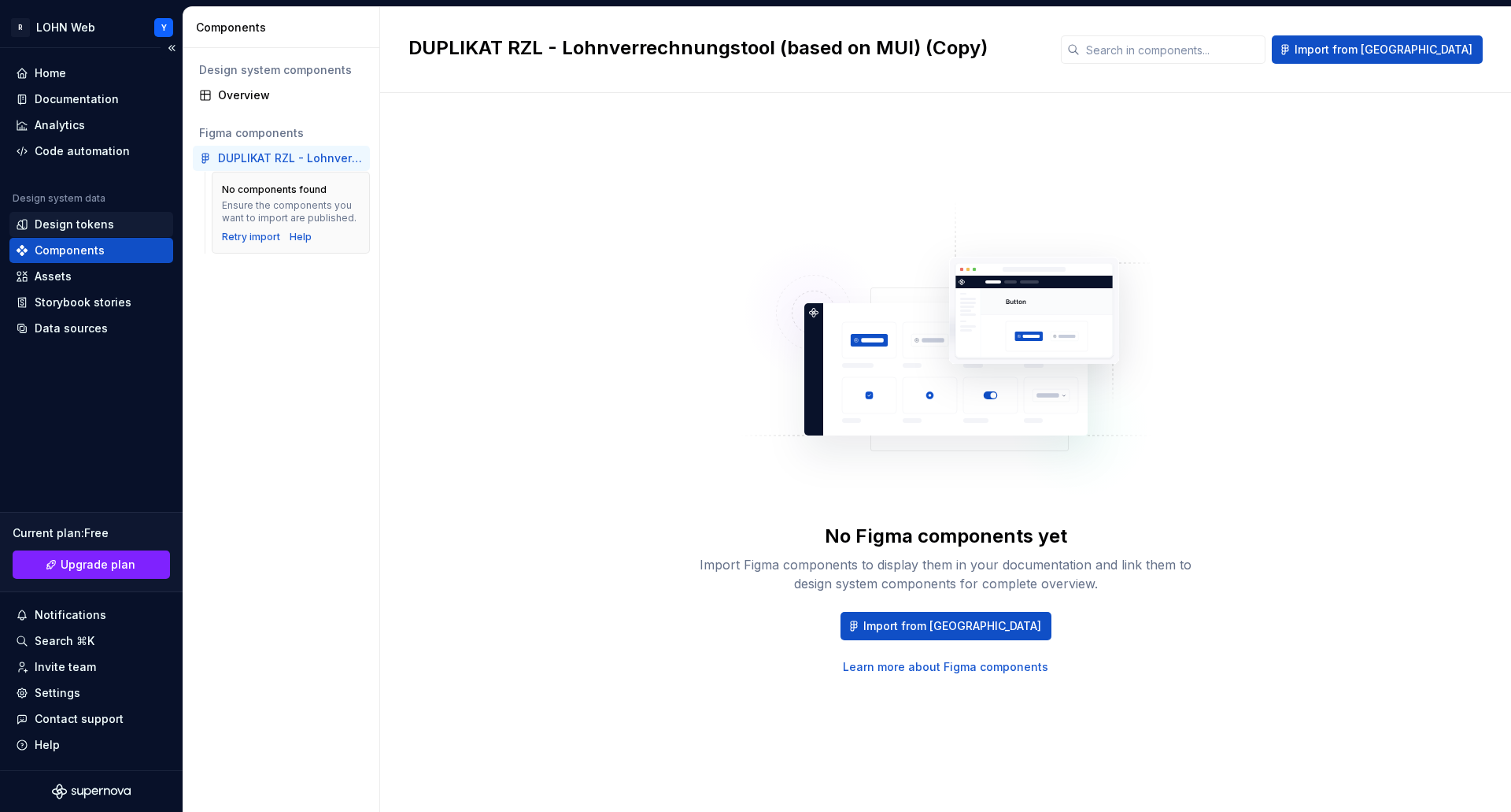
click at [72, 223] on div "Design tokens" at bounding box center [75, 224] width 80 height 16
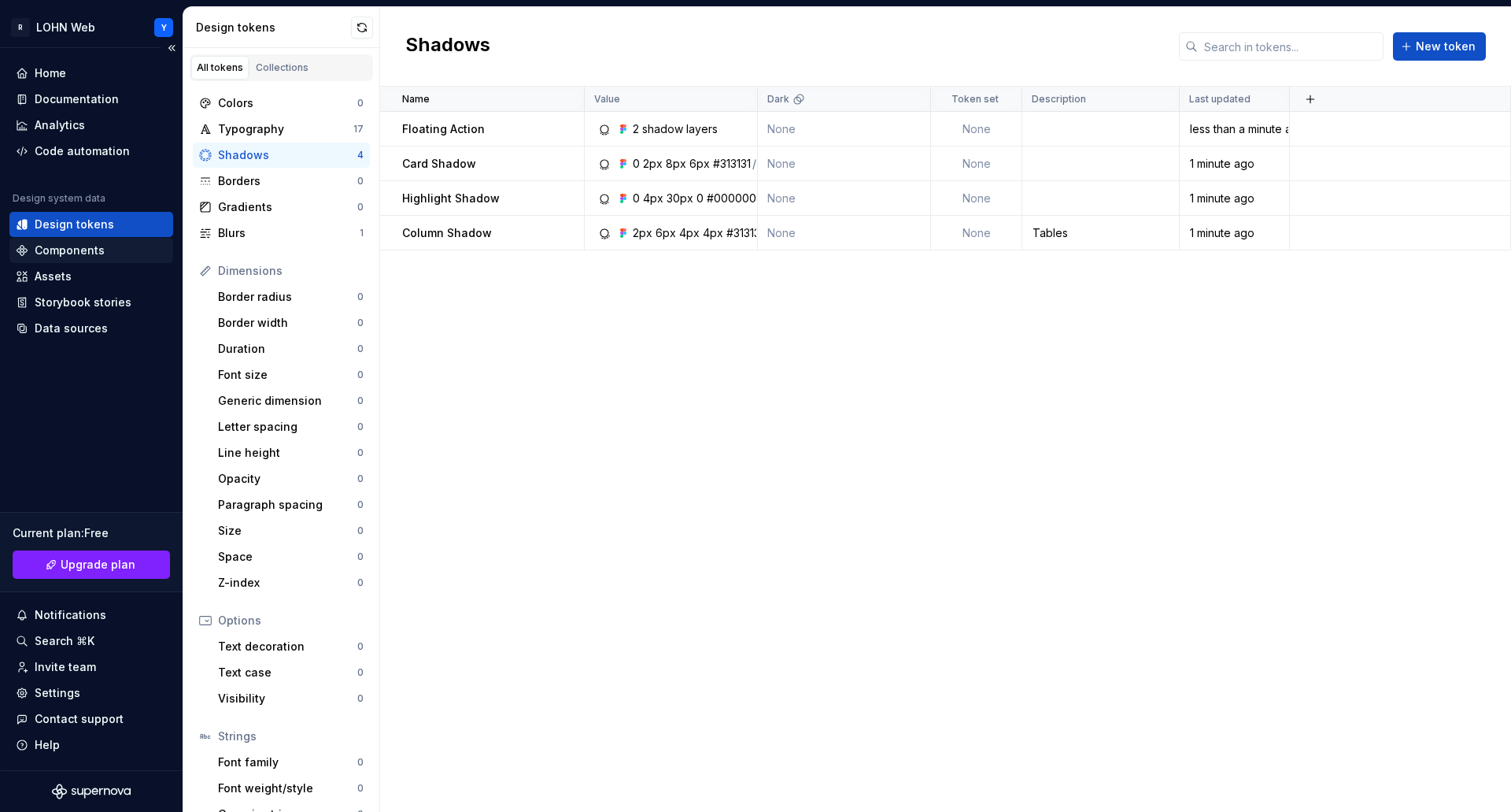
click at [71, 253] on div "Components" at bounding box center [70, 250] width 70 height 16
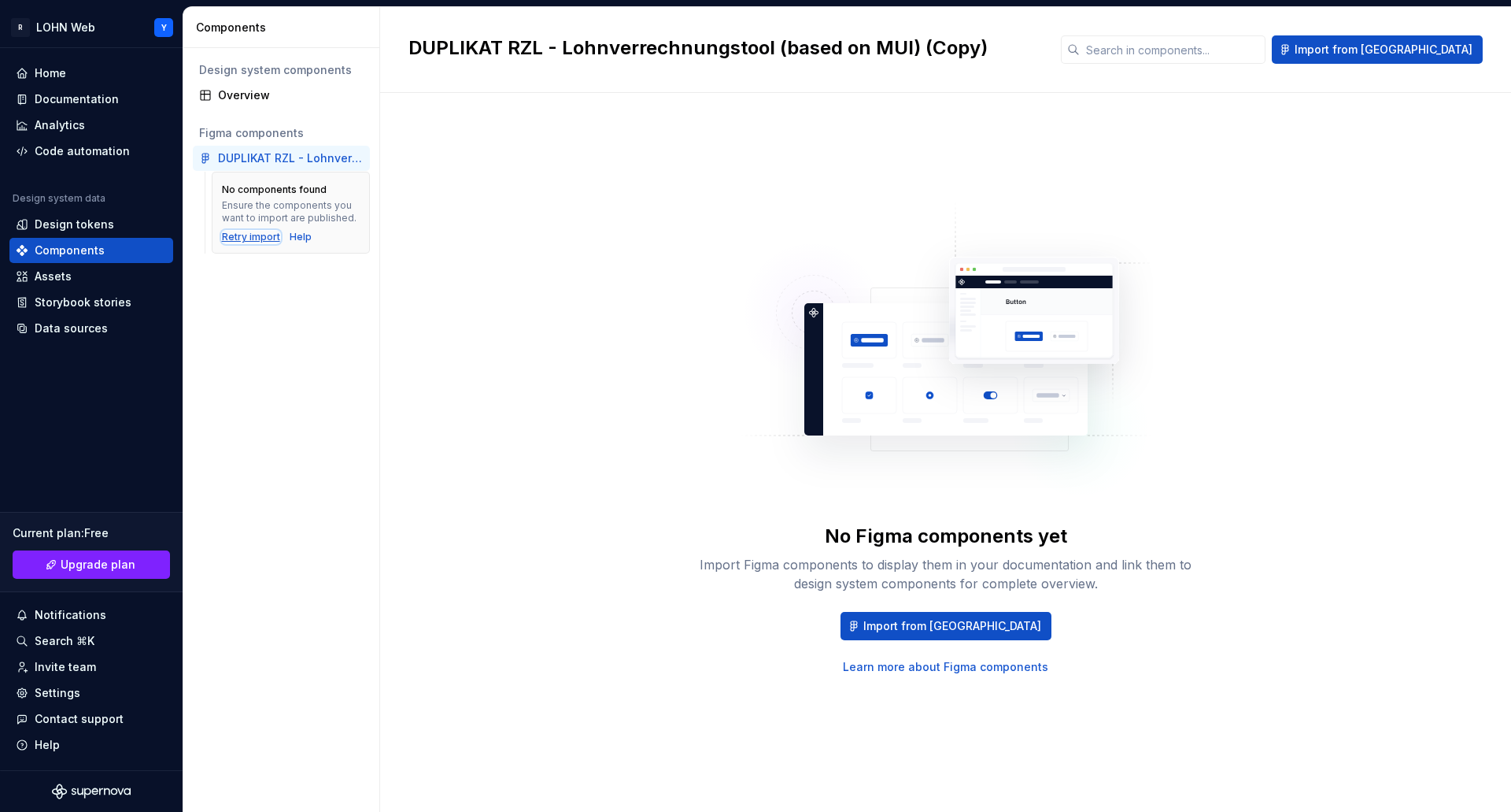
click at [234, 232] on div "Retry import" at bounding box center [251, 237] width 58 height 13
click at [75, 161] on div "Code automation" at bounding box center [92, 151] width 164 height 25
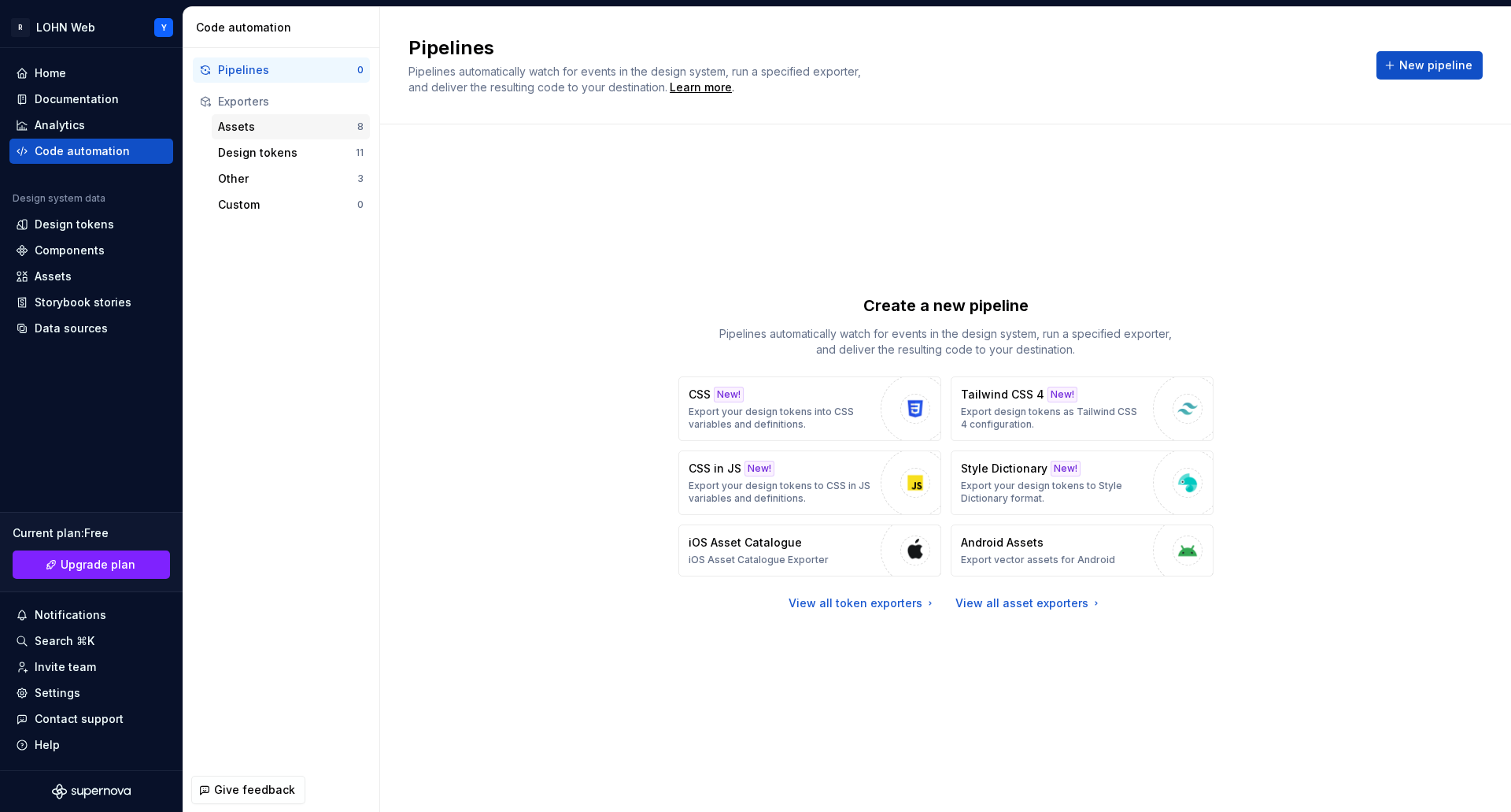
click at [249, 123] on div "Assets" at bounding box center [287, 127] width 139 height 16
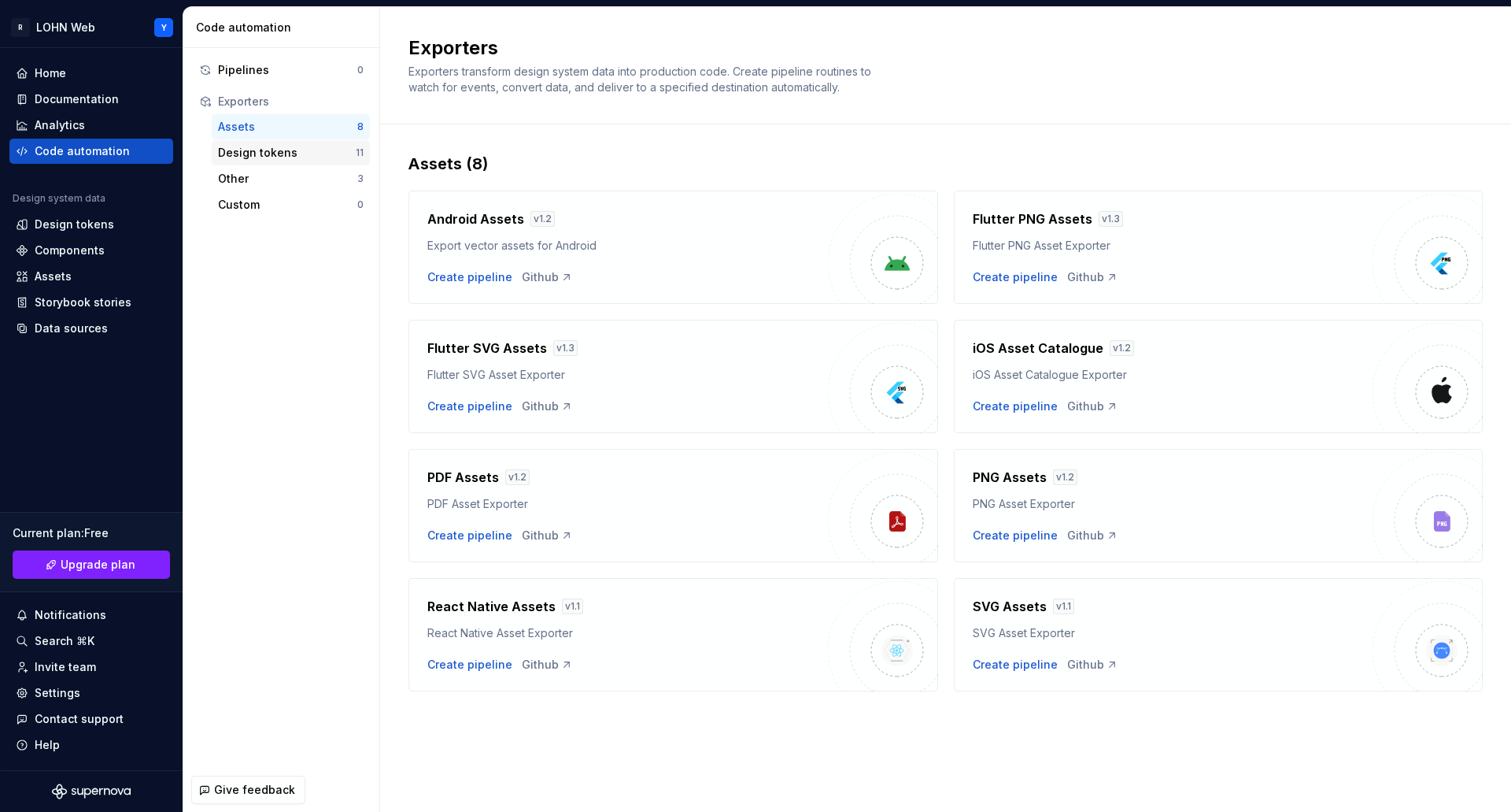
click at [251, 158] on div "Design tokens" at bounding box center [286, 153] width 137 height 16
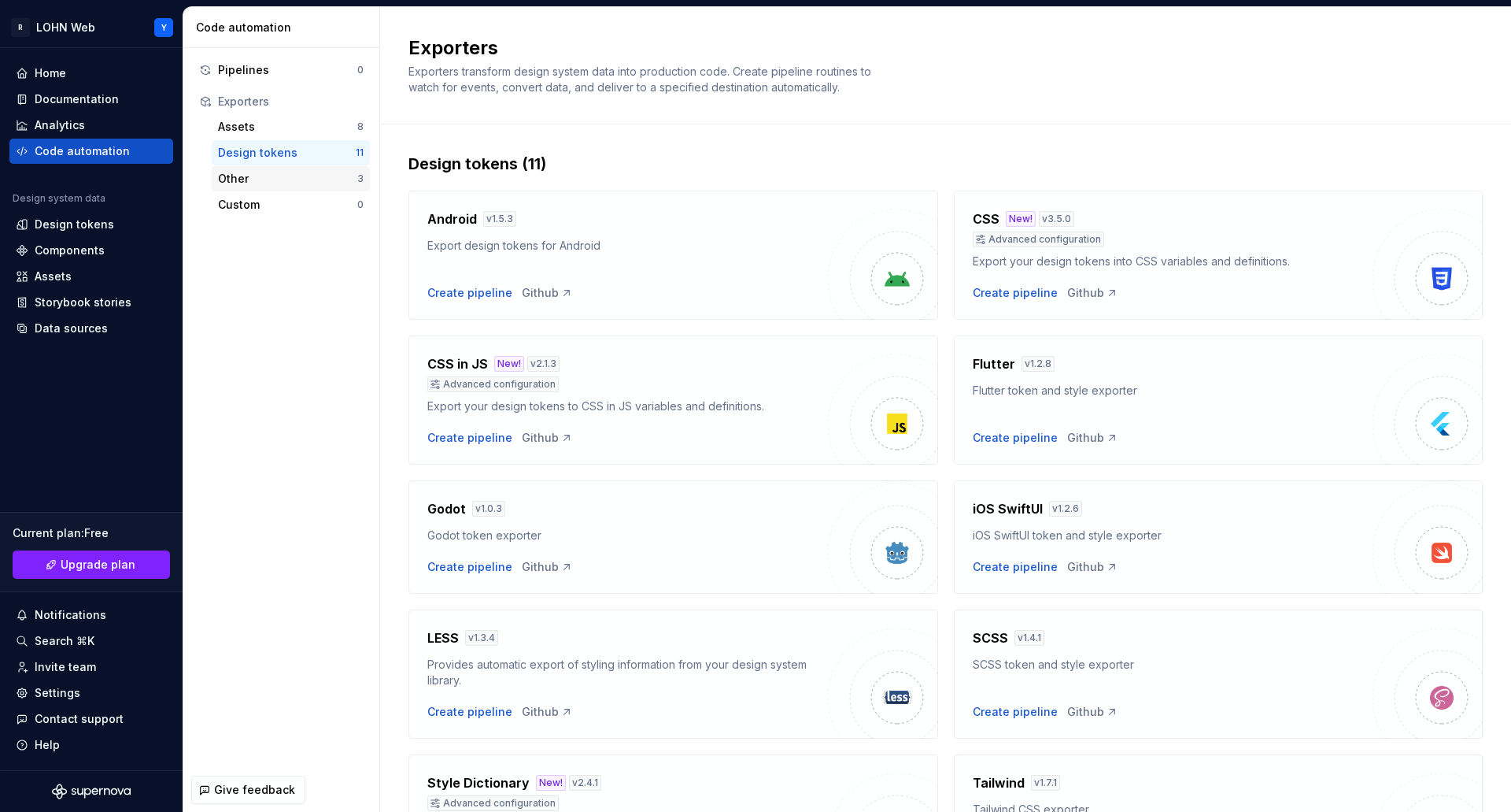
click at [247, 174] on div "Other" at bounding box center [287, 178] width 139 height 16
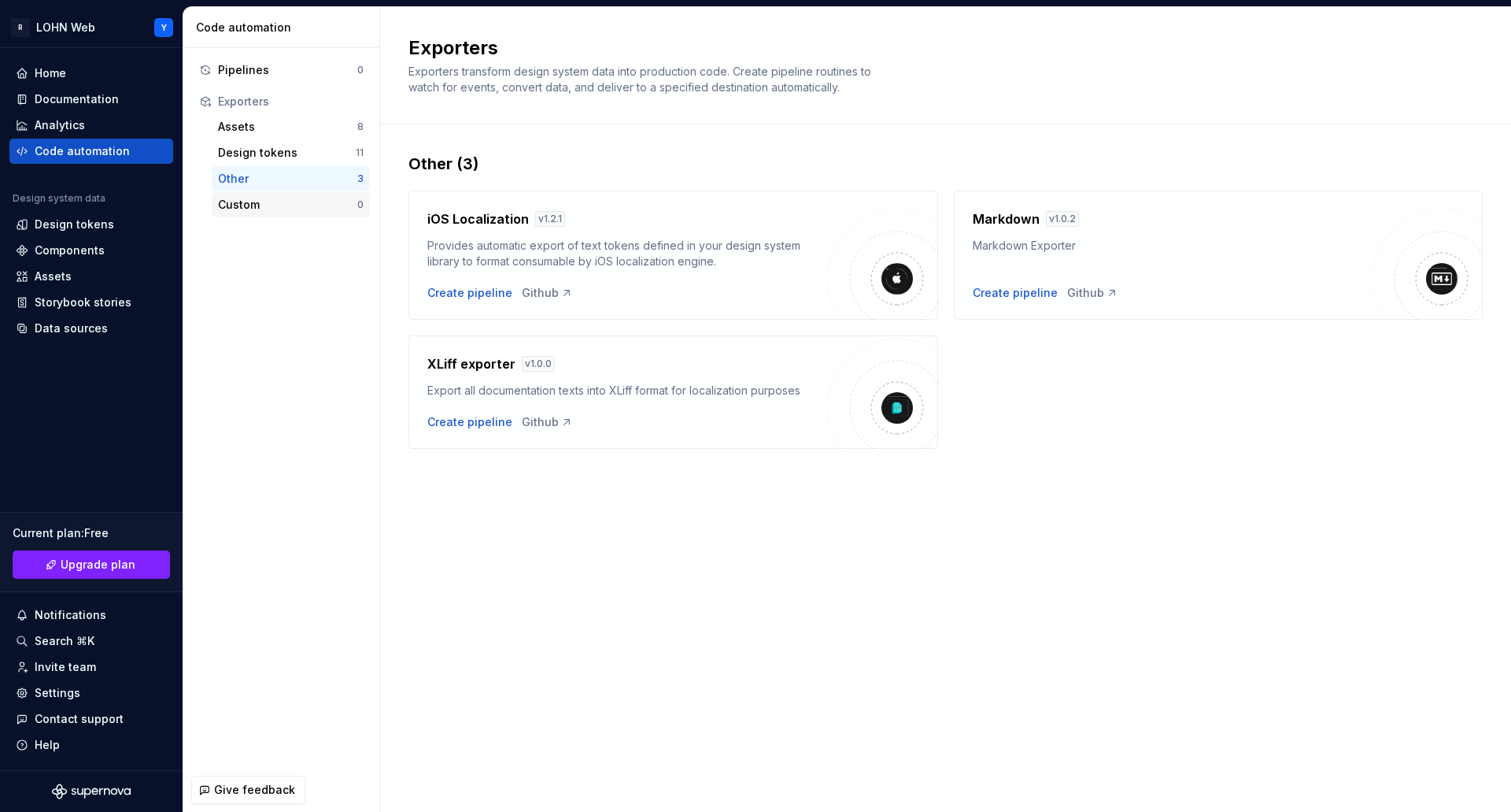
click at [242, 201] on div "Custom" at bounding box center [287, 204] width 139 height 16
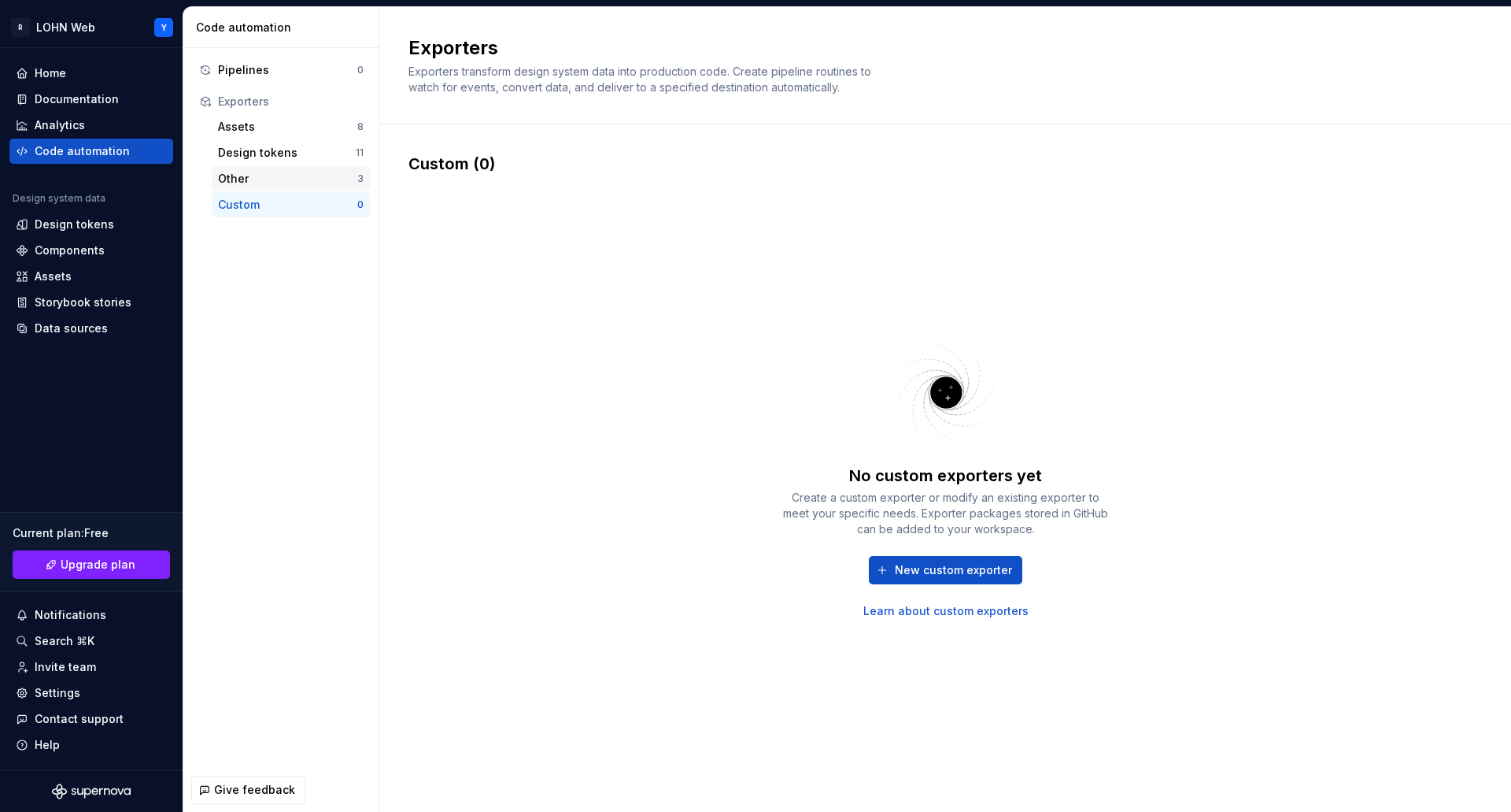
click at [242, 184] on div "Other" at bounding box center [287, 178] width 139 height 16
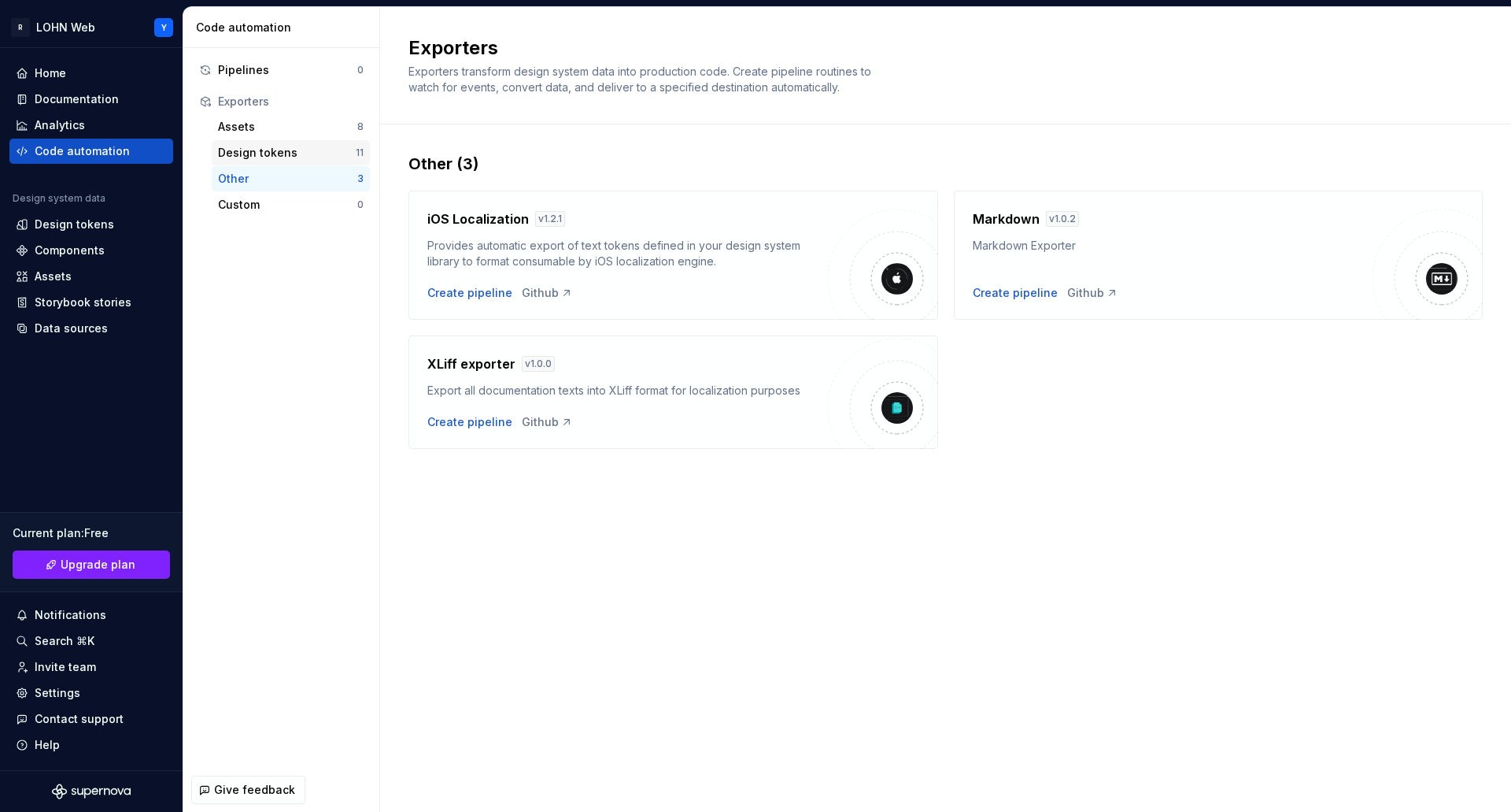
click at [246, 158] on div "Design tokens" at bounding box center [286, 153] width 137 height 16
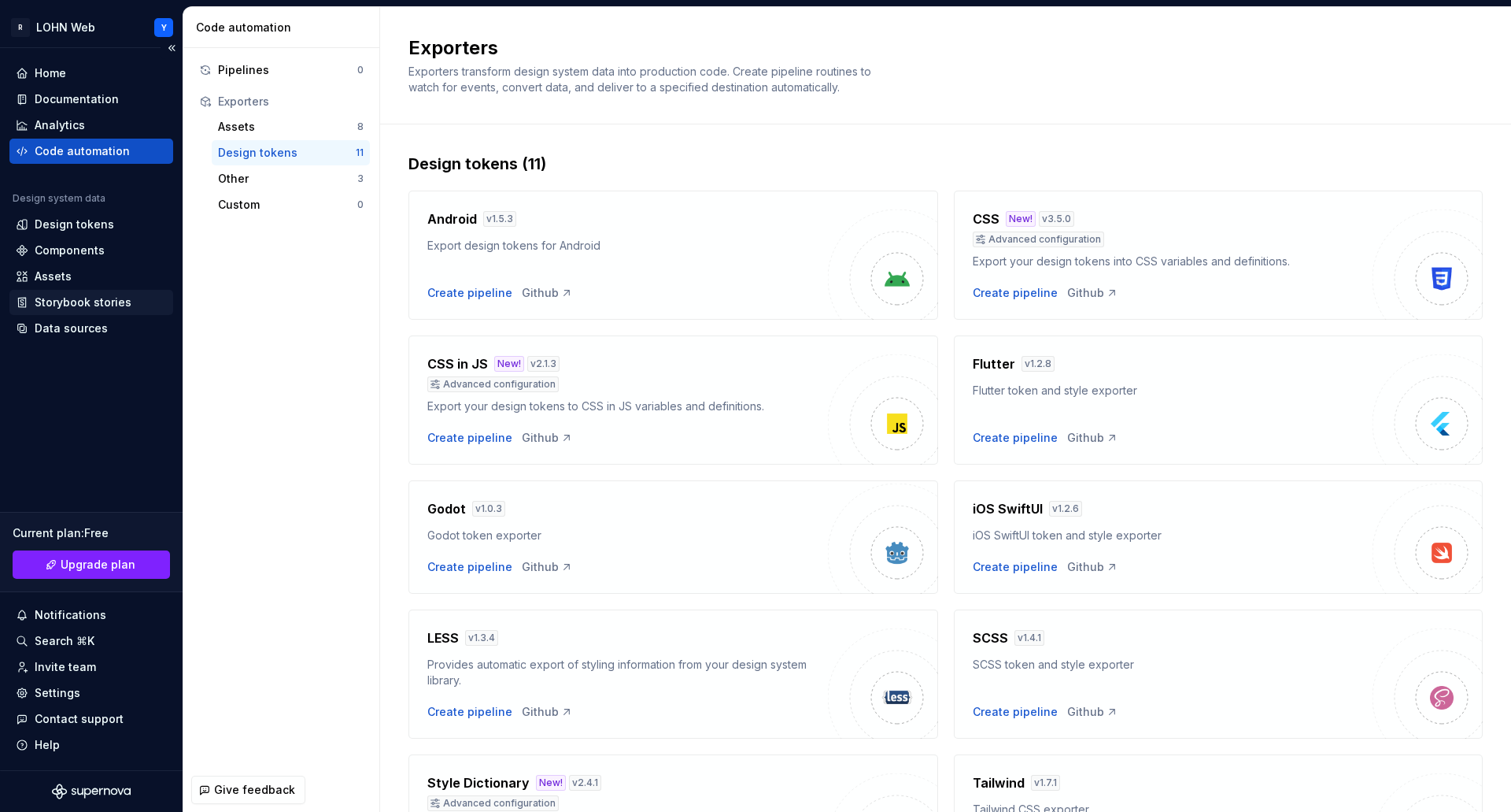
click at [88, 298] on div "Storybook stories" at bounding box center [83, 302] width 96 height 16
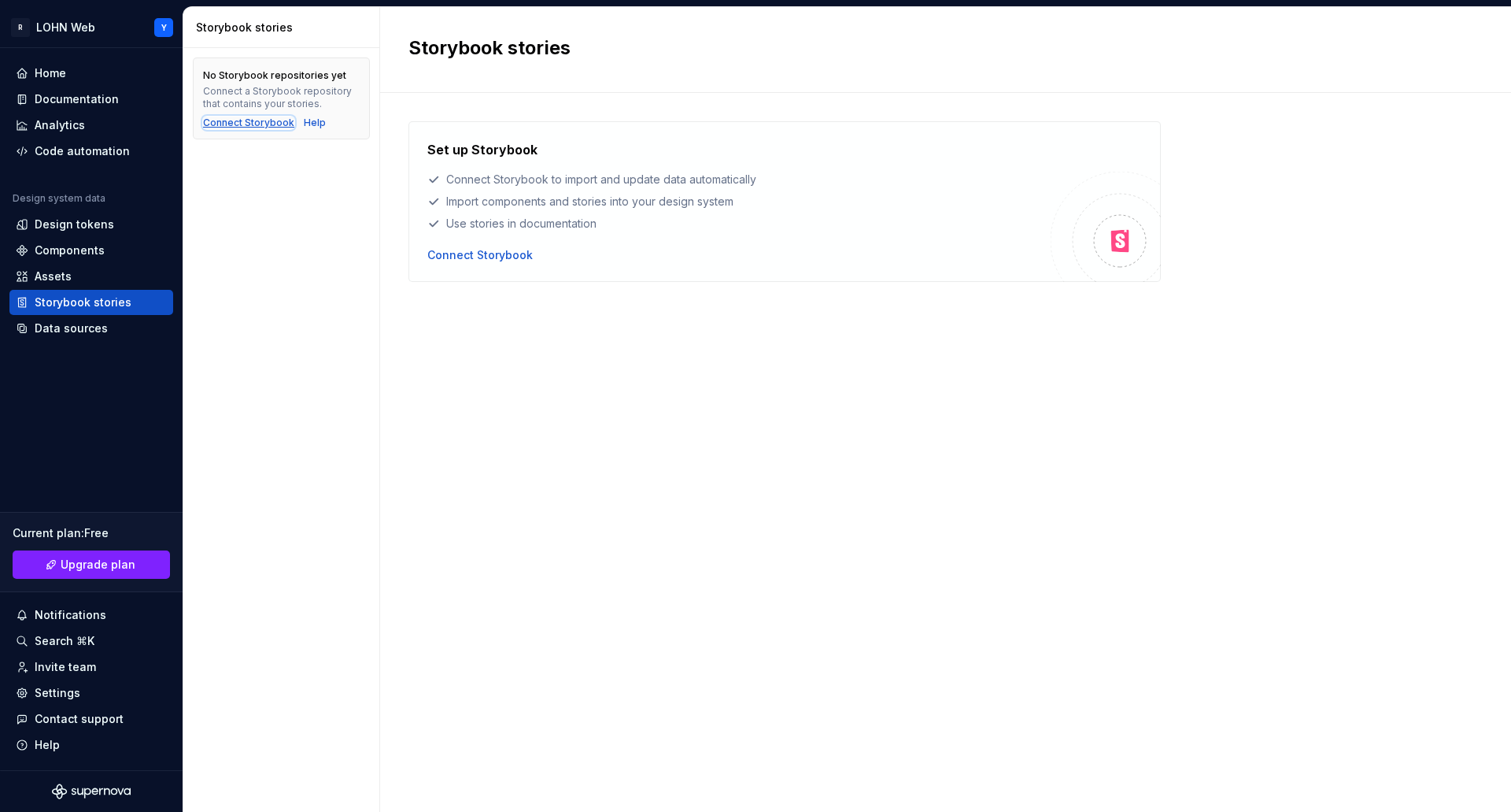
click at [240, 122] on div "Connect Storybook" at bounding box center [249, 123] width 92 height 13
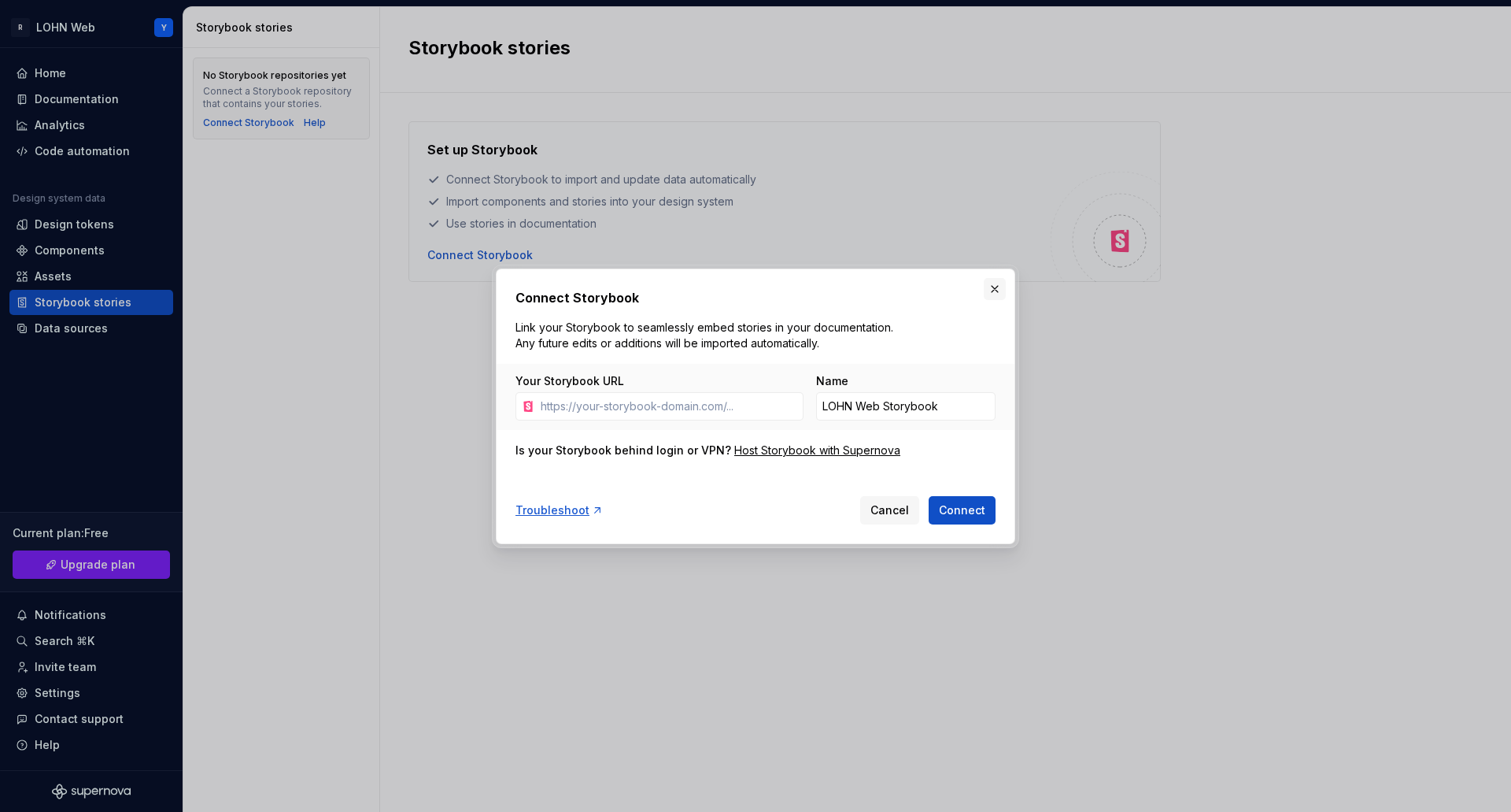
click at [993, 288] on button "button" at bounding box center [995, 288] width 22 height 22
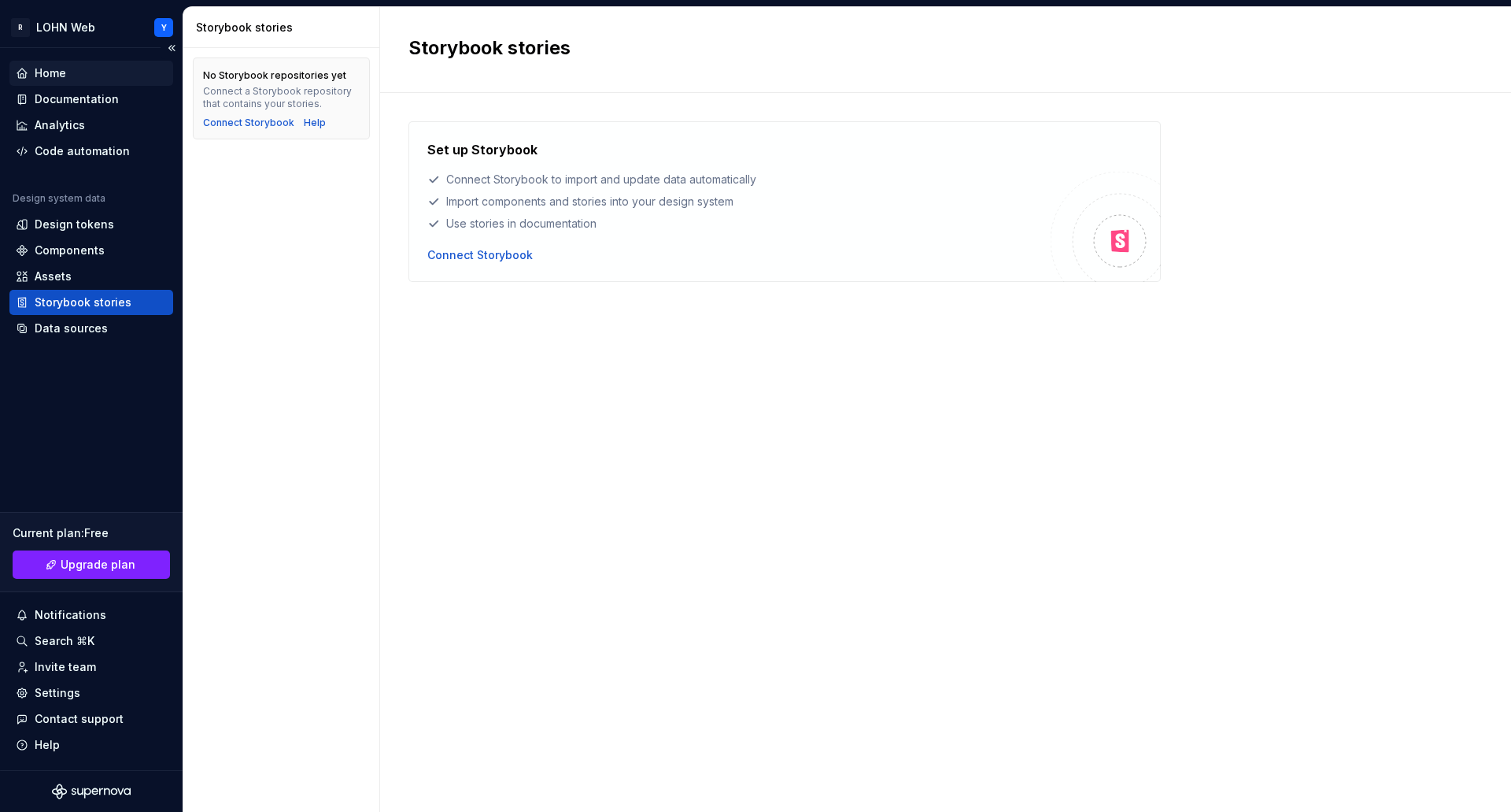
click at [46, 68] on div "Home" at bounding box center [51, 73] width 31 height 16
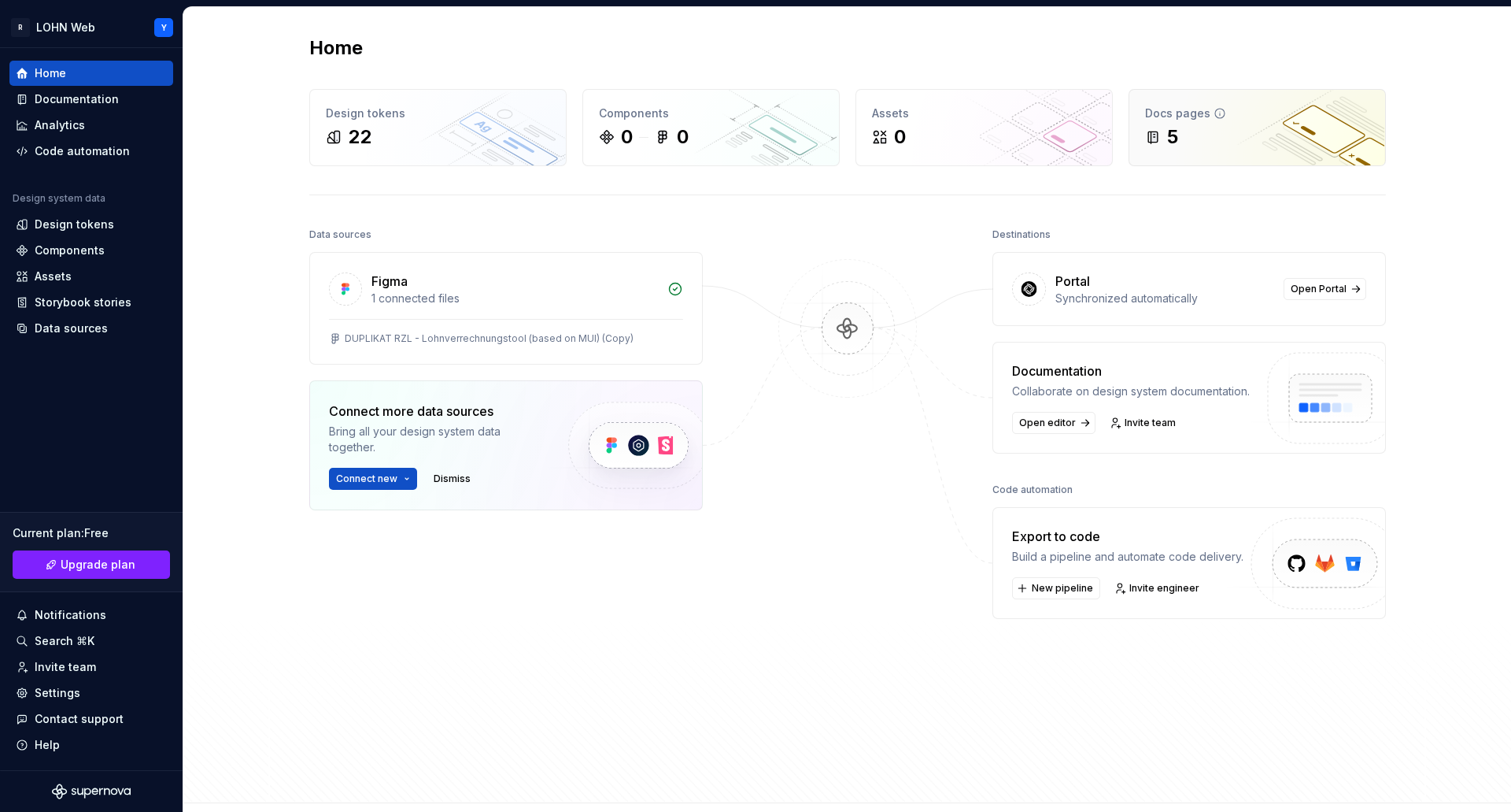
click at [1191, 106] on div "Docs pages" at bounding box center [1257, 113] width 224 height 16
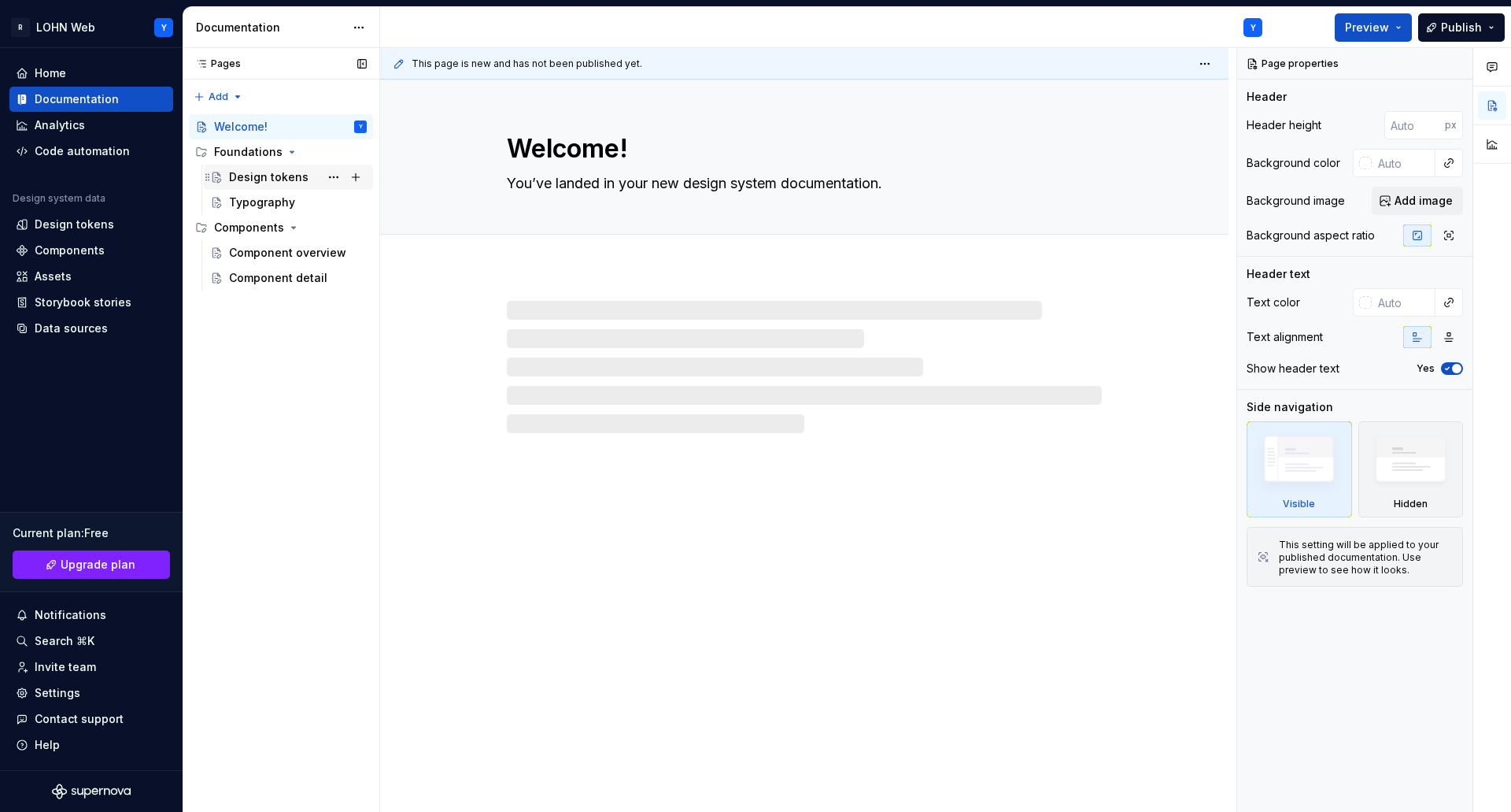
click at [282, 174] on div "Design tokens" at bounding box center [269, 177] width 80 height 16
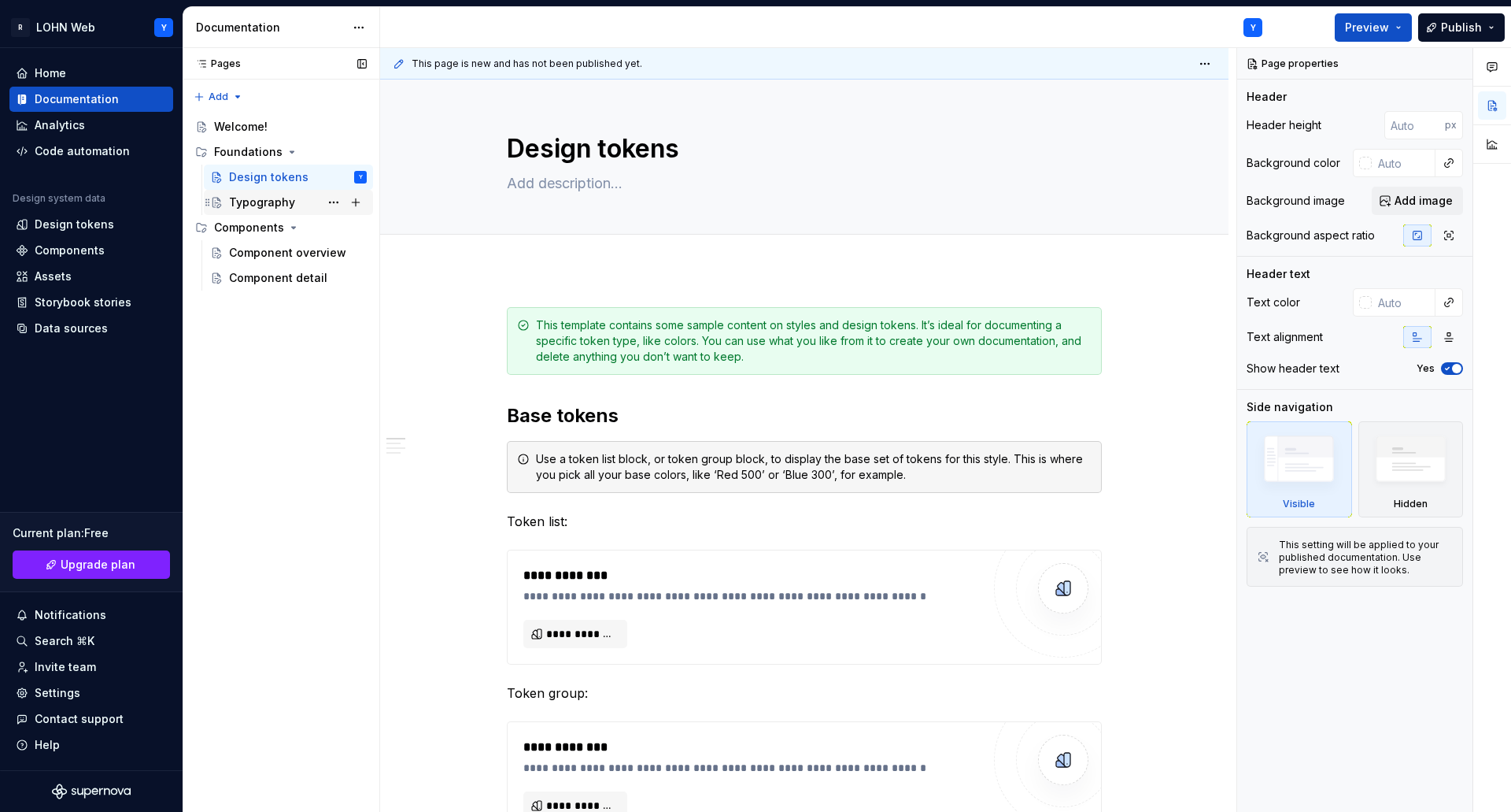
click at [278, 202] on div "Typography" at bounding box center [262, 203] width 66 height 16
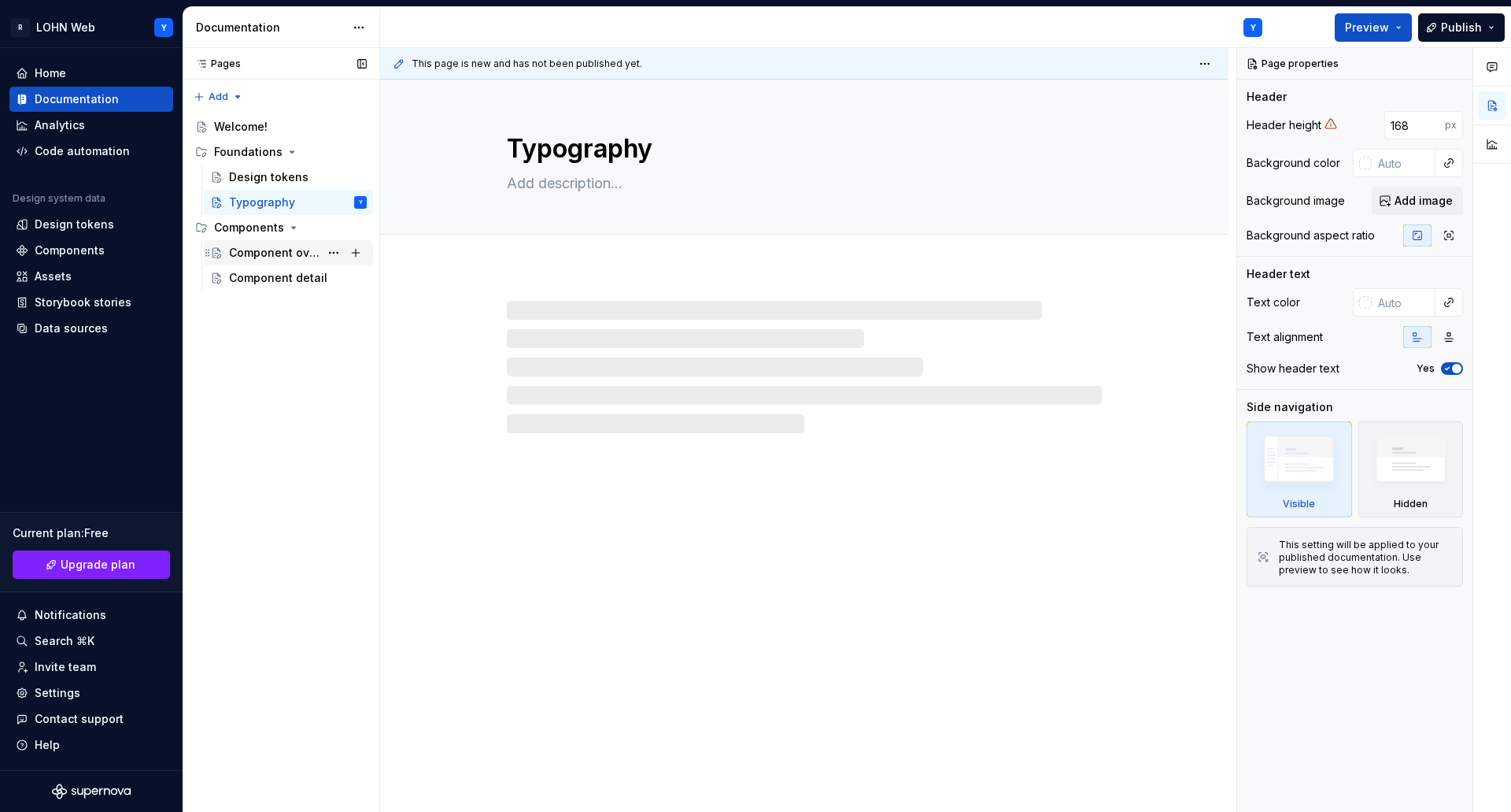
click at [303, 244] on div "Component overview" at bounding box center [274, 252] width 91 height 16
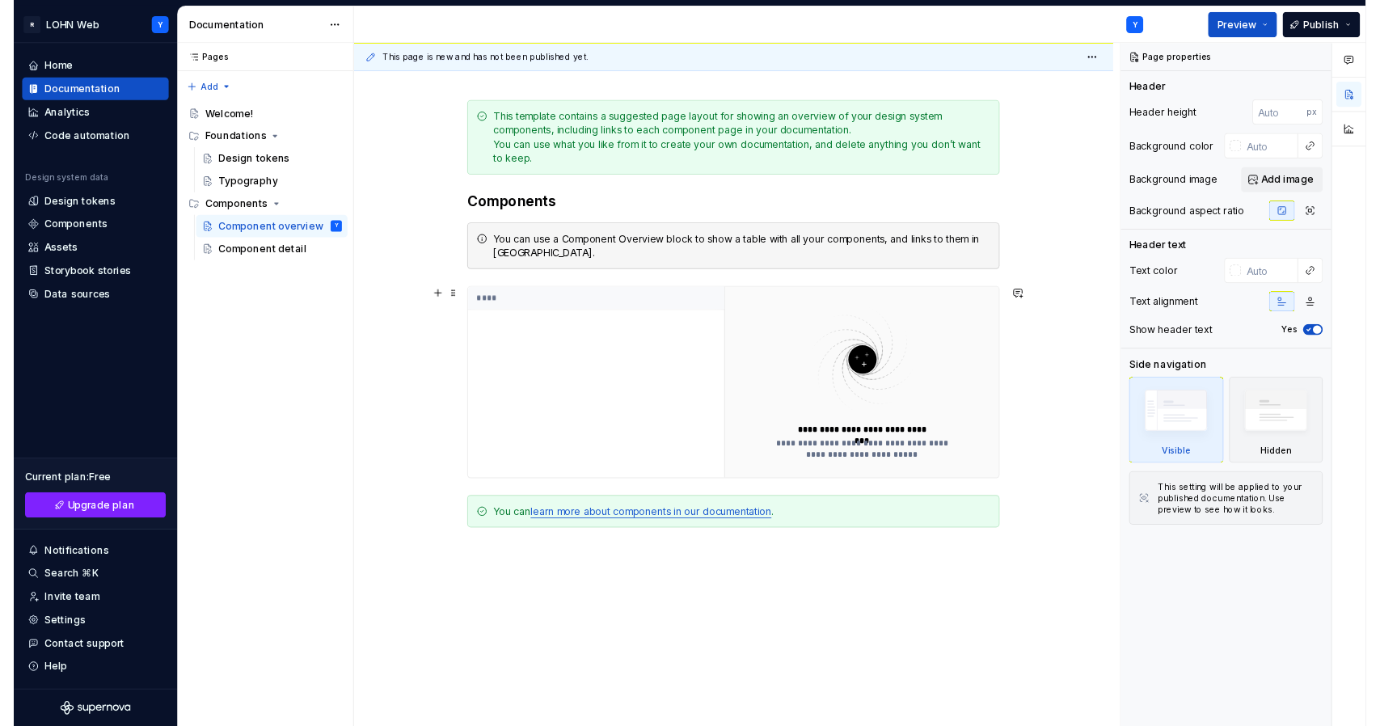
scroll to position [309, 0]
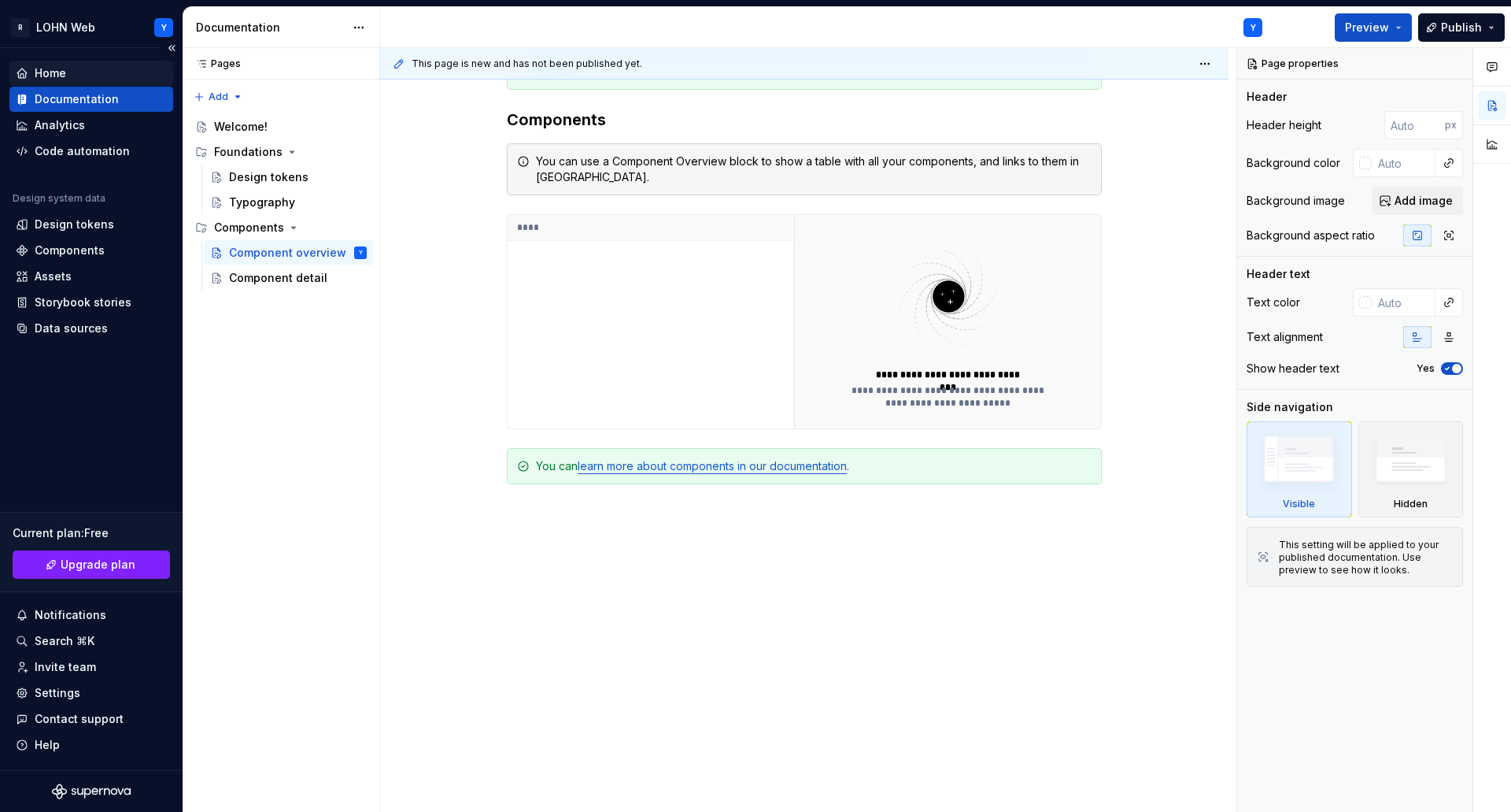
type textarea "*"
click at [52, 70] on div "Home" at bounding box center [51, 73] width 31 height 16
